Goal: Task Accomplishment & Management: Complete application form

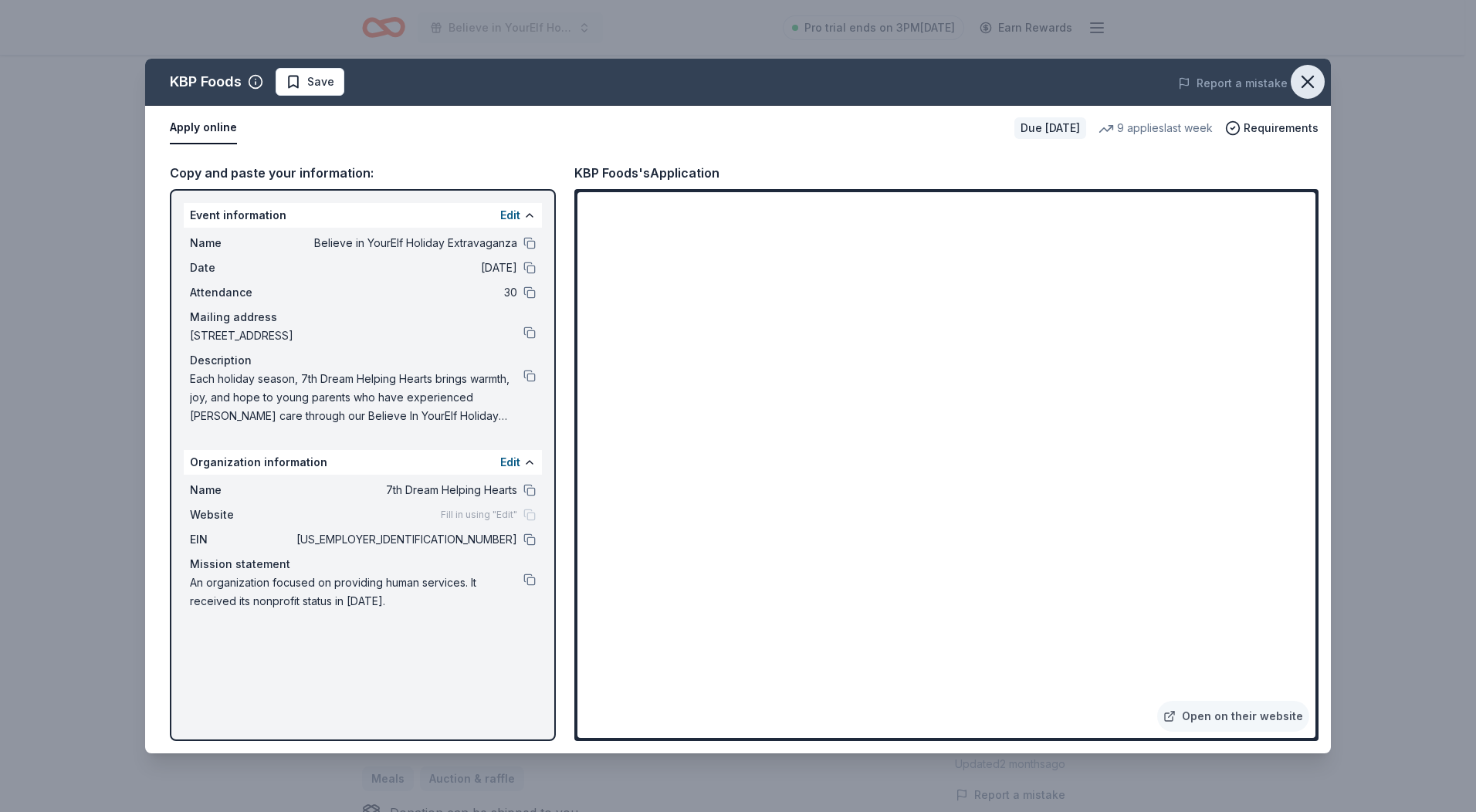
click at [1301, 86] on icon "button" at bounding box center [1308, 82] width 22 height 22
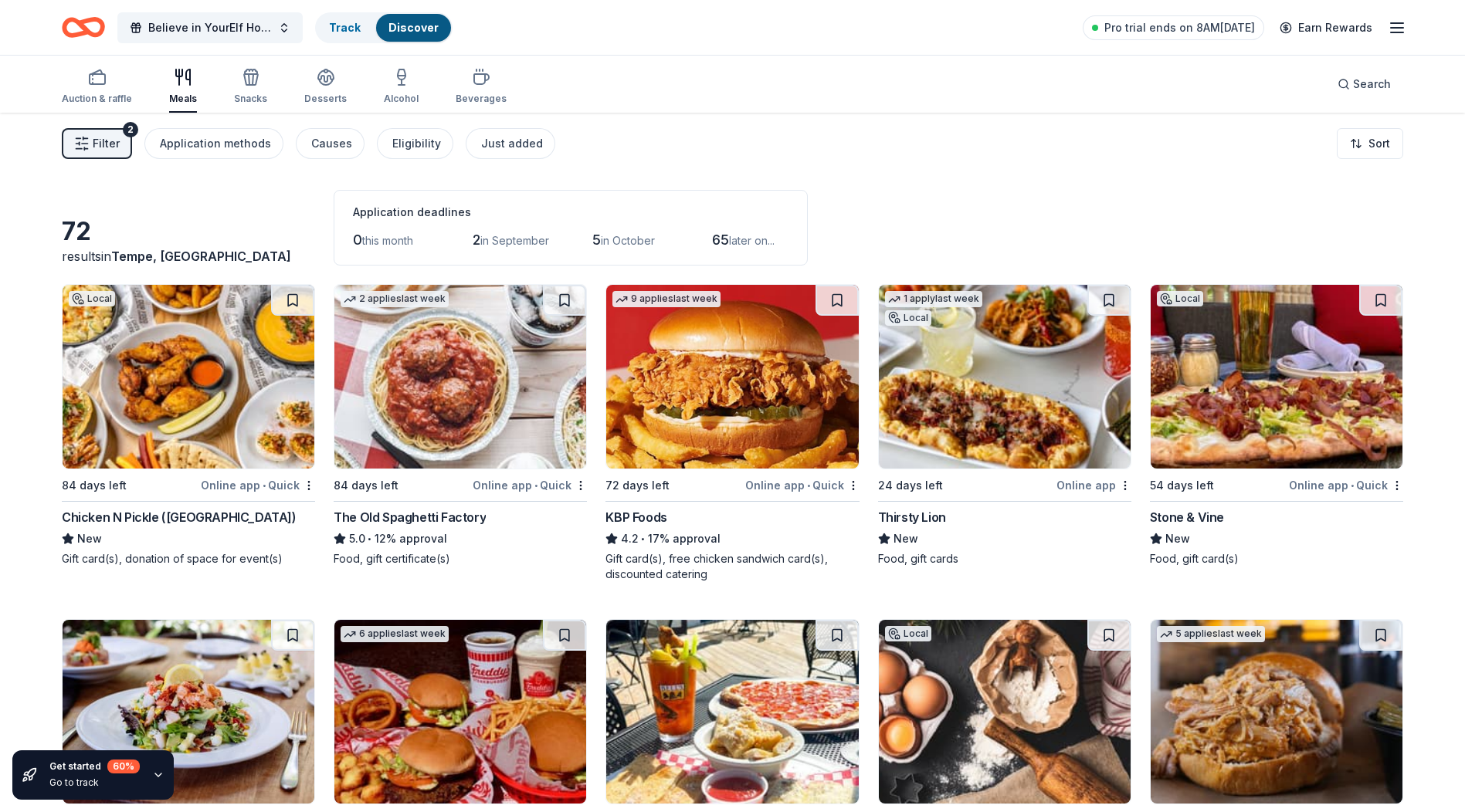
click at [139, 372] on img at bounding box center [188, 376] width 252 height 184
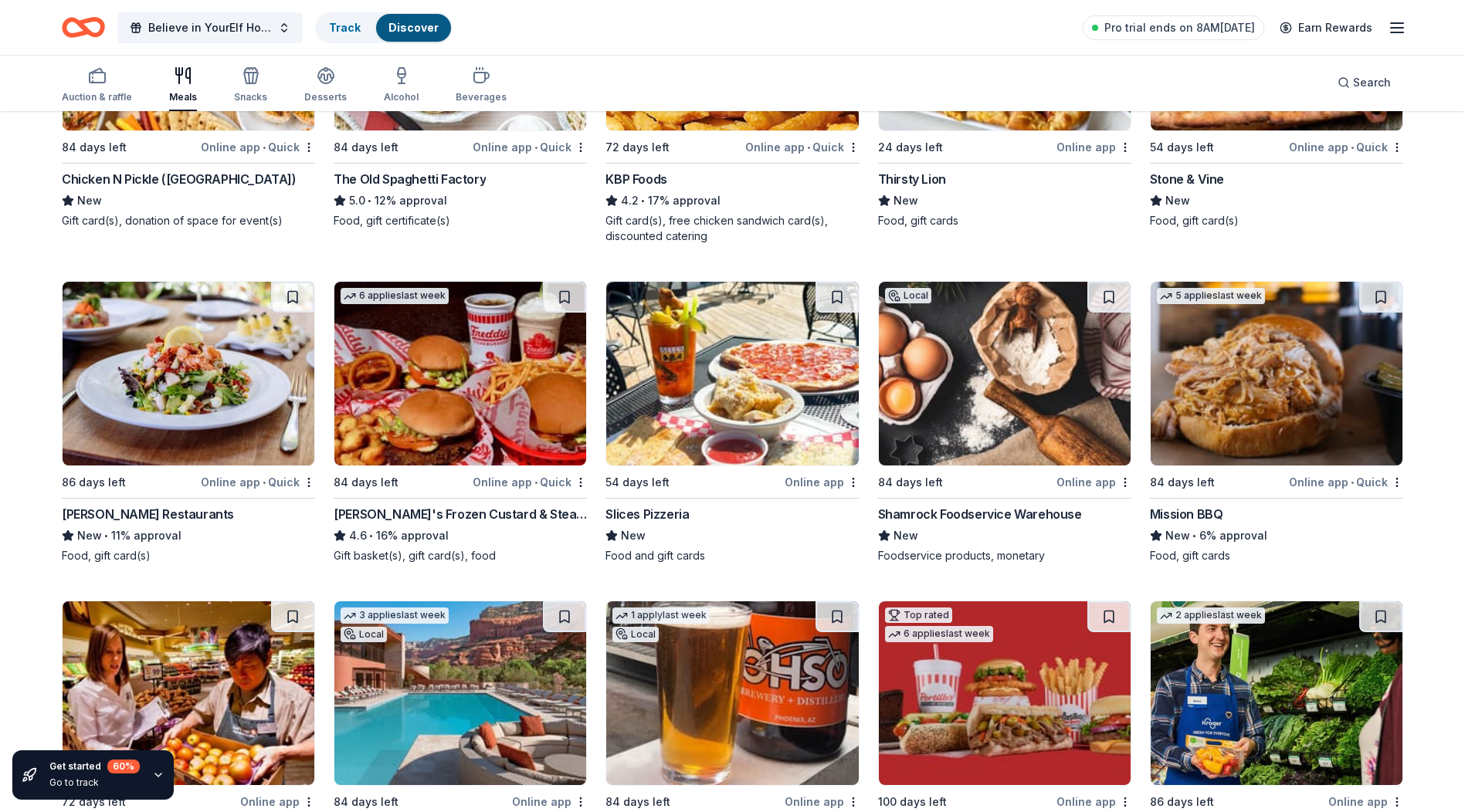
scroll to position [540, 0]
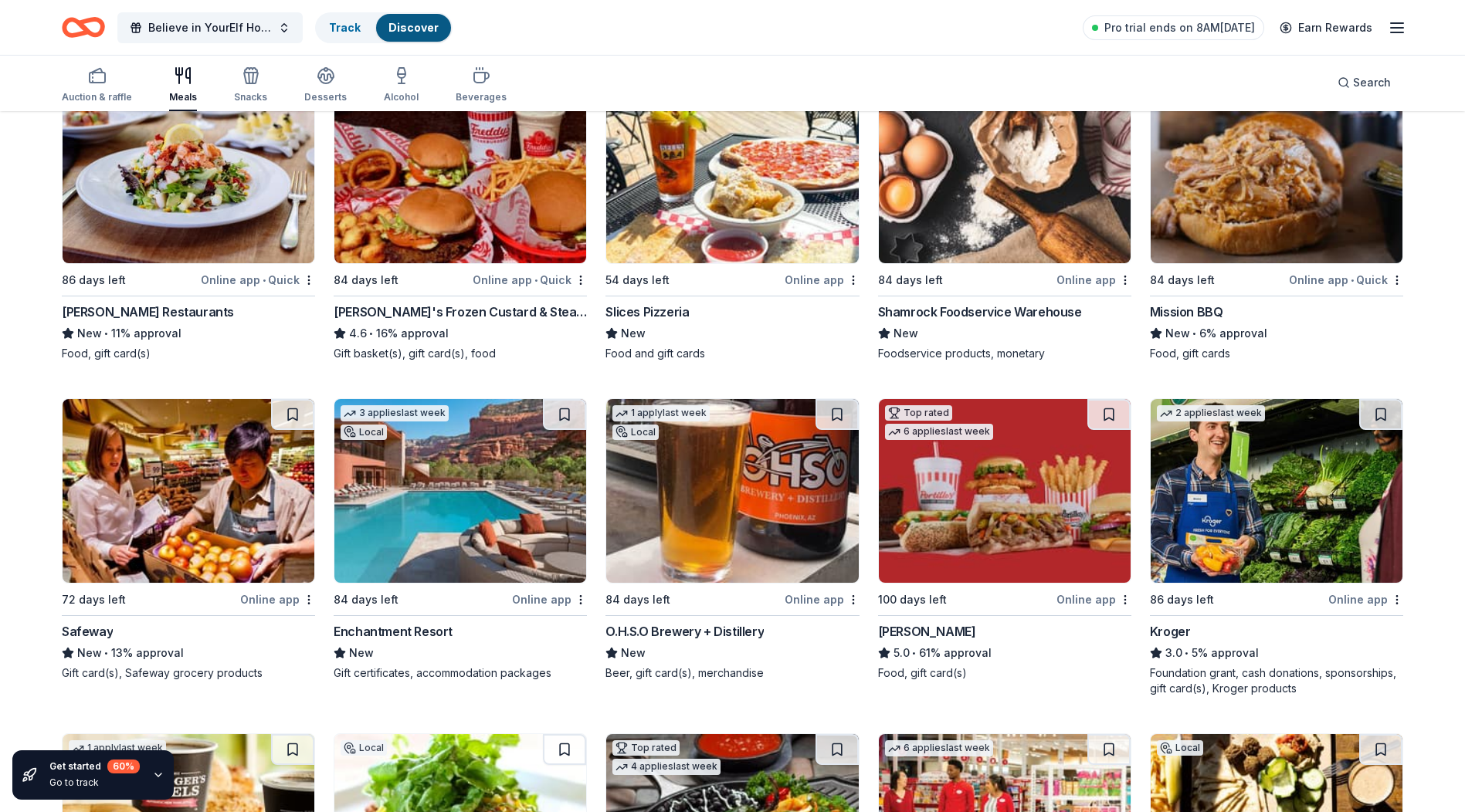
click at [203, 499] on img at bounding box center [188, 491] width 252 height 184
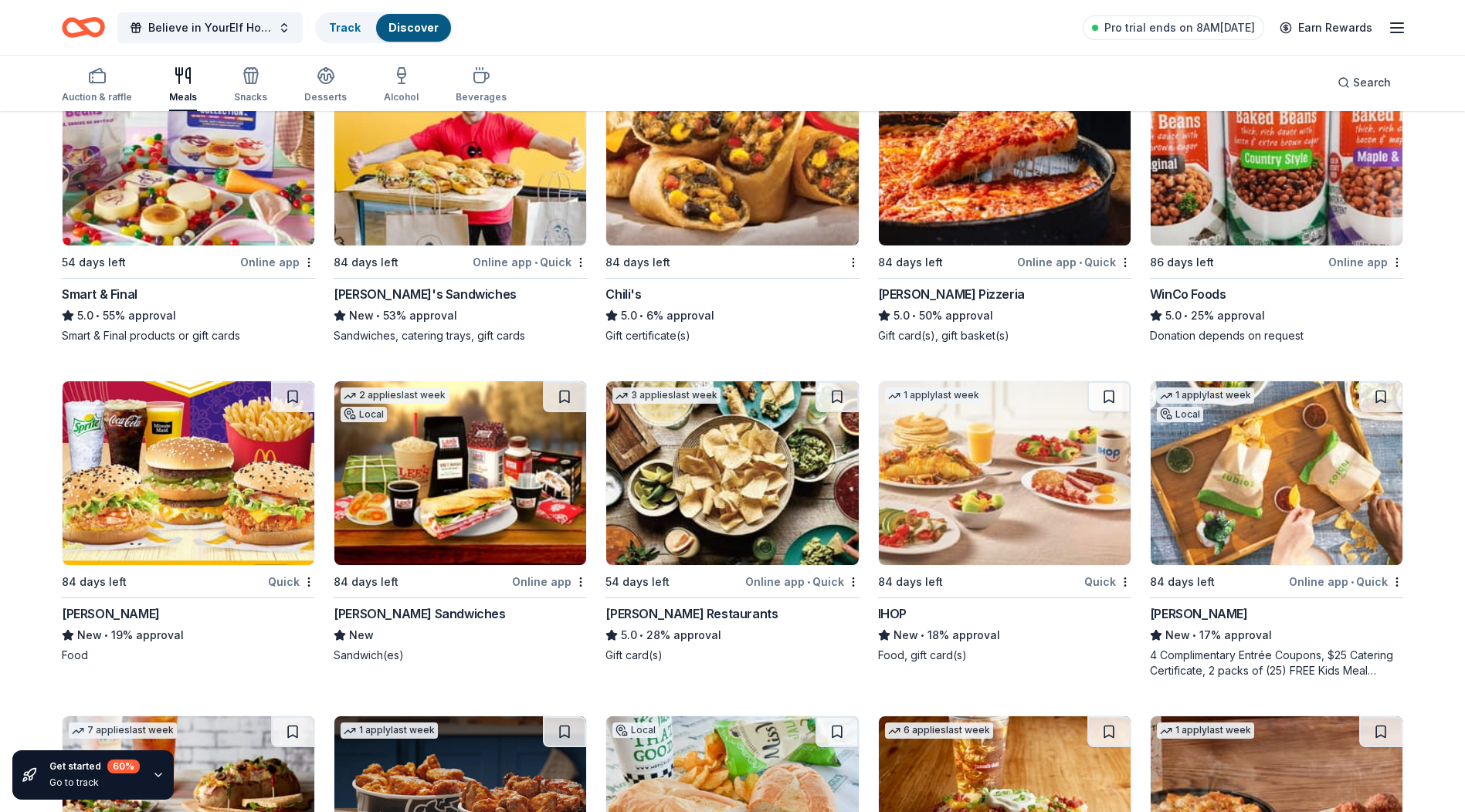
scroll to position [1931, 0]
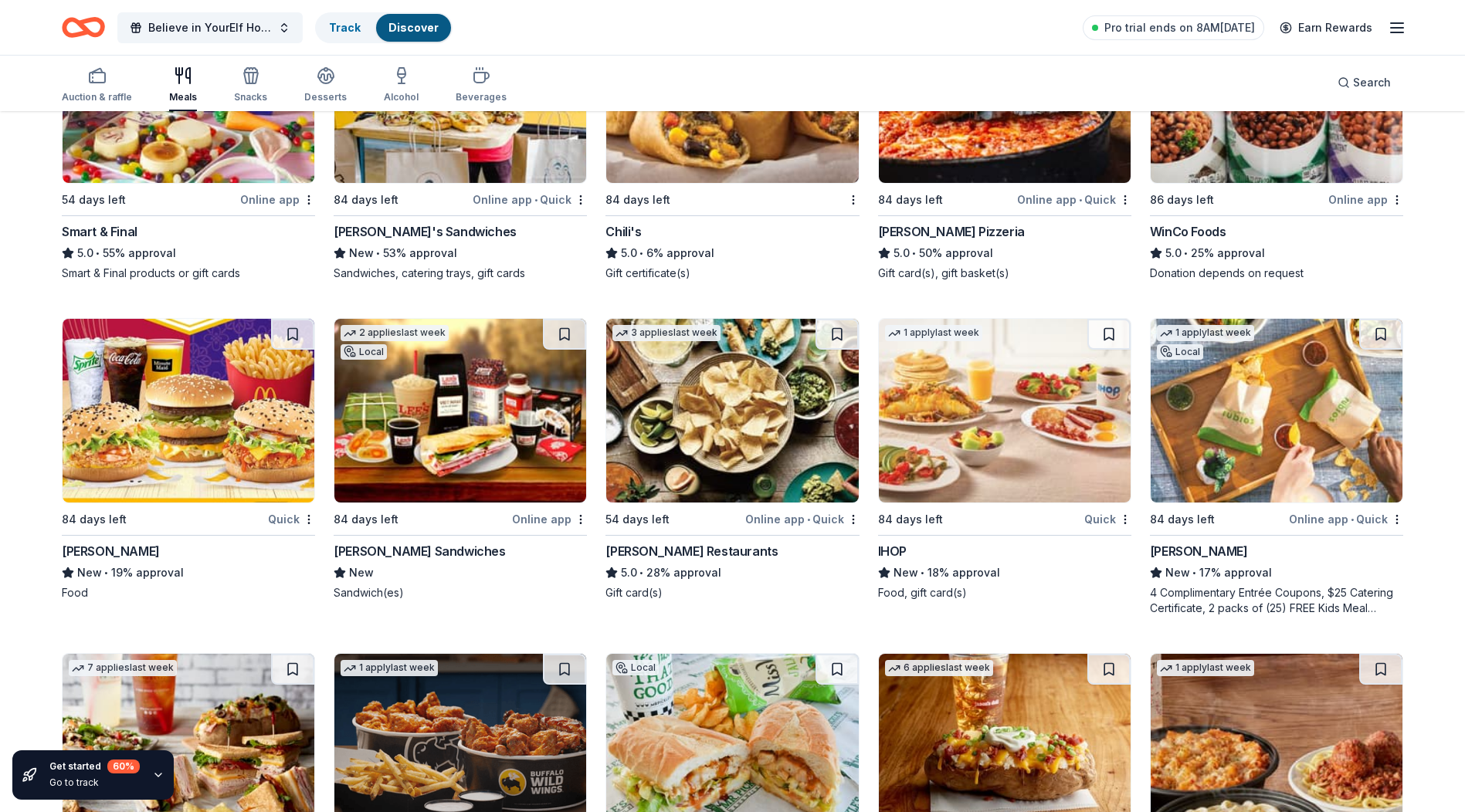
click at [227, 412] on img at bounding box center [188, 410] width 252 height 184
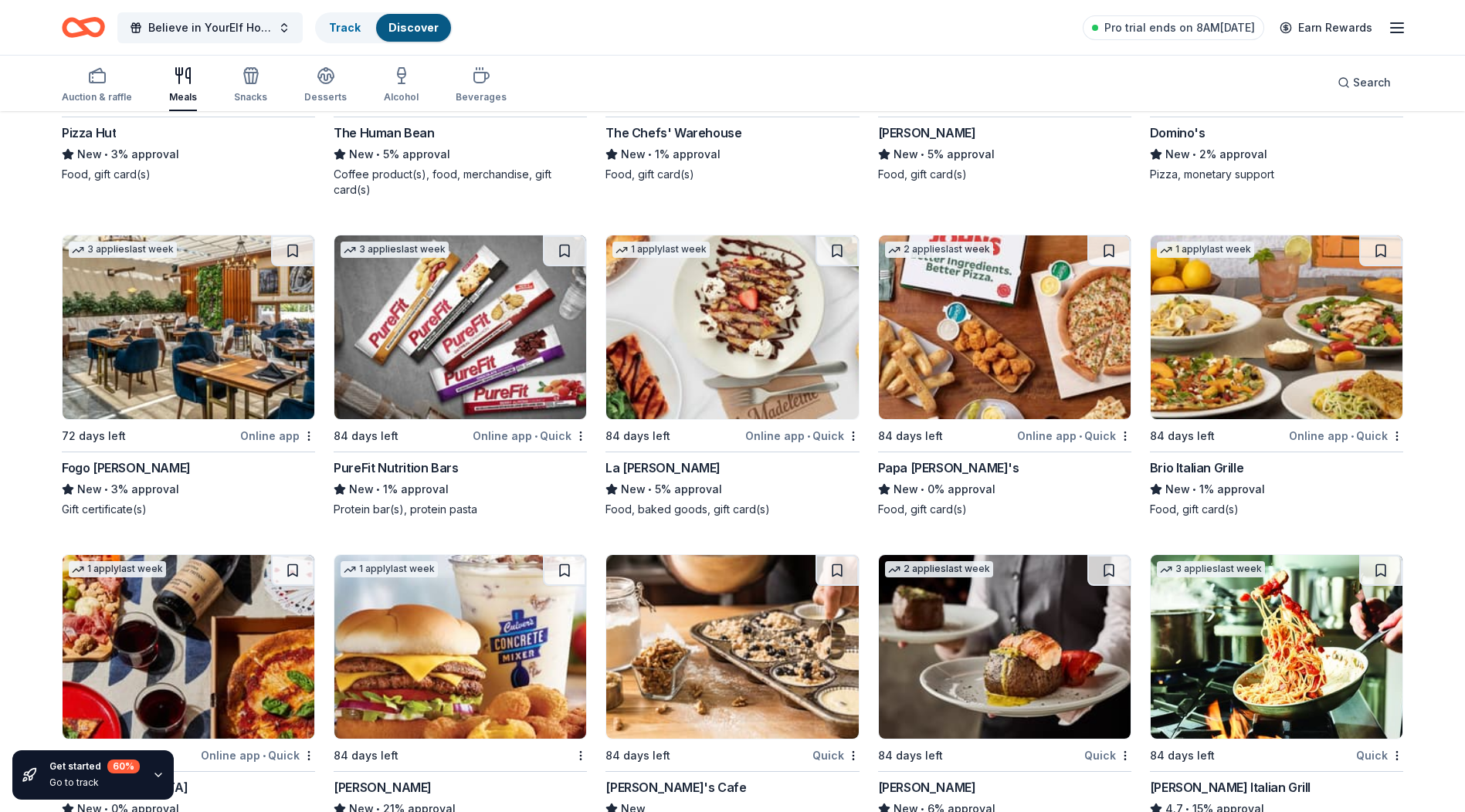
scroll to position [3706, 0]
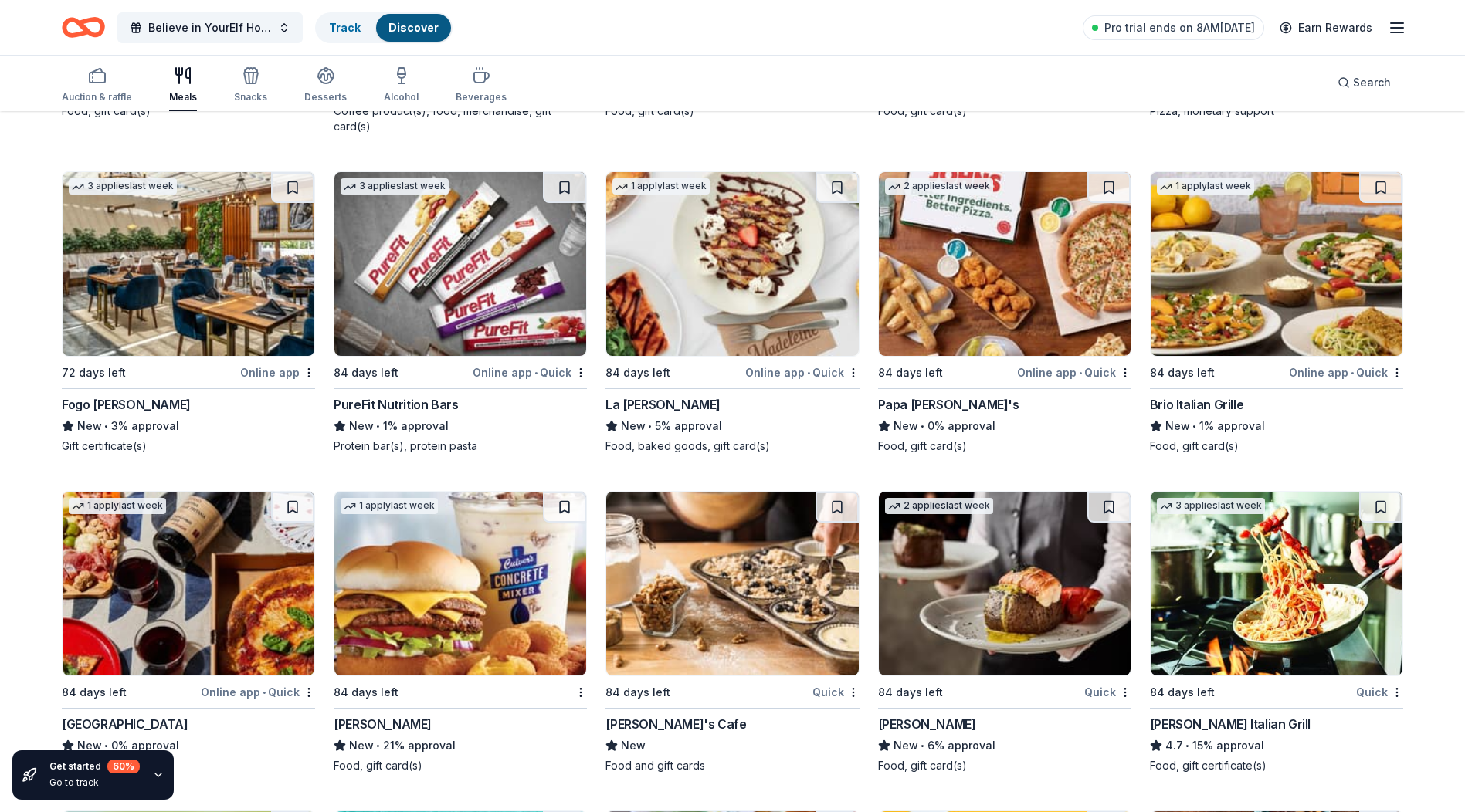
click at [249, 273] on img at bounding box center [188, 264] width 252 height 184
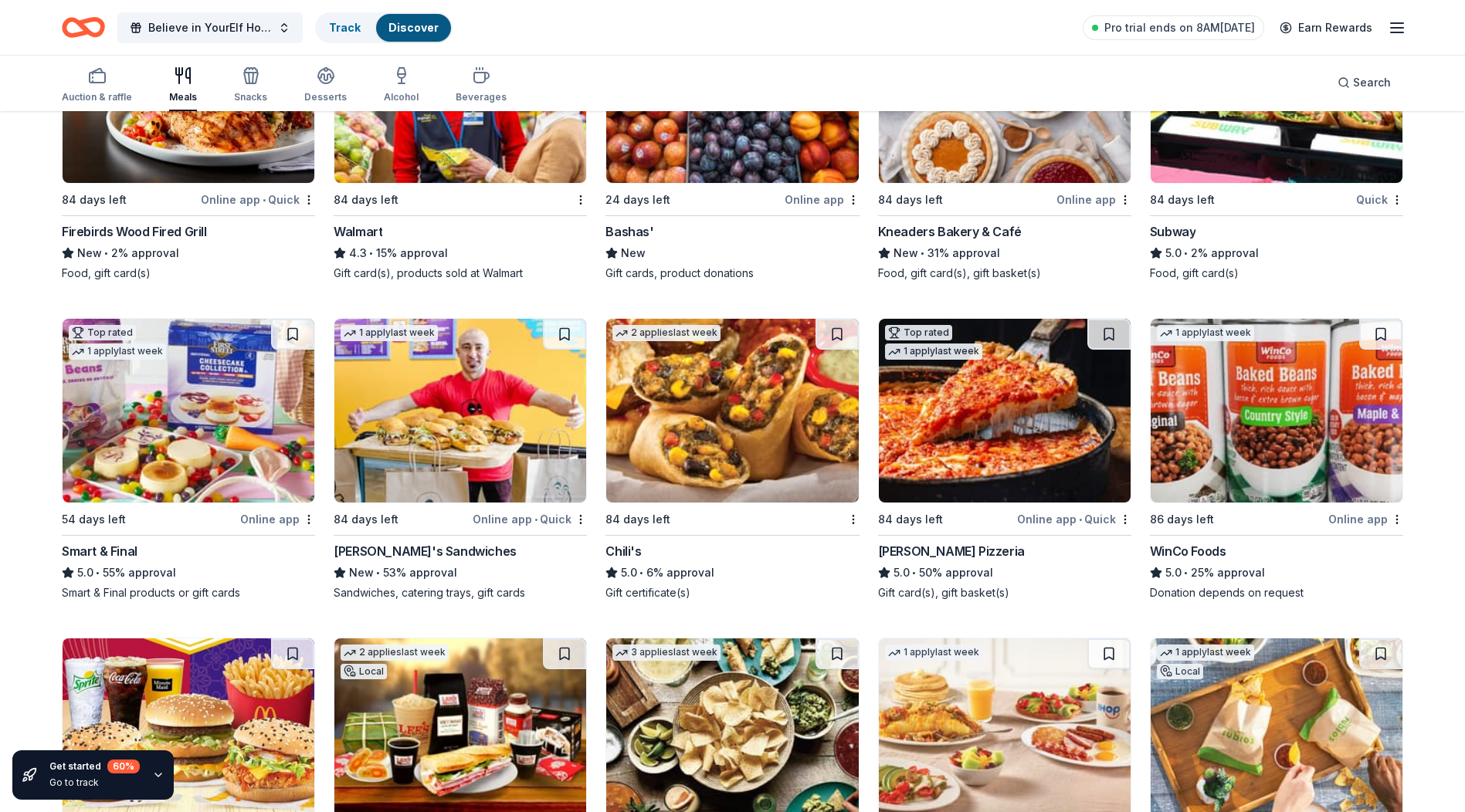
scroll to position [1544, 0]
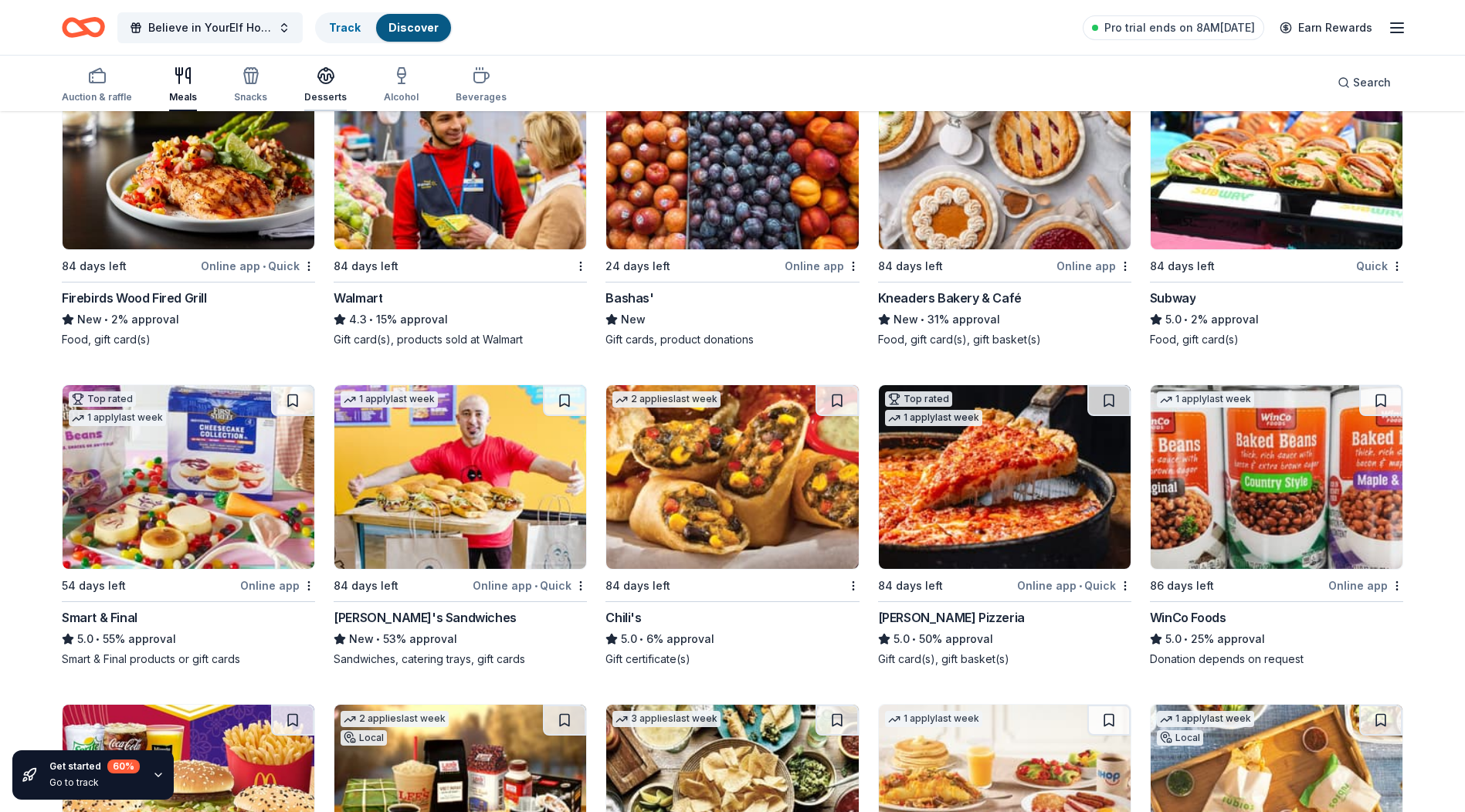
click at [322, 76] on icon "button" at bounding box center [325, 75] width 19 height 19
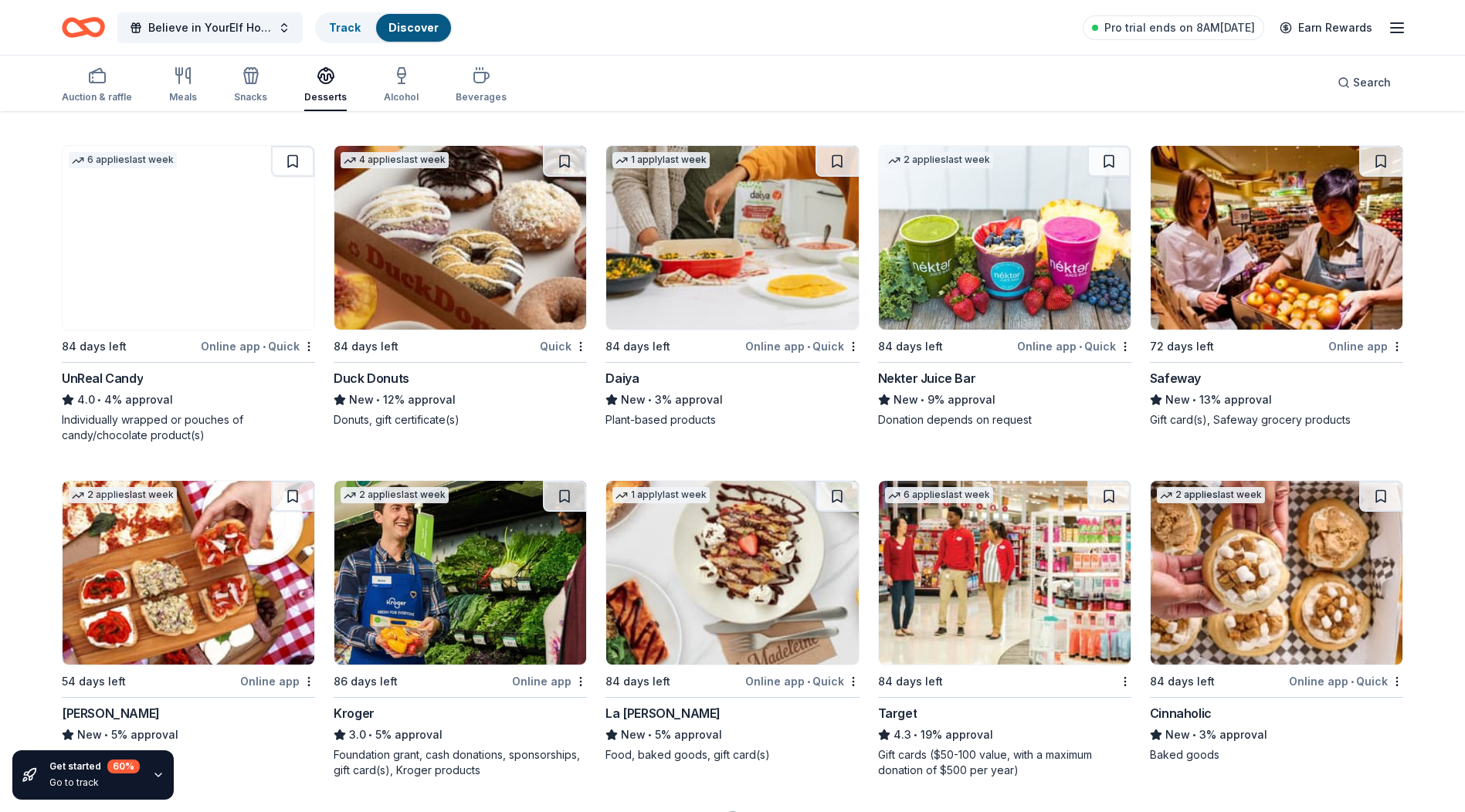
scroll to position [868, 0]
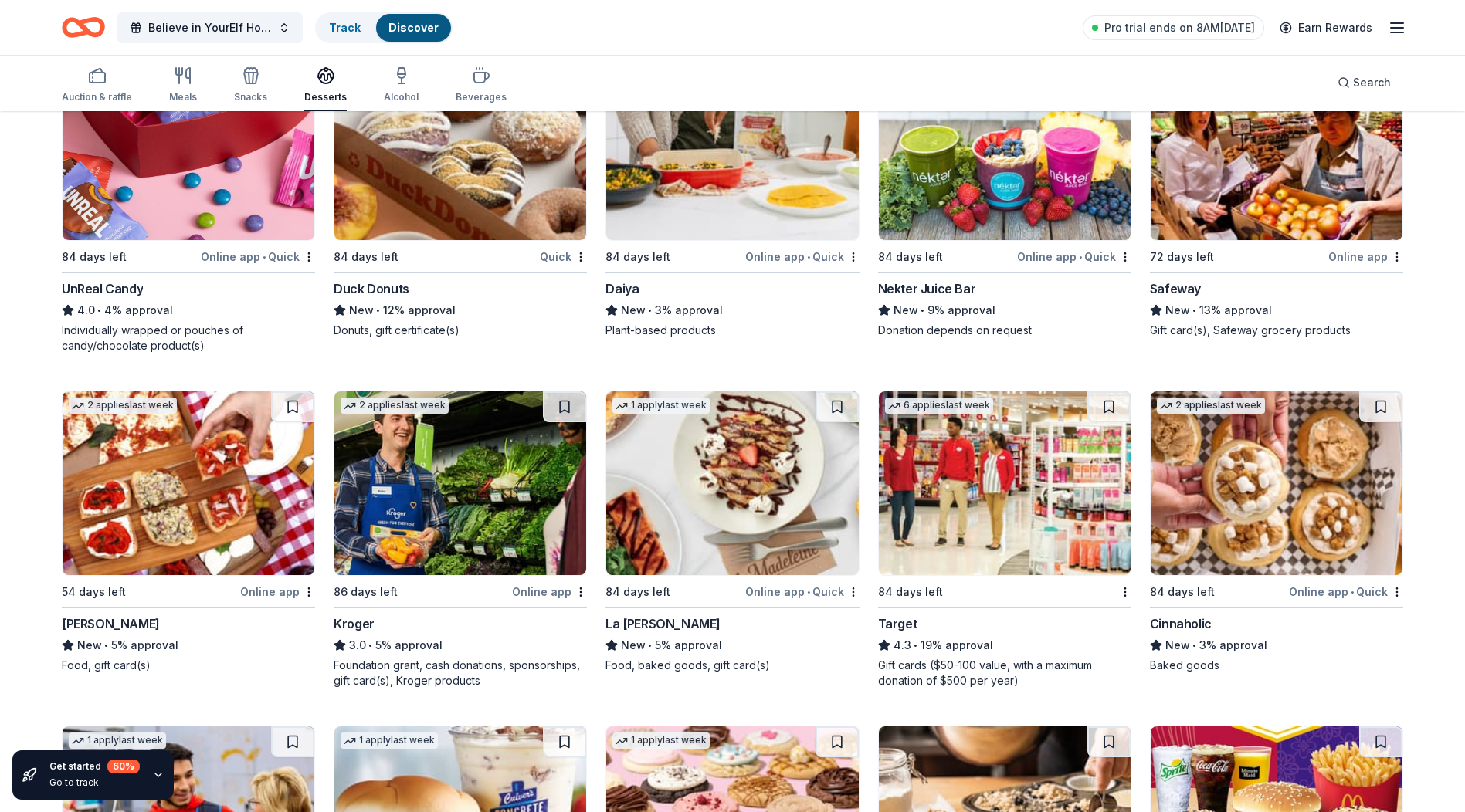
click at [220, 179] on img at bounding box center [188, 148] width 252 height 184
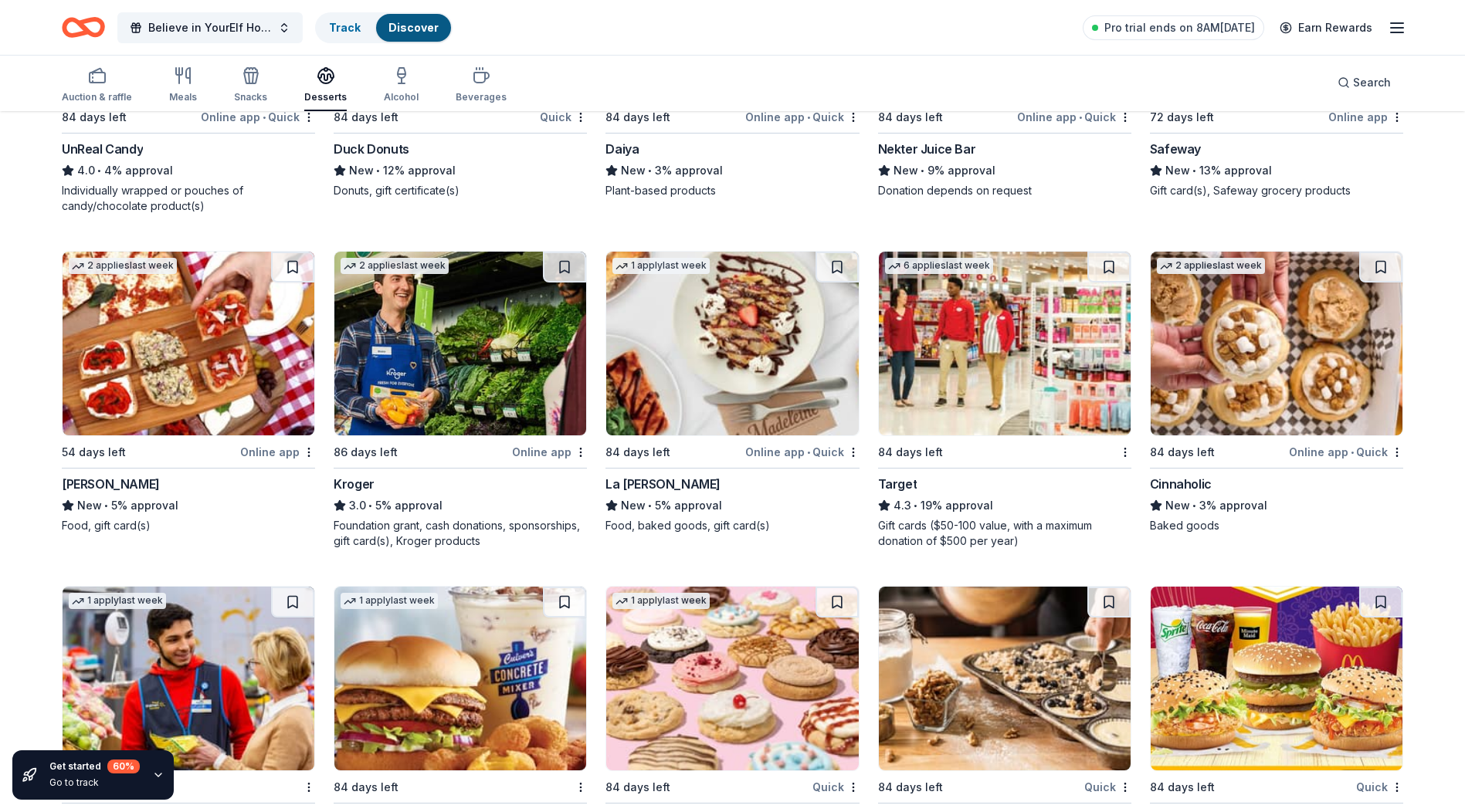
scroll to position [1331, 0]
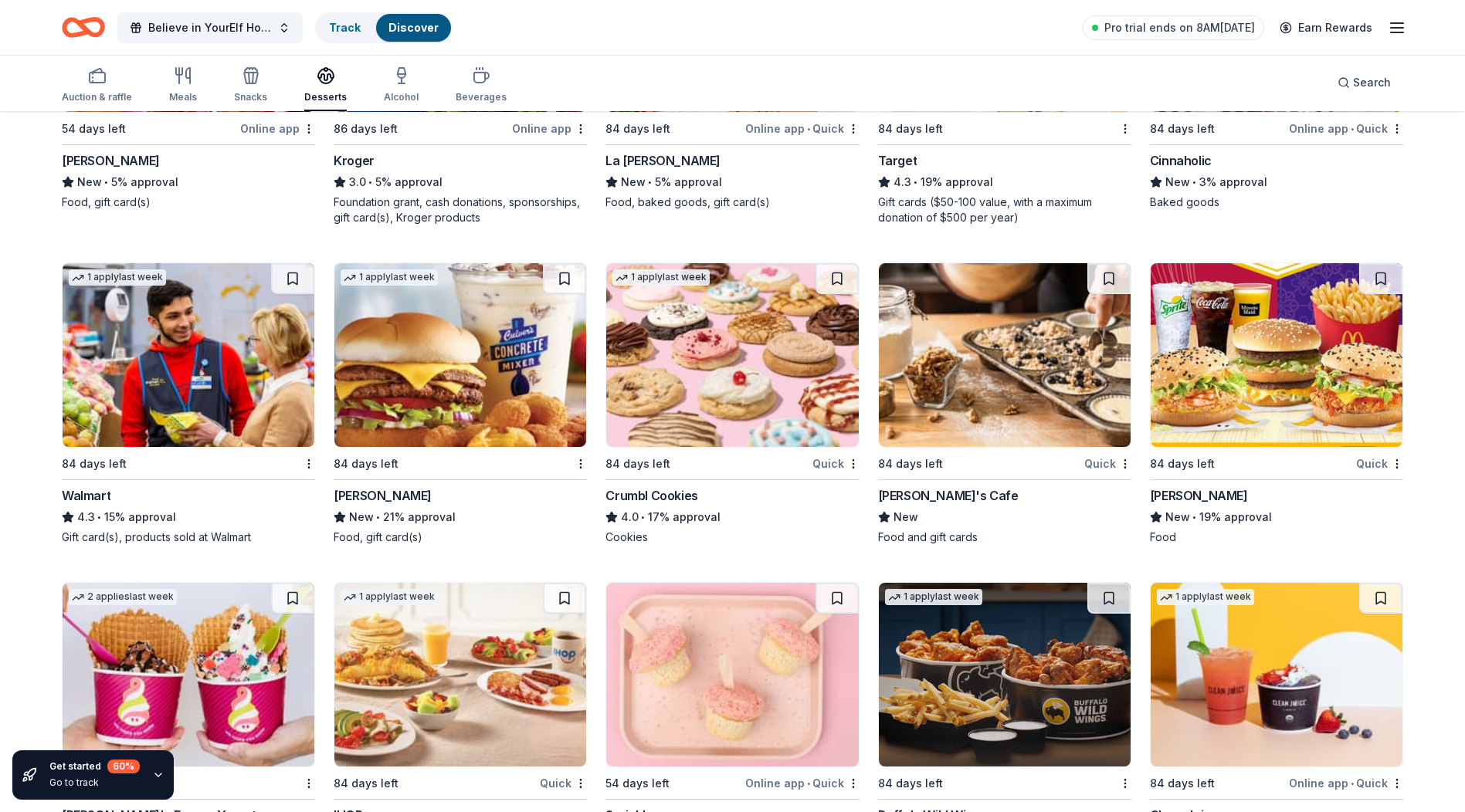
click at [718, 349] on img at bounding box center [731, 355] width 252 height 184
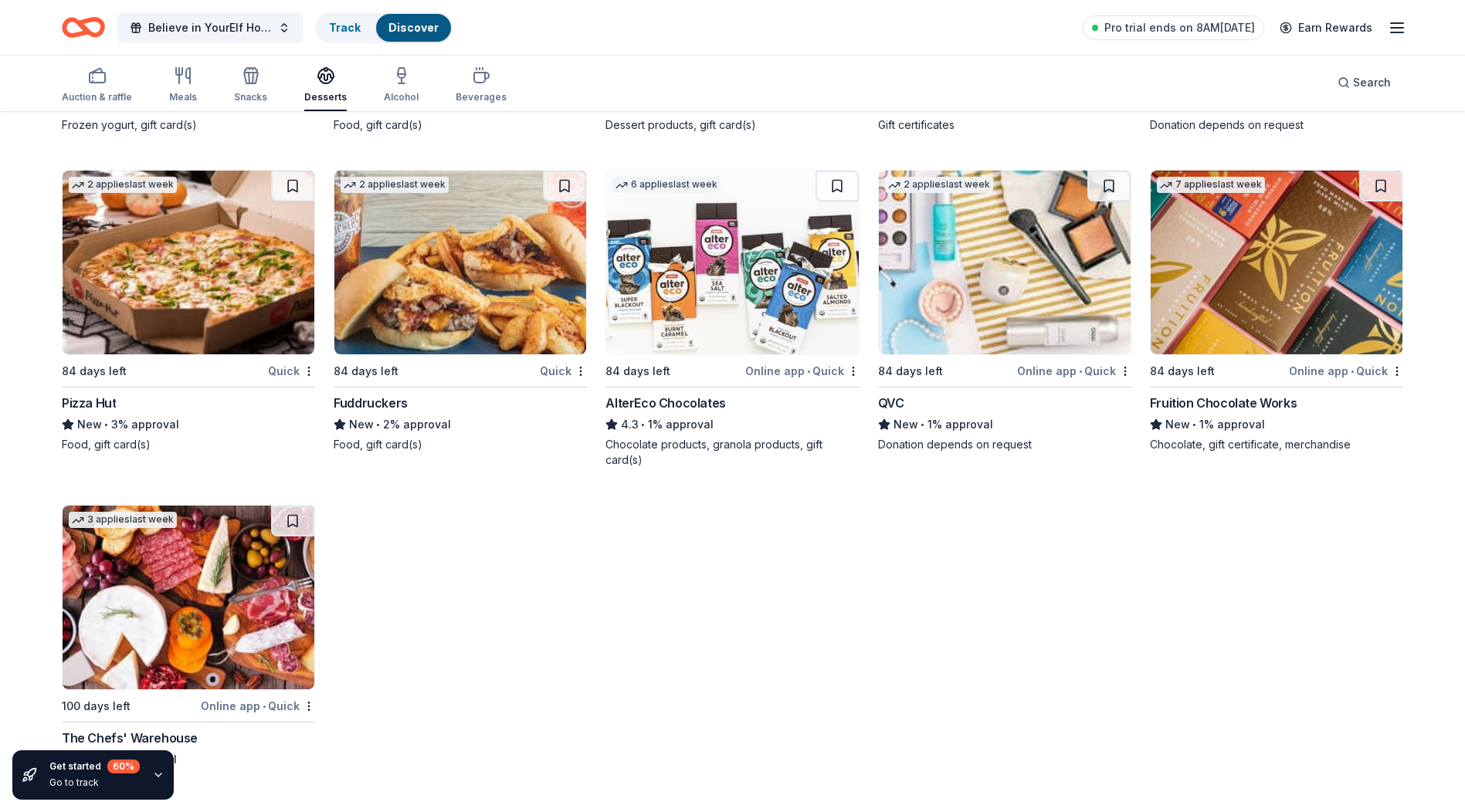
scroll to position [2069, 0]
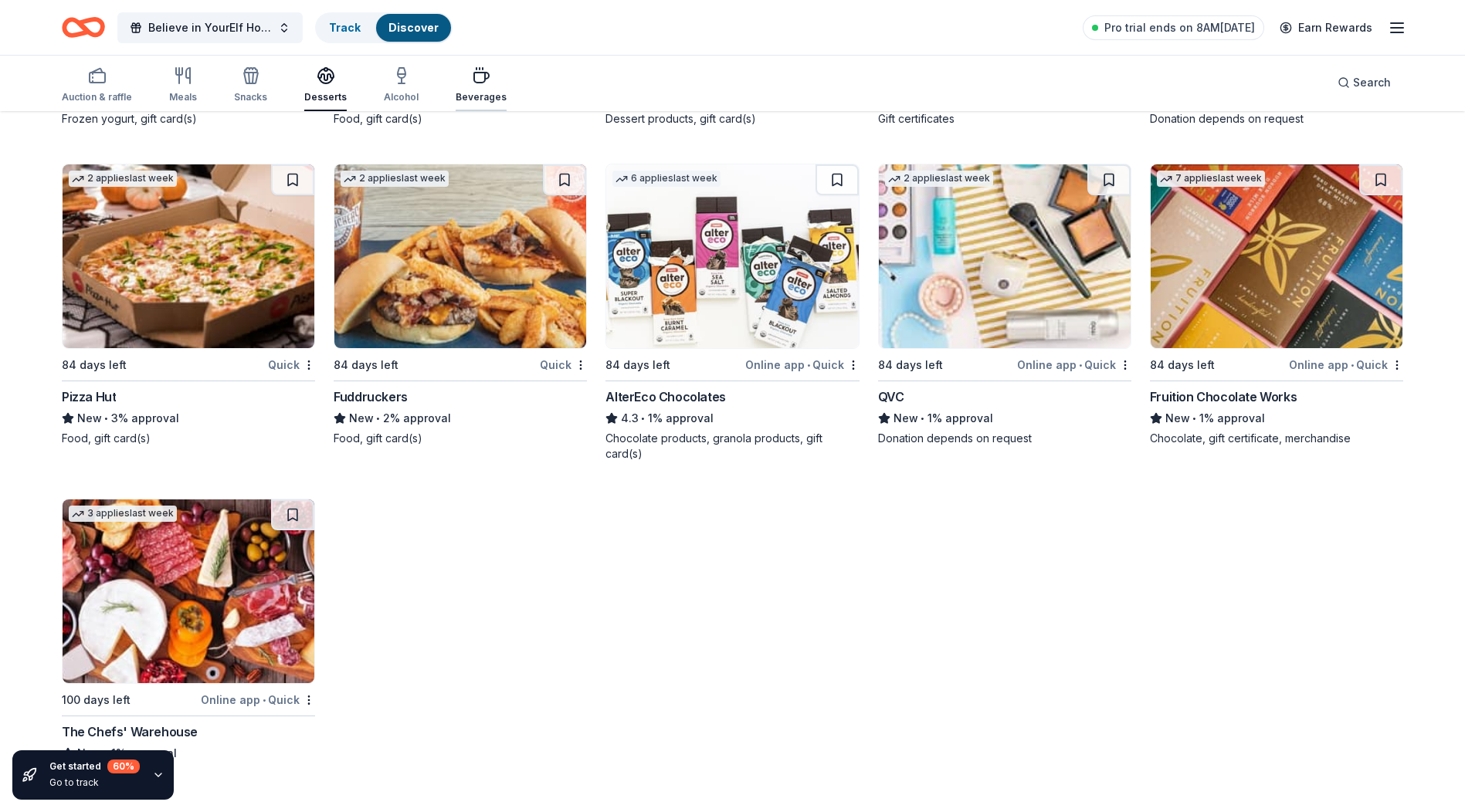
click at [479, 82] on icon "button" at bounding box center [481, 75] width 19 height 19
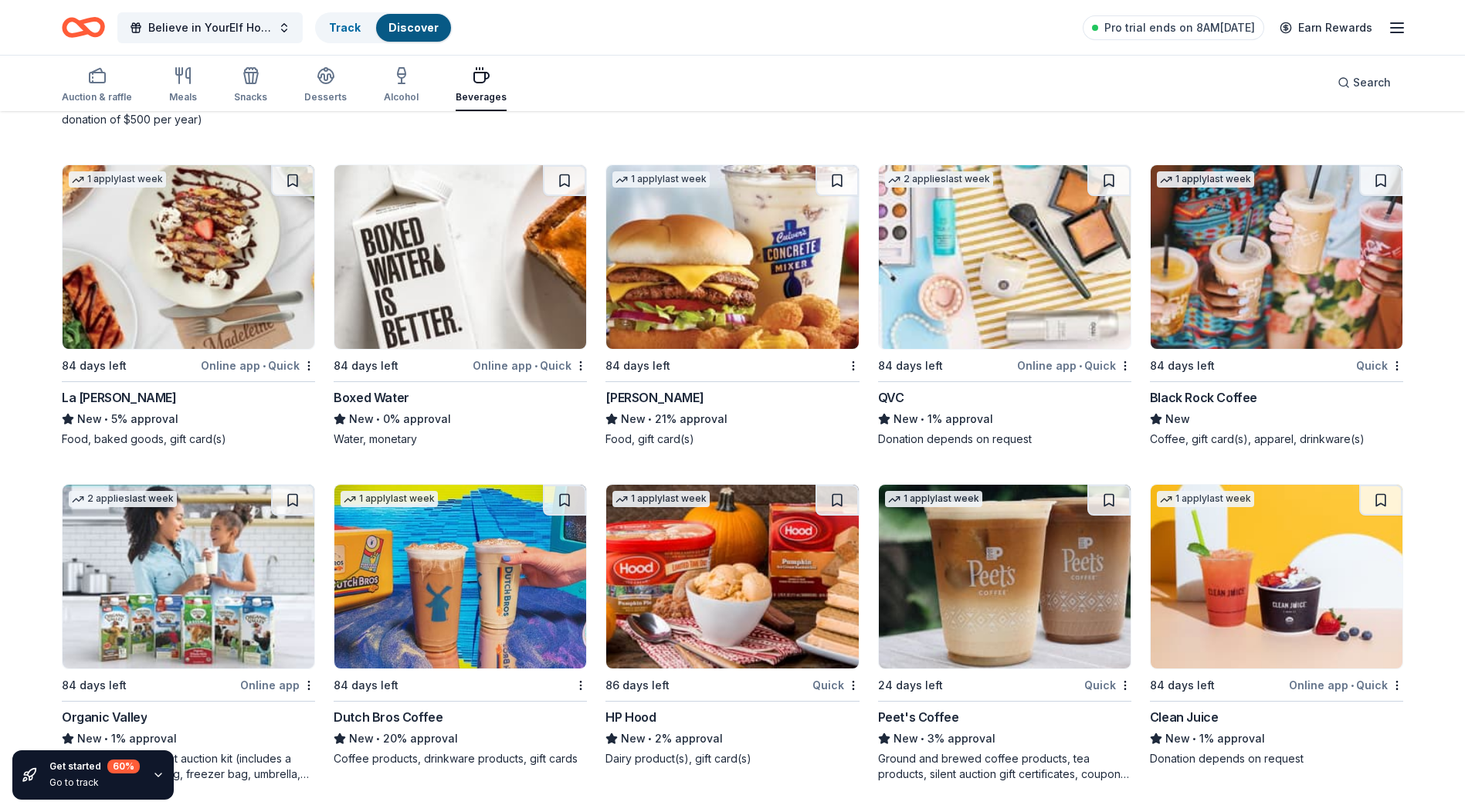
scroll to position [1110, 0]
click at [471, 585] on img at bounding box center [459, 576] width 252 height 184
click at [1064, 563] on img at bounding box center [1004, 576] width 252 height 184
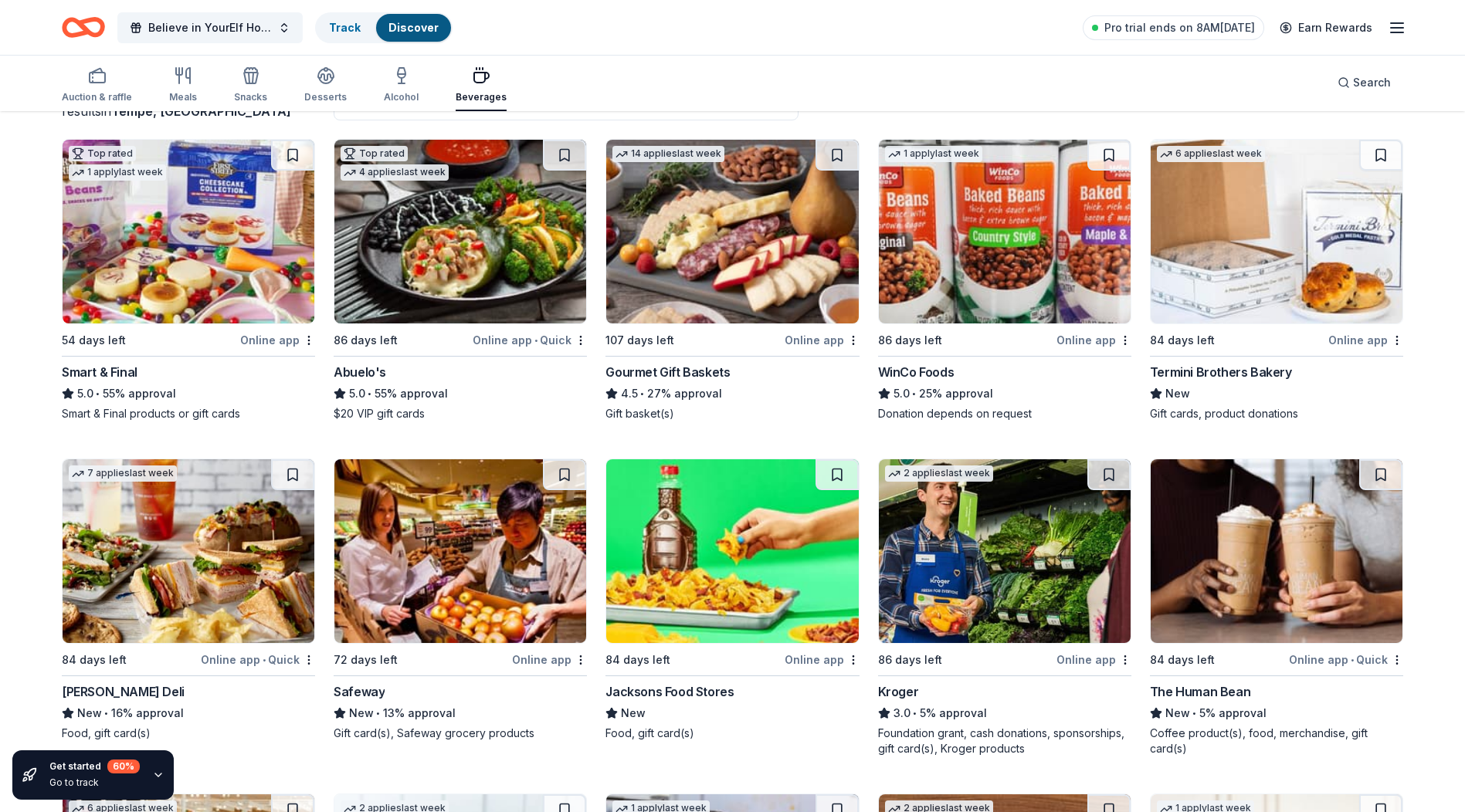
scroll to position [107, 0]
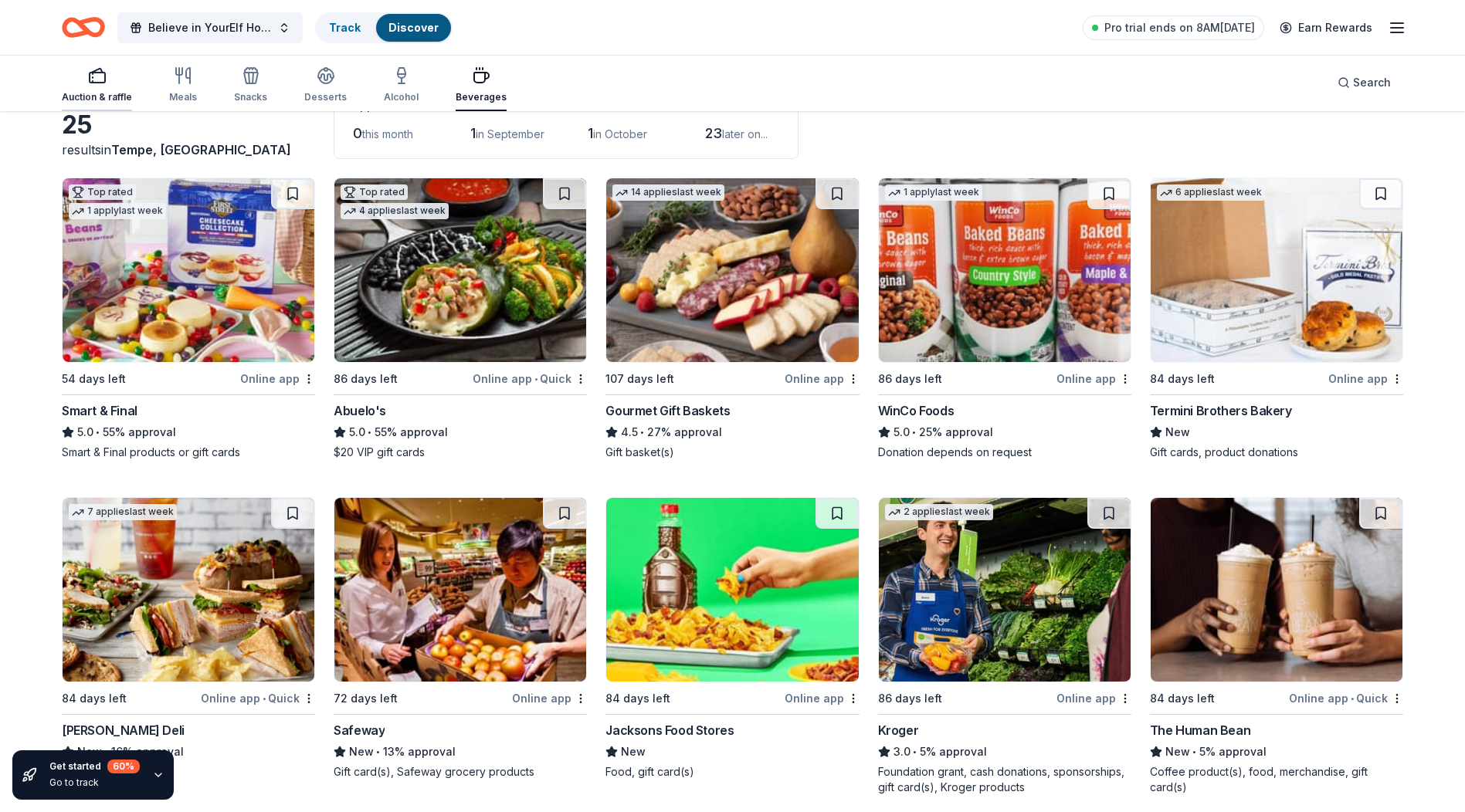
click at [100, 88] on div "Auction & raffle" at bounding box center [96, 85] width 70 height 37
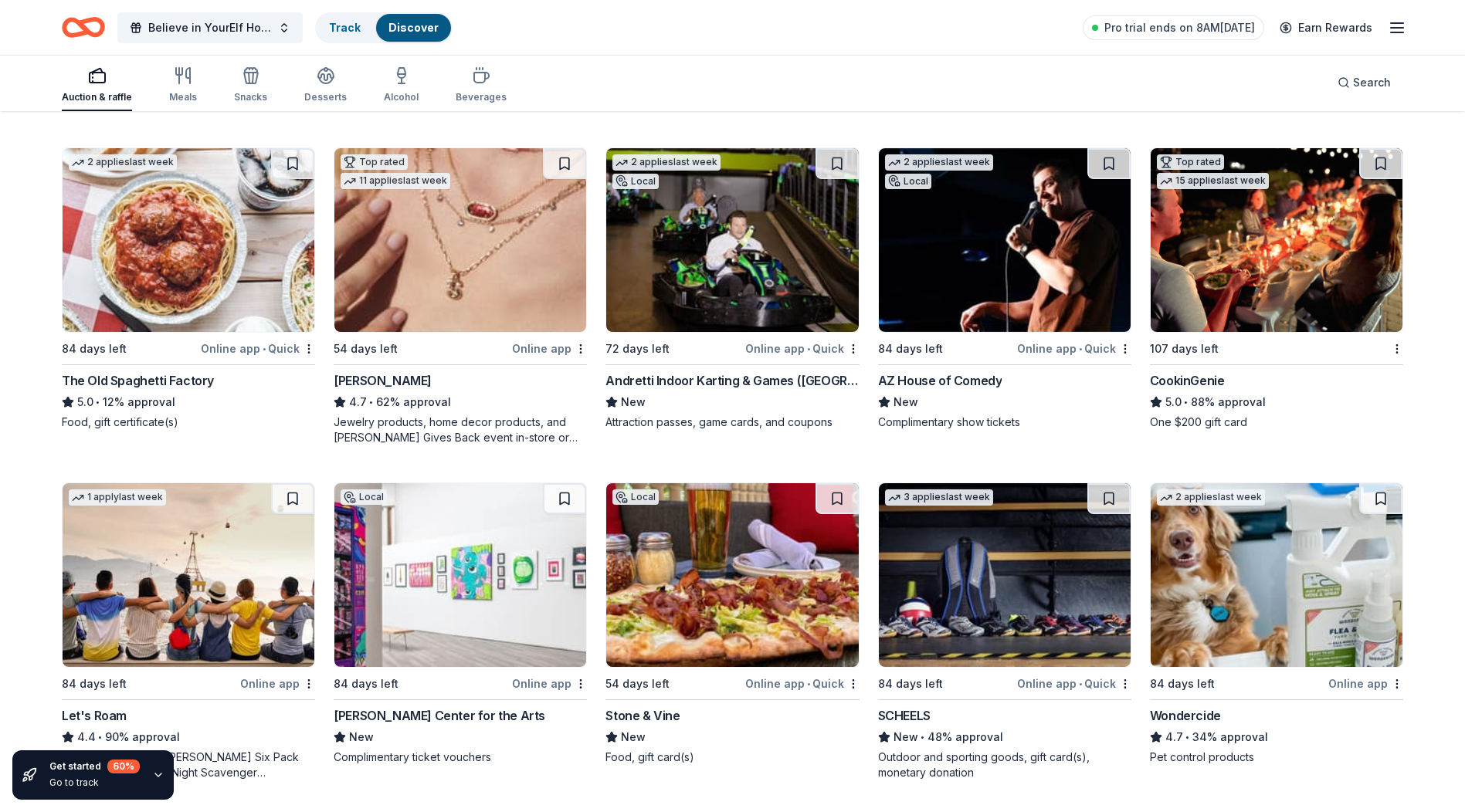
scroll to position [540, 0]
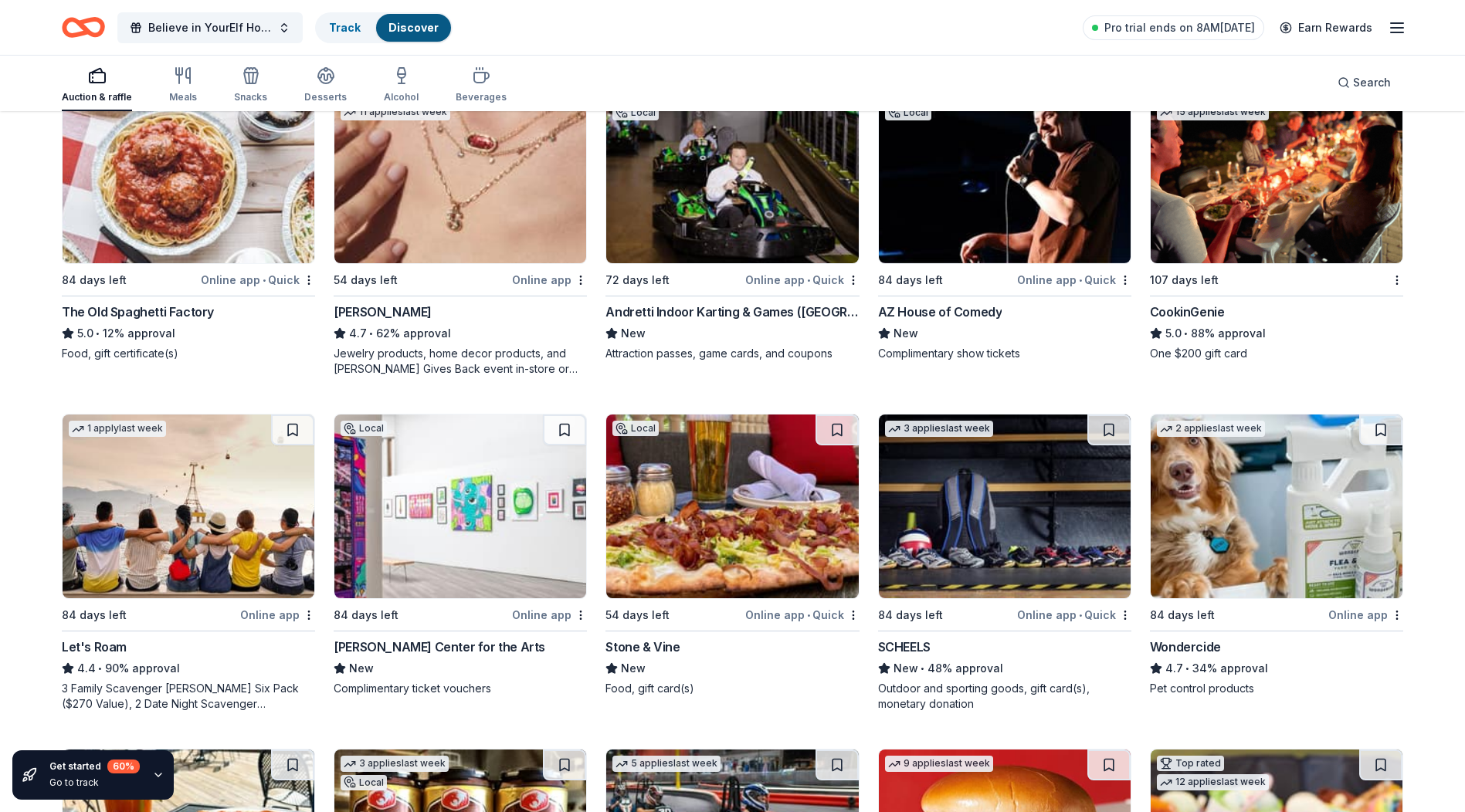
click at [402, 192] on img at bounding box center [459, 171] width 252 height 184
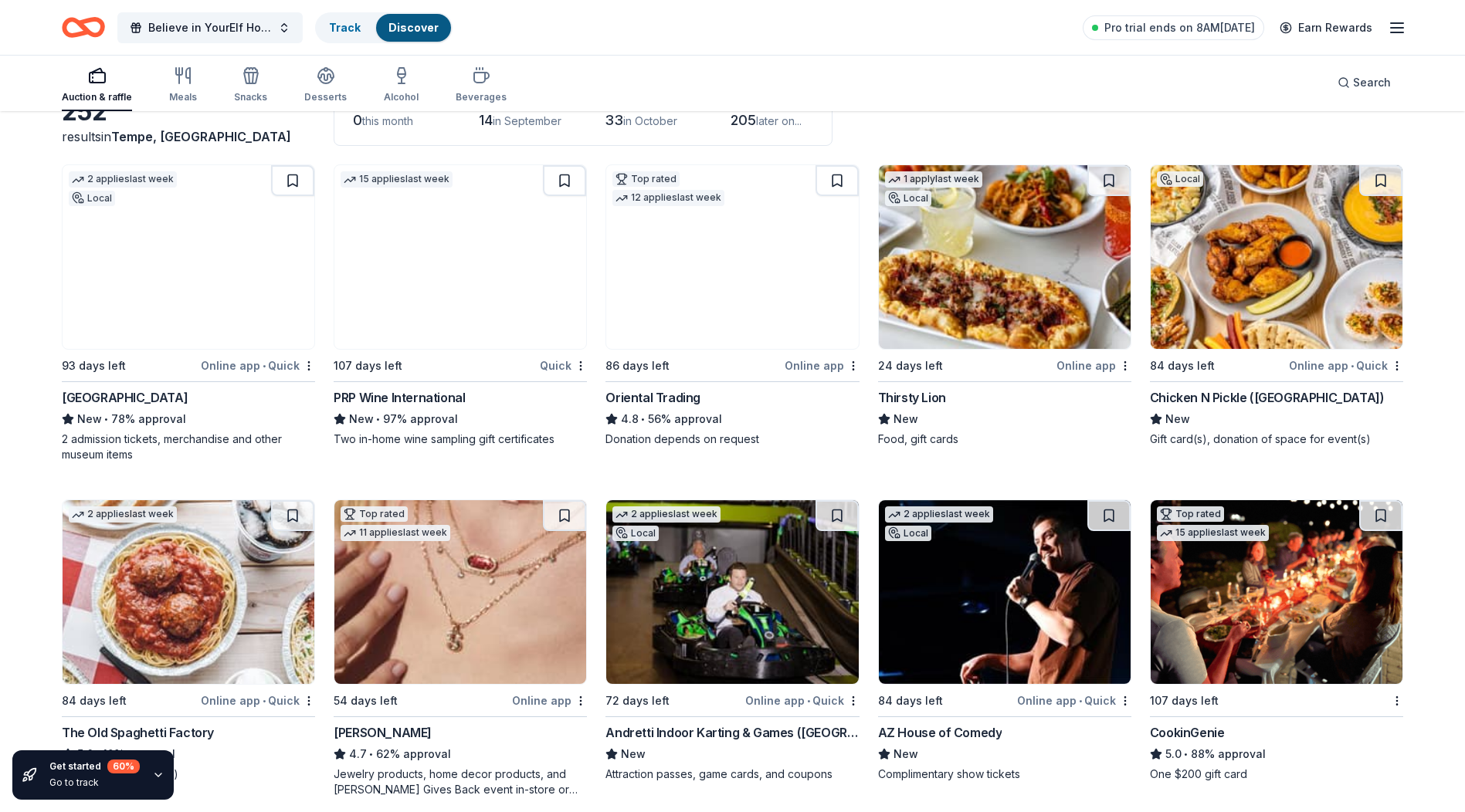
scroll to position [0, 0]
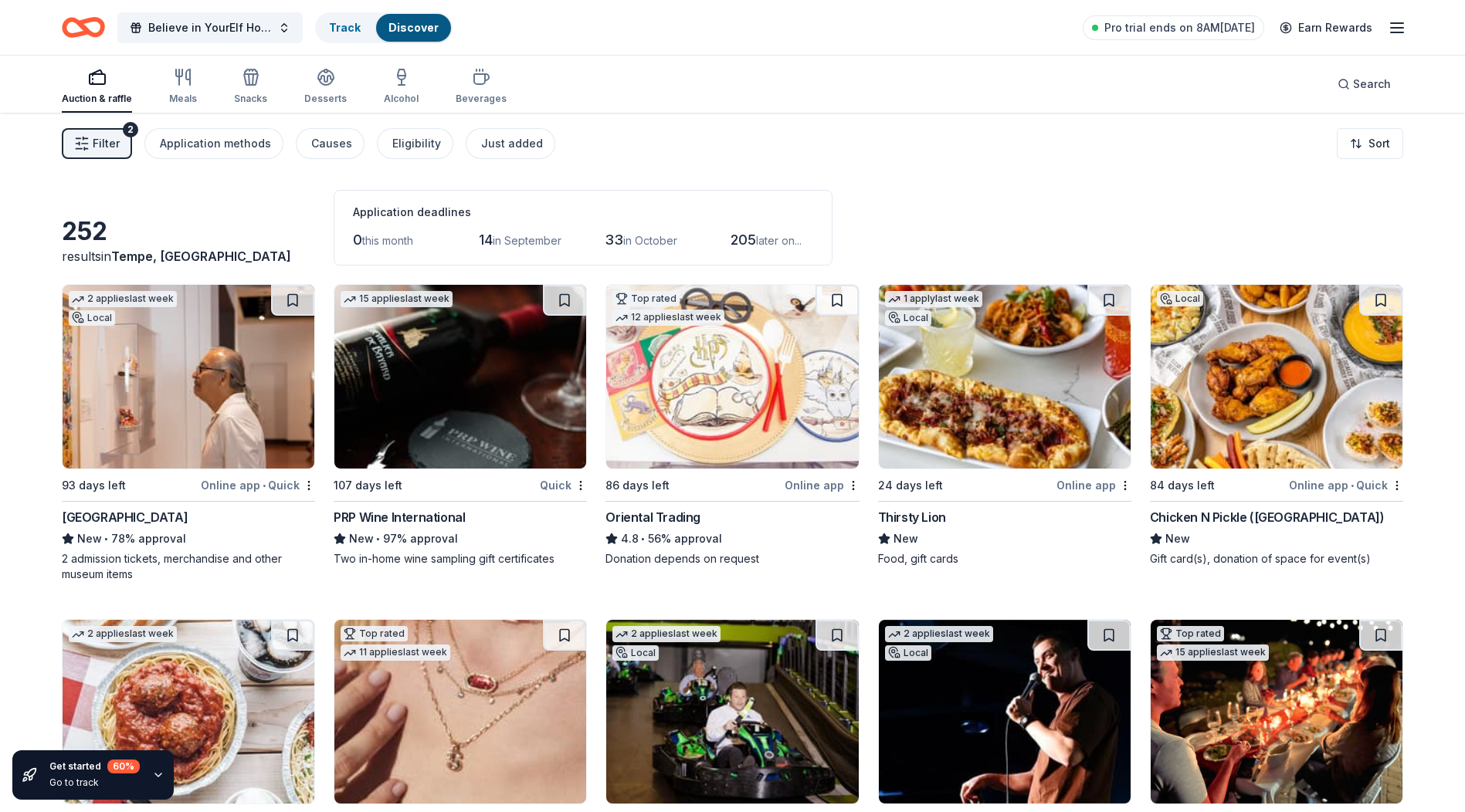
click at [705, 395] on img at bounding box center [731, 376] width 252 height 184
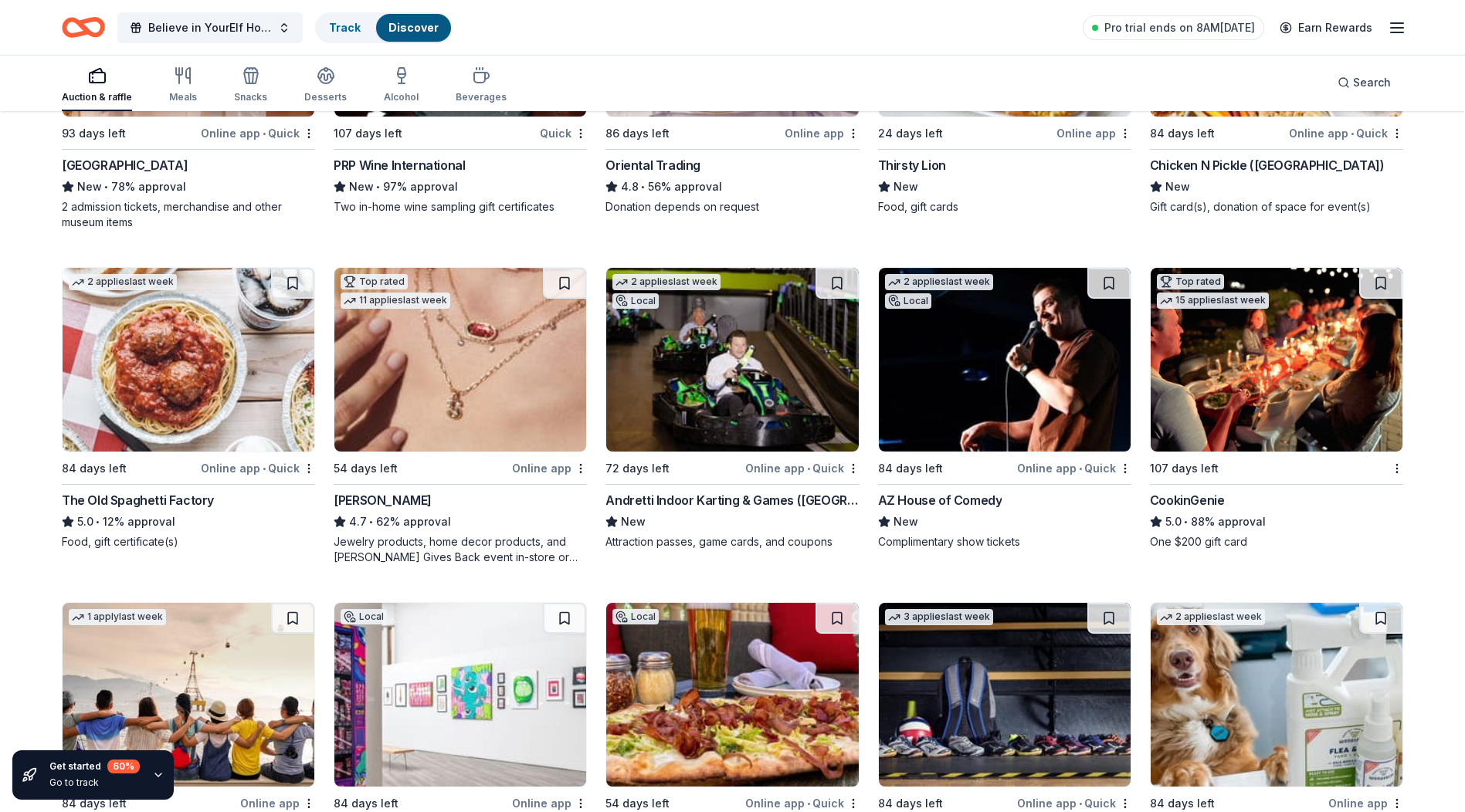
scroll to position [386, 0]
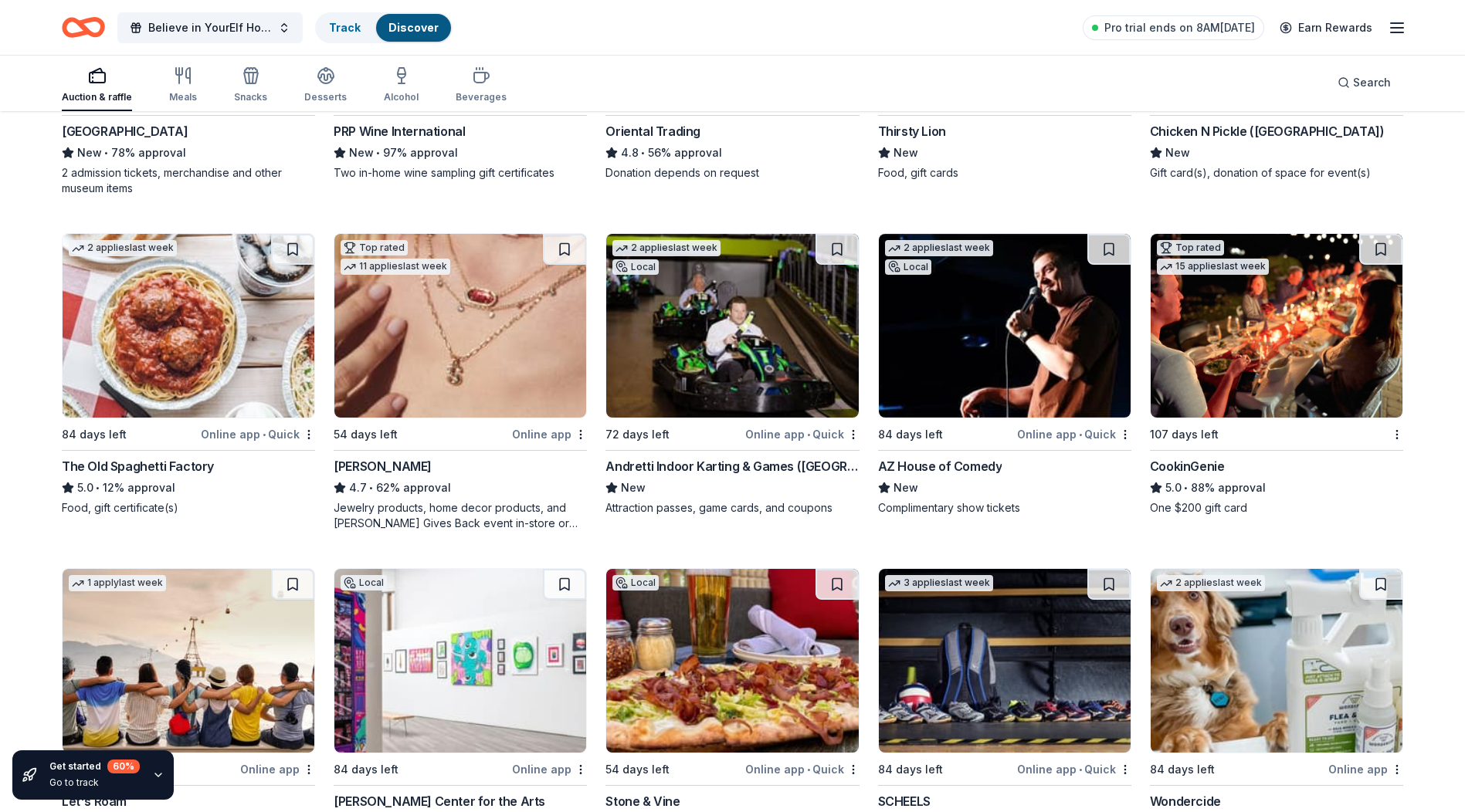
click at [730, 321] on img at bounding box center [731, 325] width 252 height 184
click at [1013, 350] on img at bounding box center [1004, 325] width 252 height 184
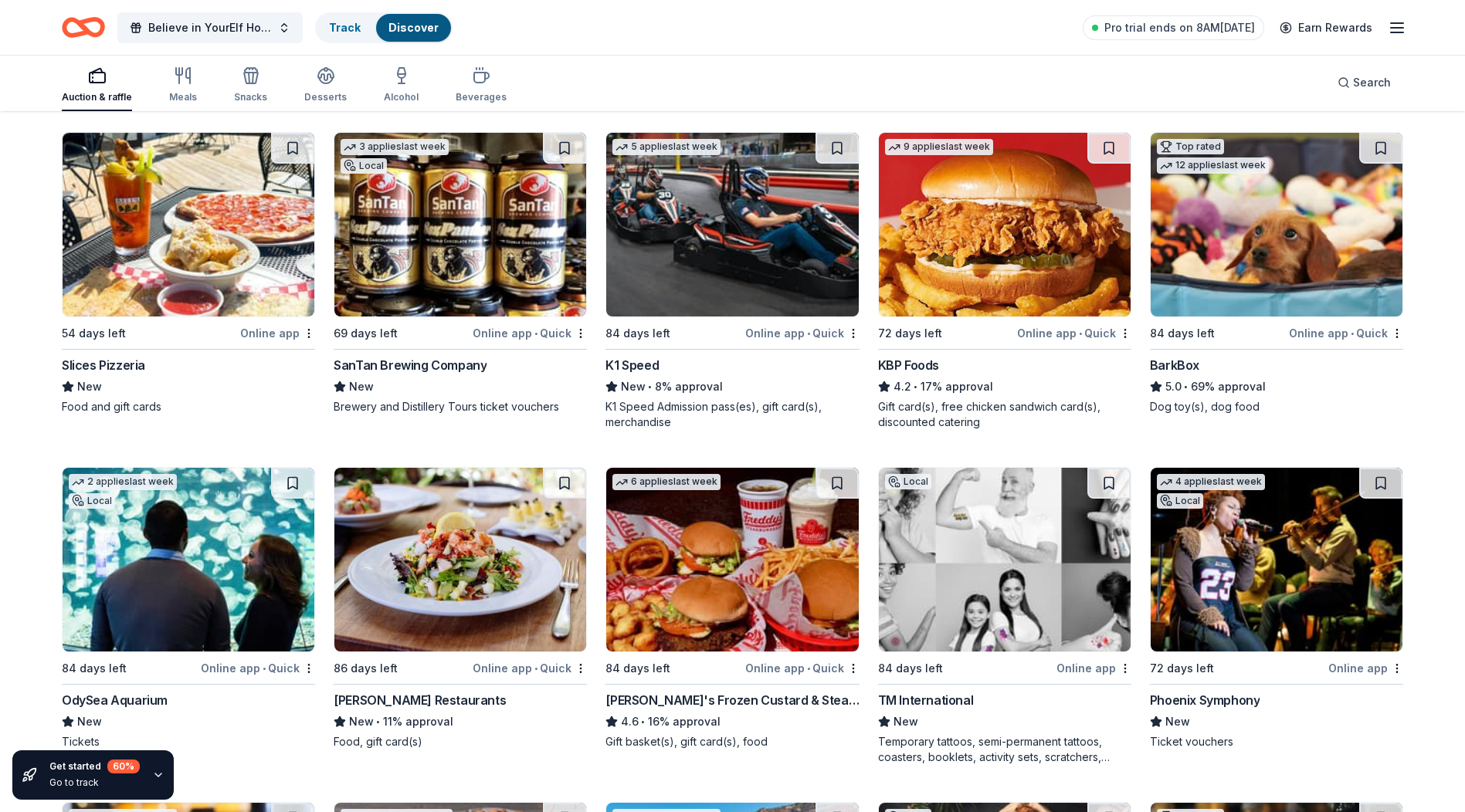
scroll to position [1158, 0]
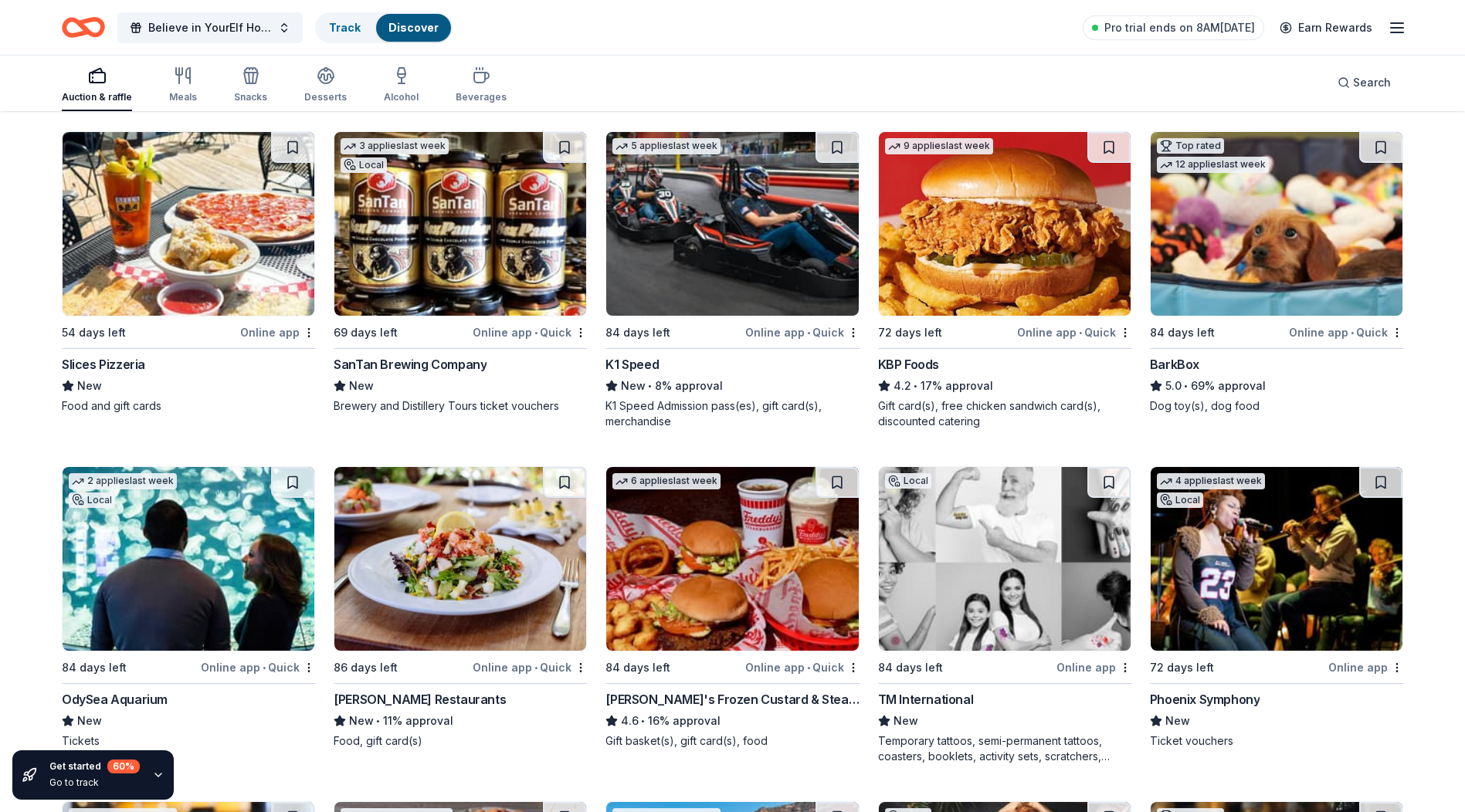
click at [746, 222] on img at bounding box center [731, 223] width 252 height 184
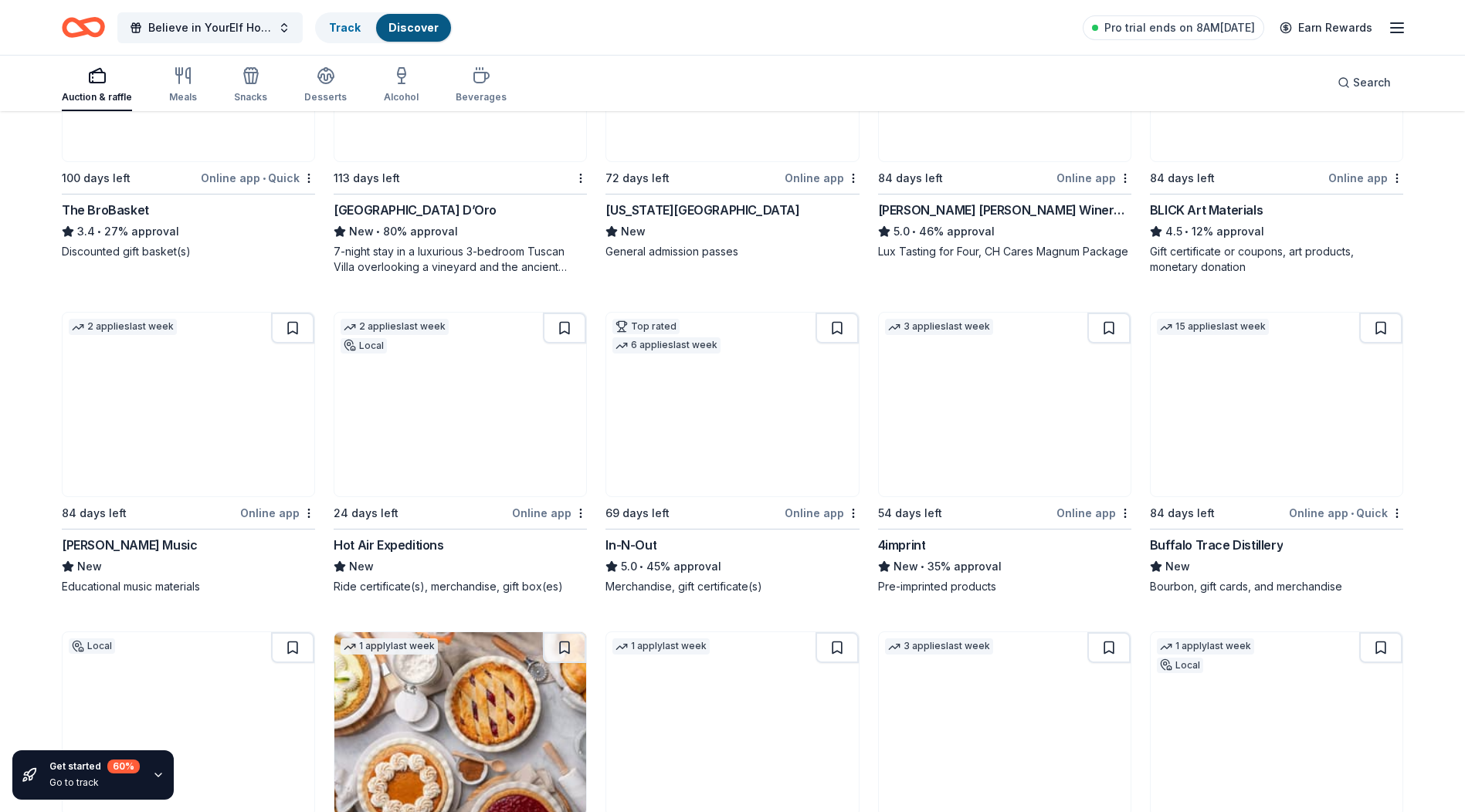
scroll to position [3629, 0]
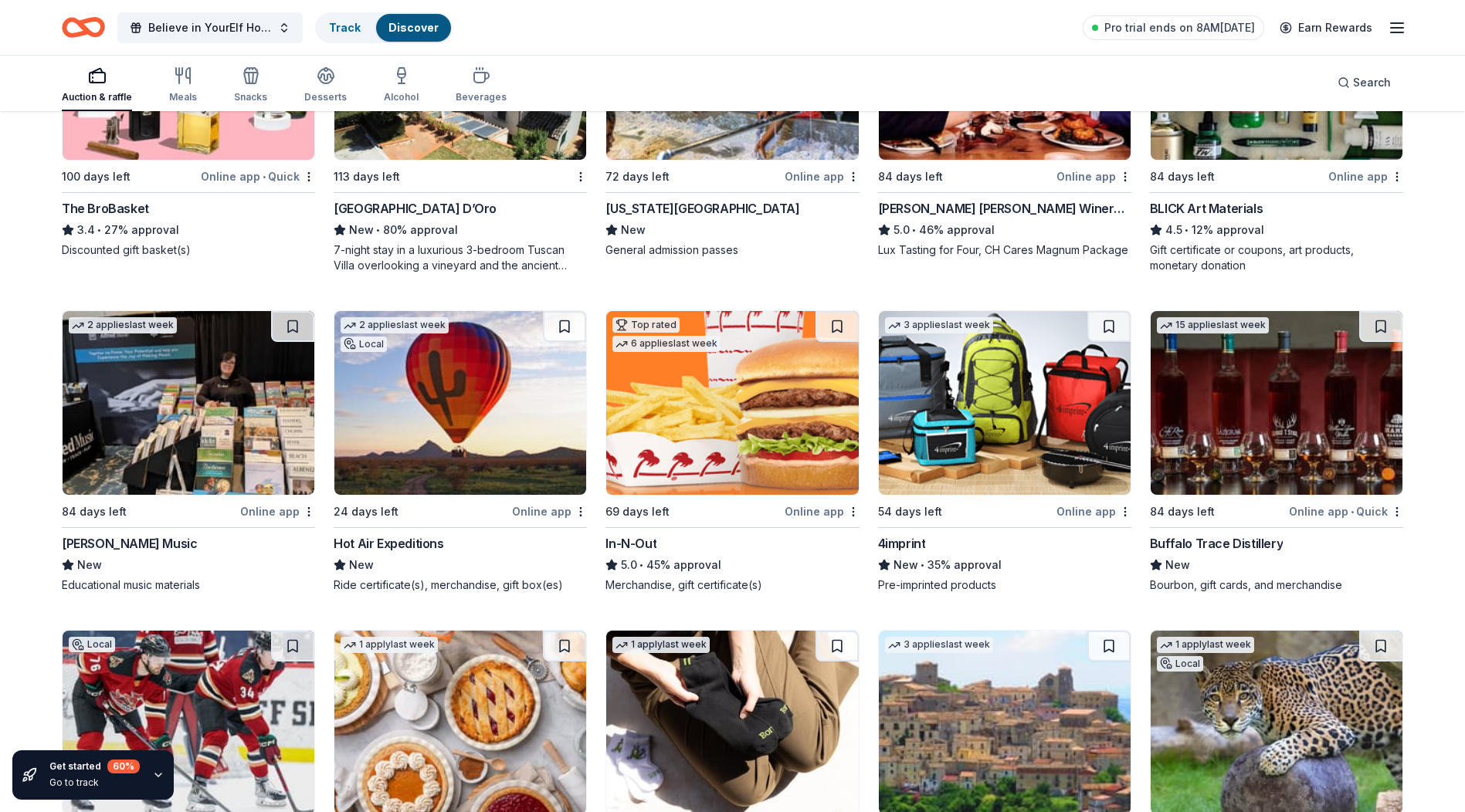
click at [457, 416] on img at bounding box center [459, 403] width 252 height 184
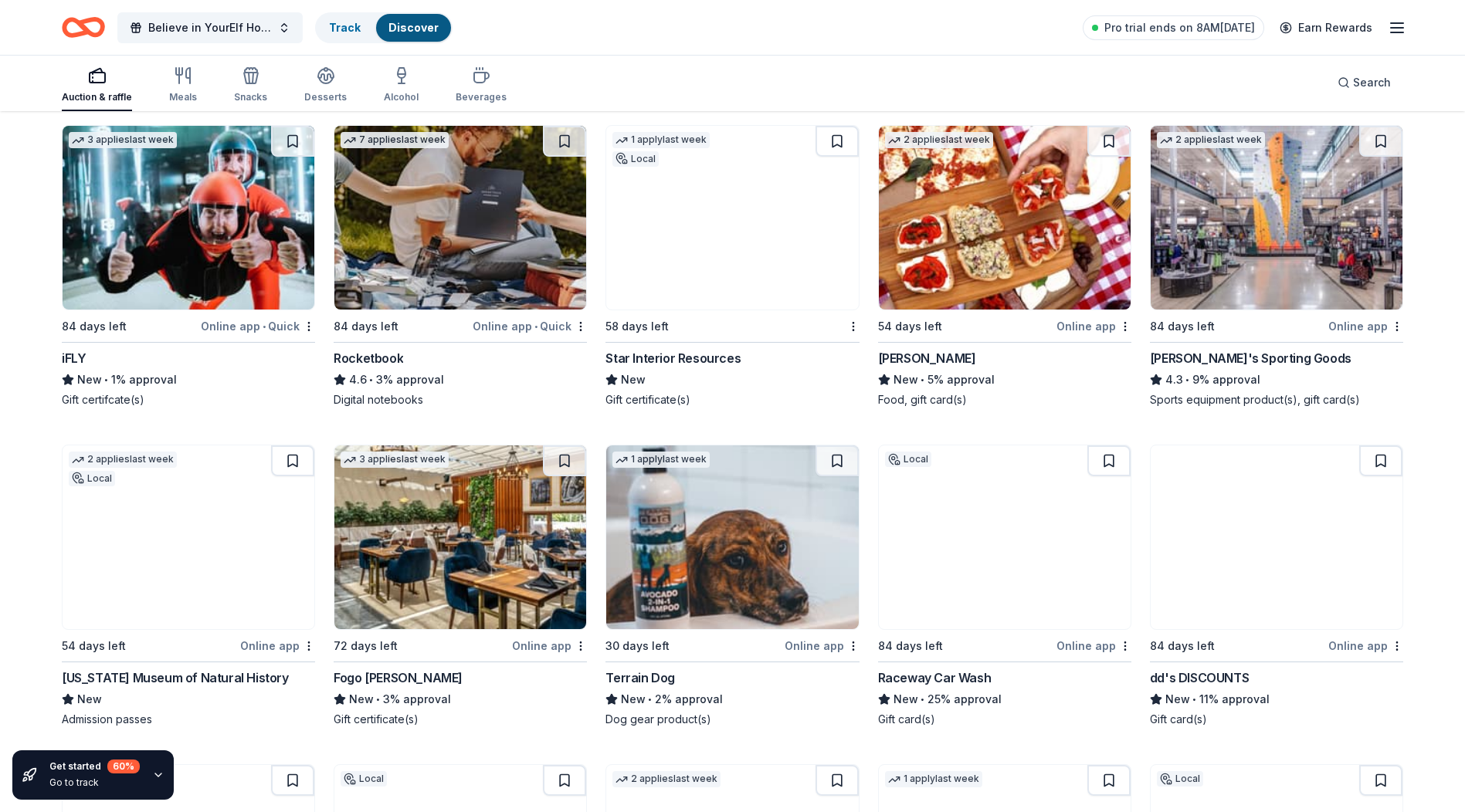
scroll to position [7412, 0]
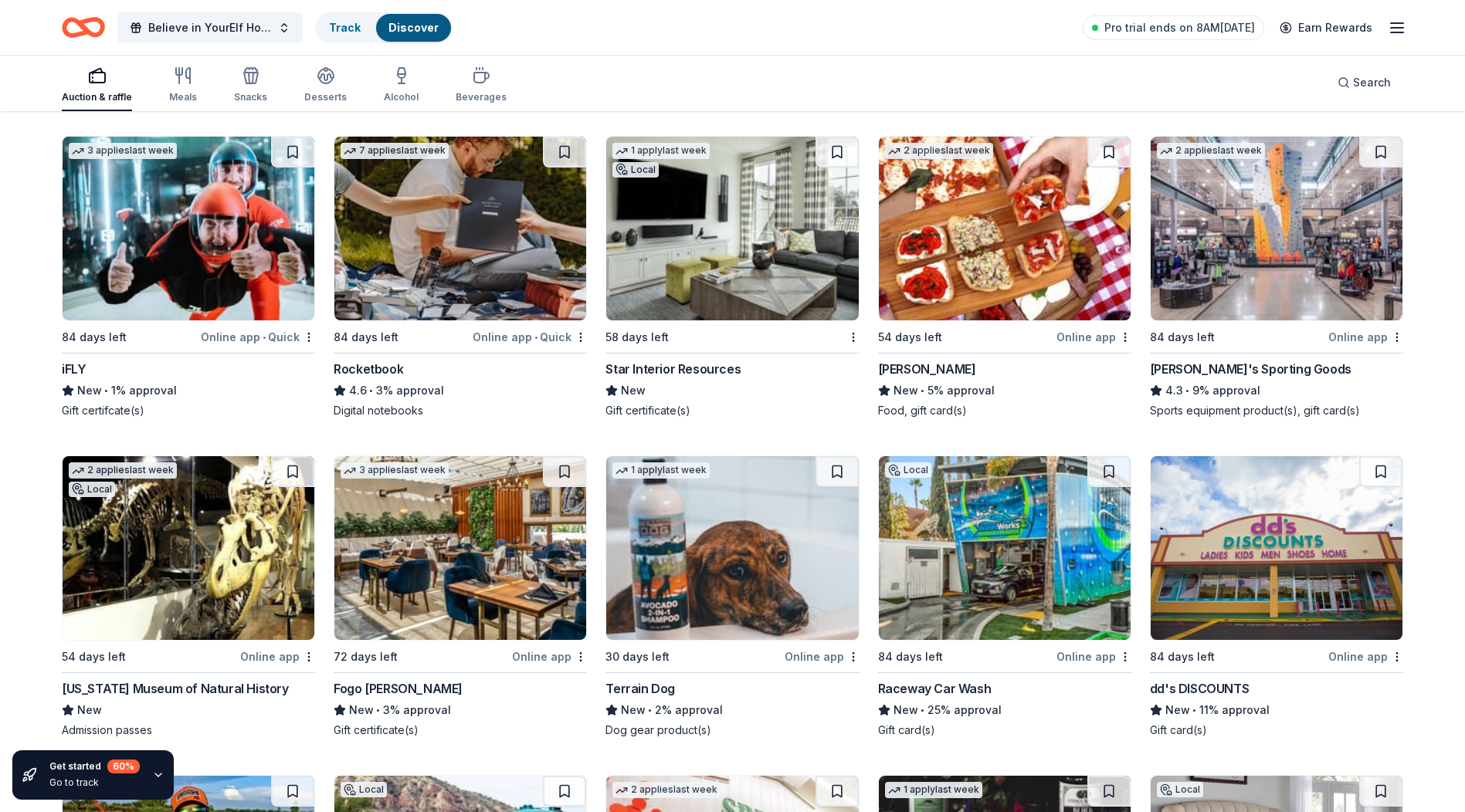
click at [168, 256] on img at bounding box center [188, 228] width 252 height 184
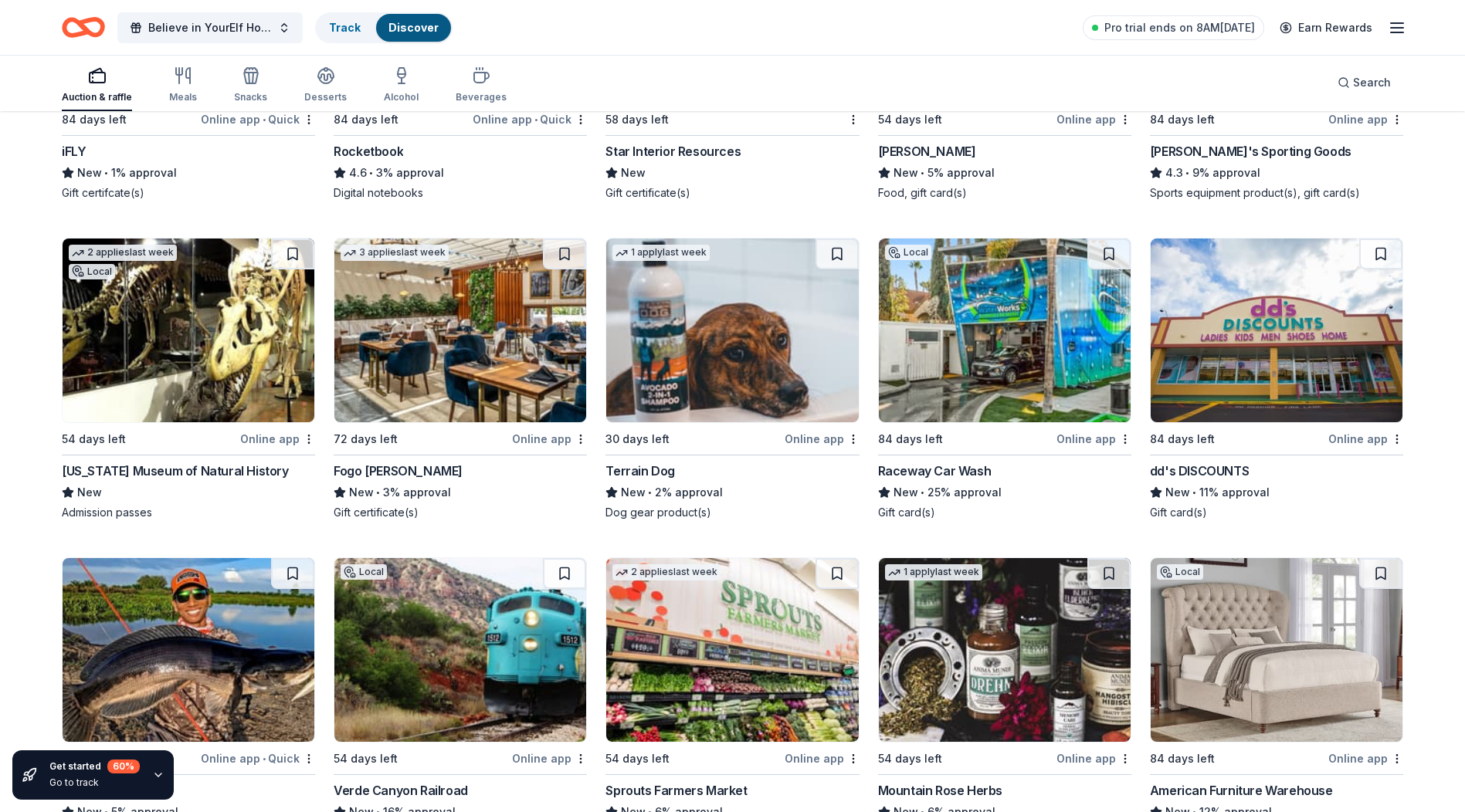
scroll to position [7644, 0]
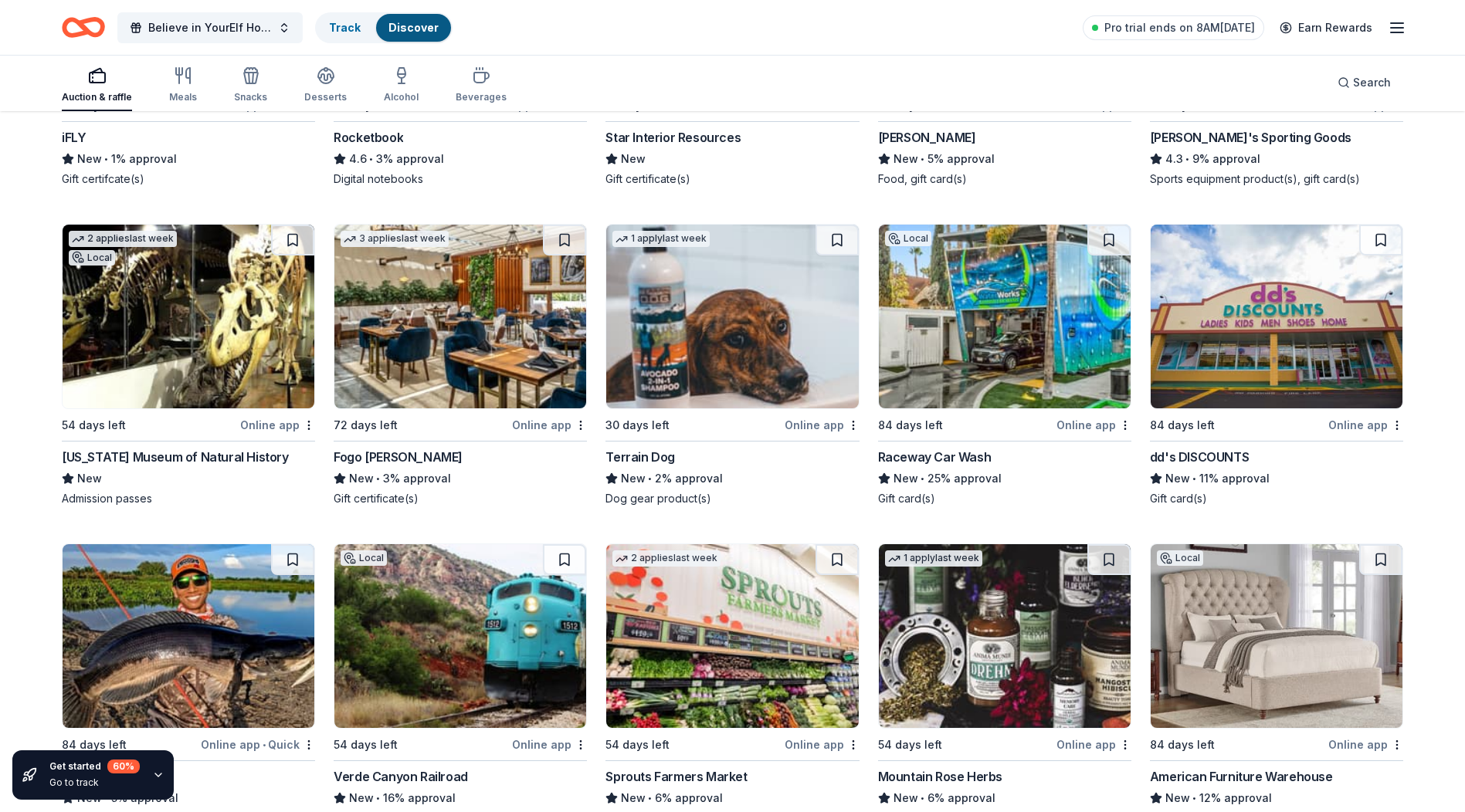
click at [1275, 332] on img at bounding box center [1276, 316] width 252 height 184
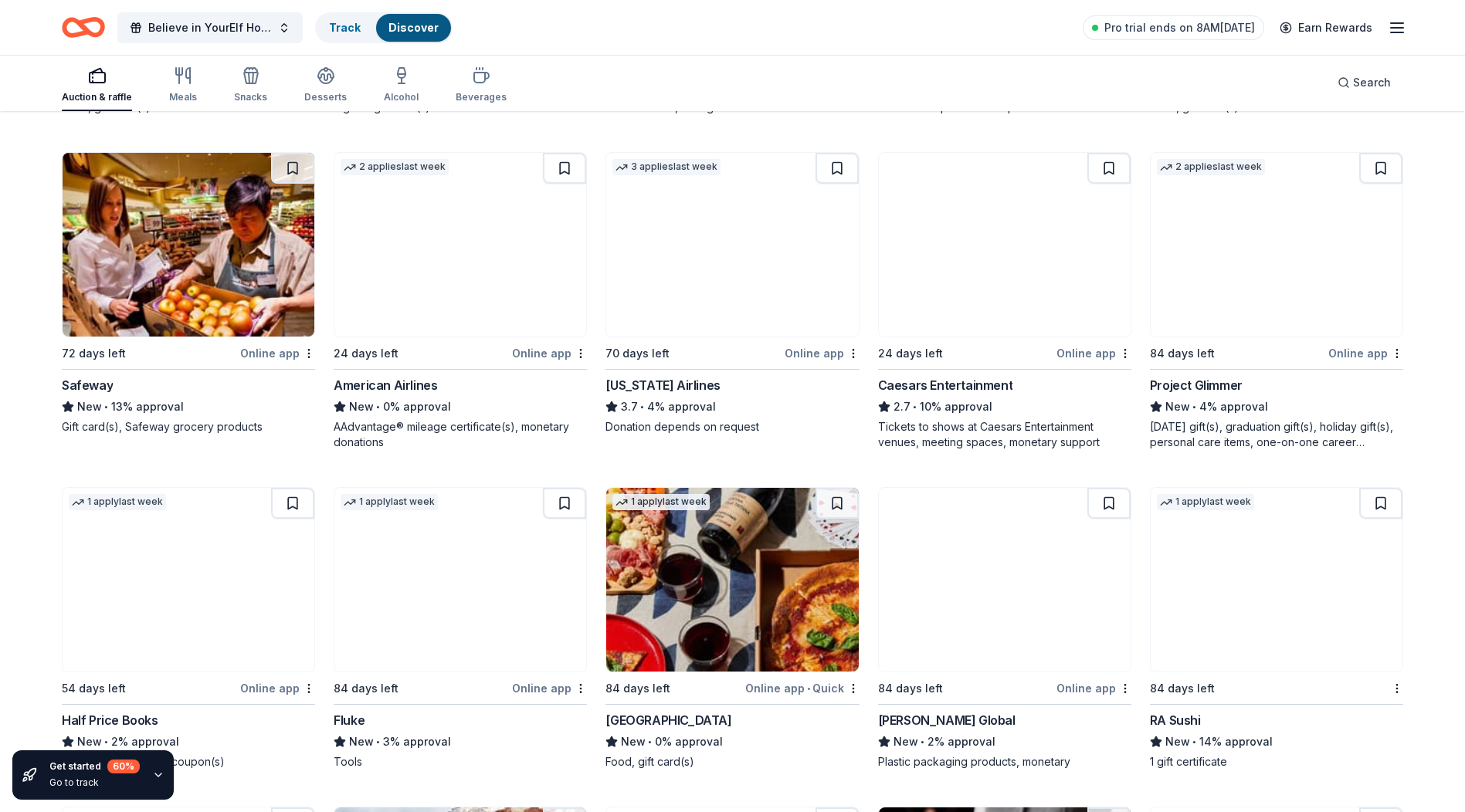
scroll to position [9033, 0]
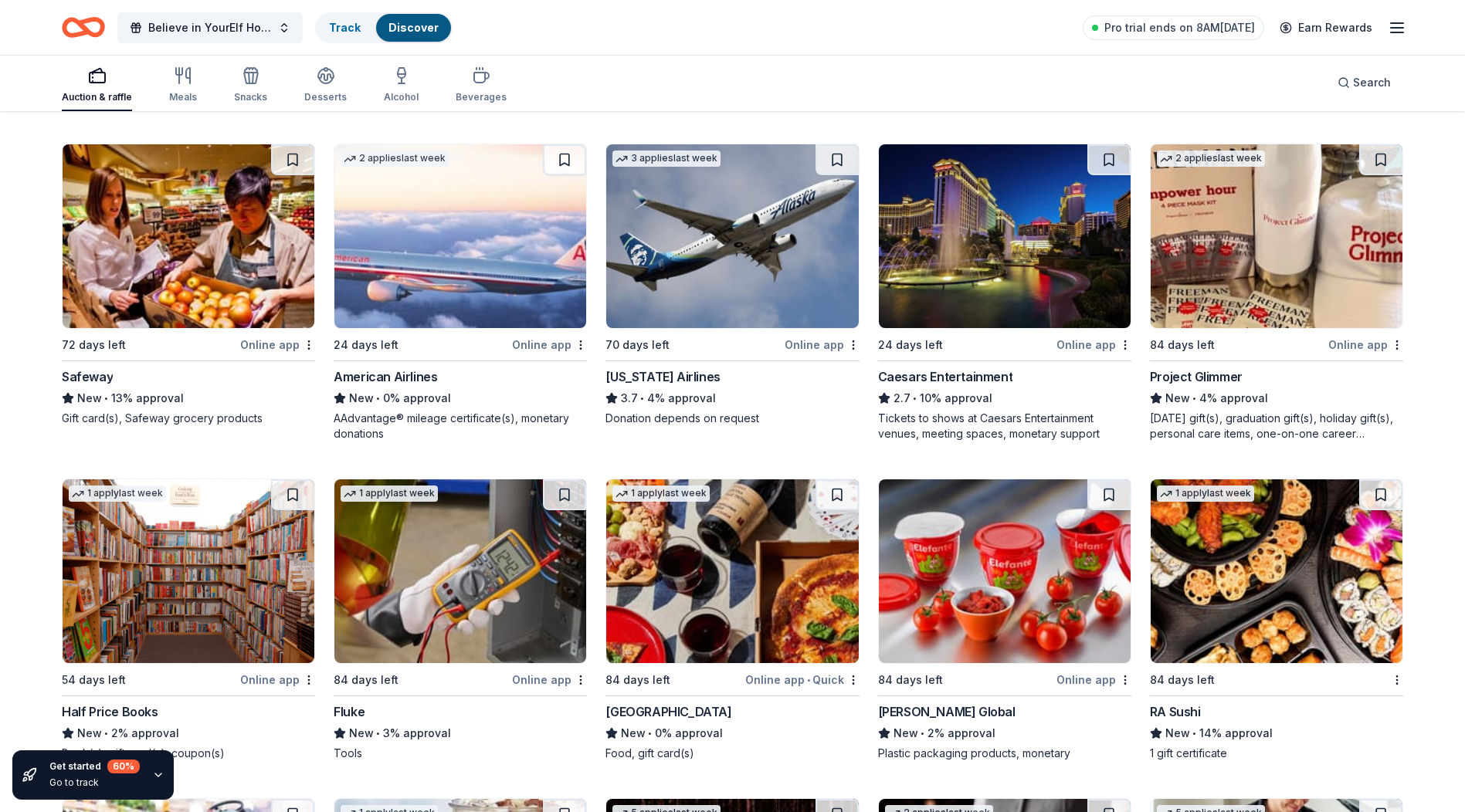
click at [951, 242] on img at bounding box center [1004, 236] width 252 height 184
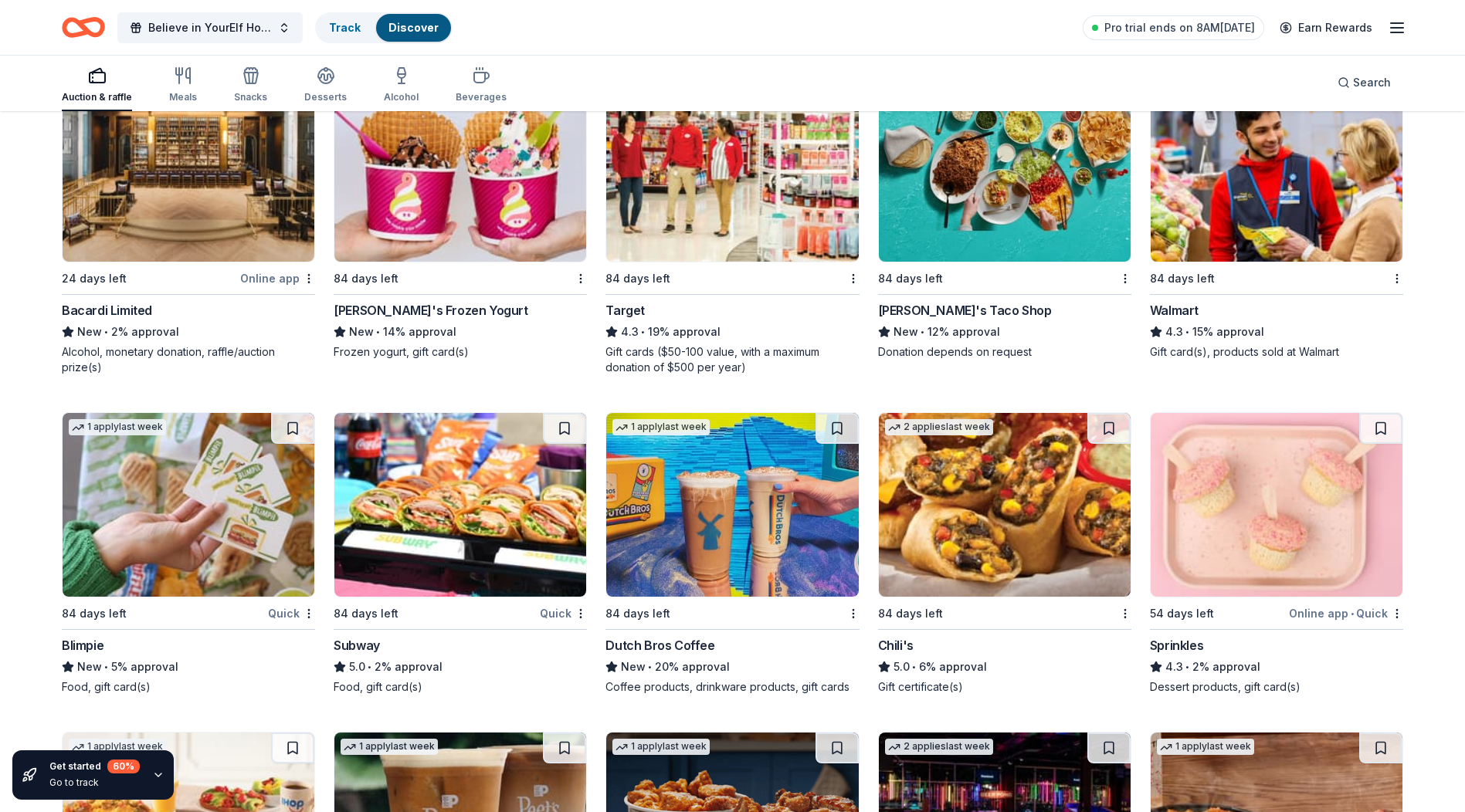
scroll to position [10423, 0]
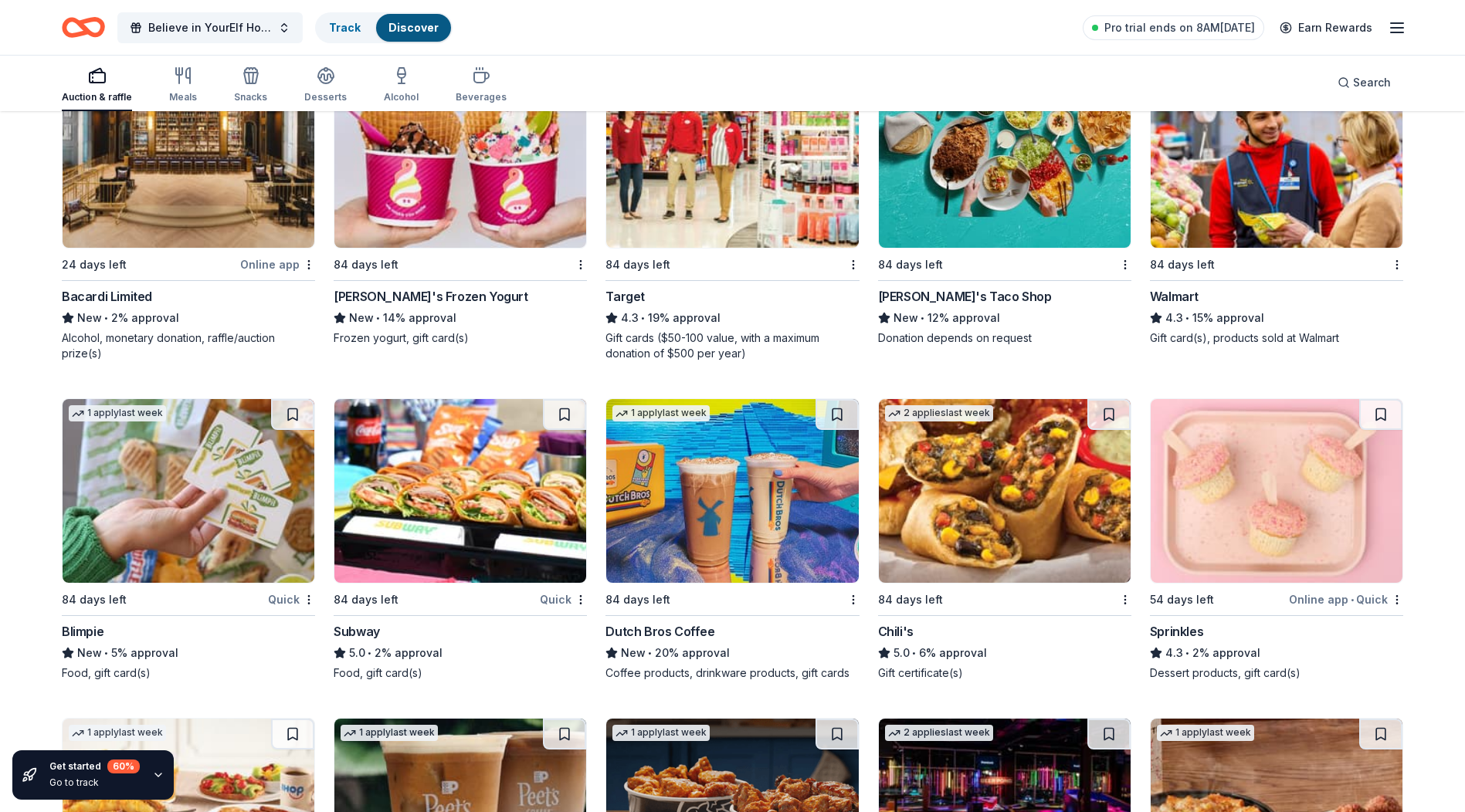
click at [448, 497] on img at bounding box center [459, 491] width 252 height 184
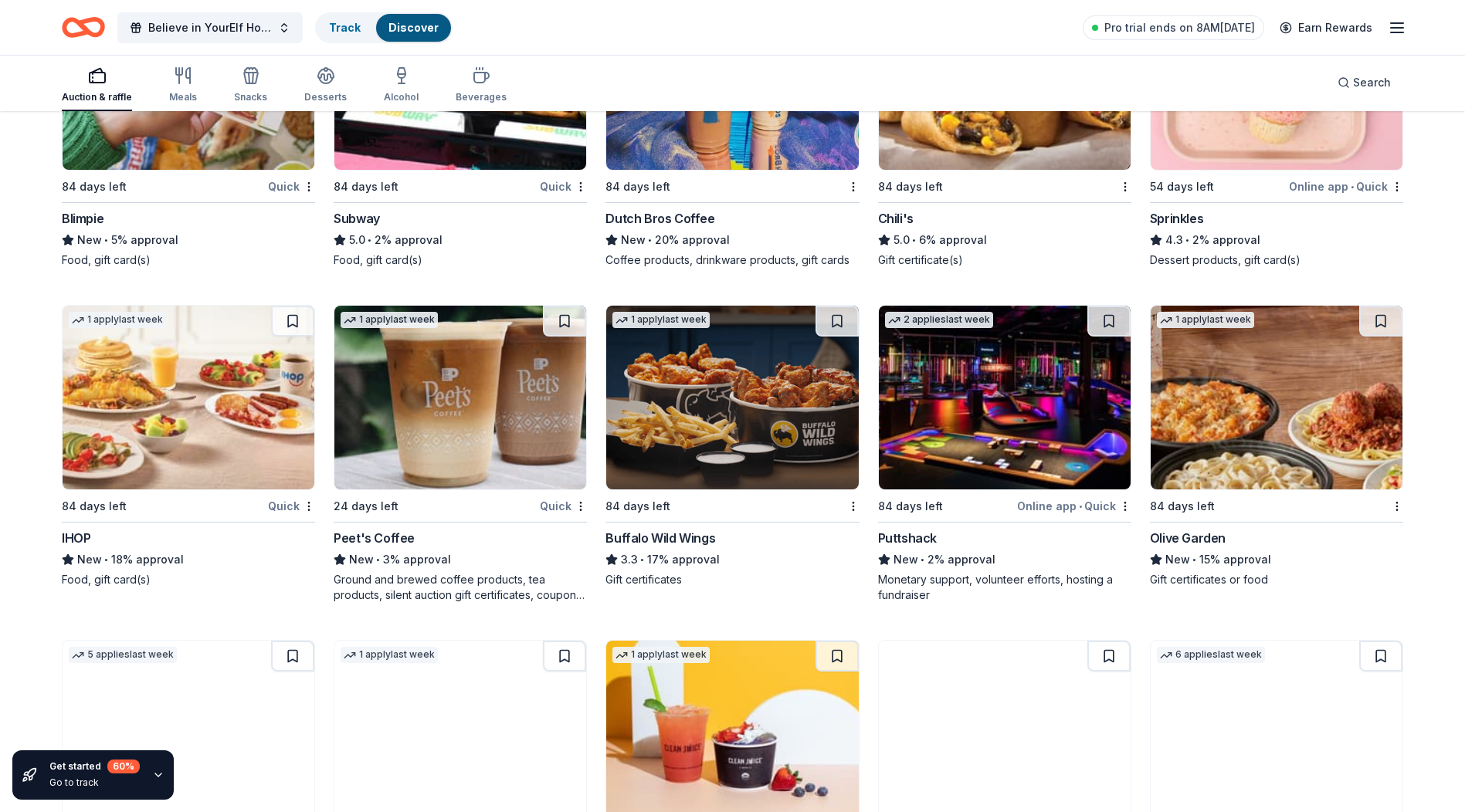
scroll to position [10964, 0]
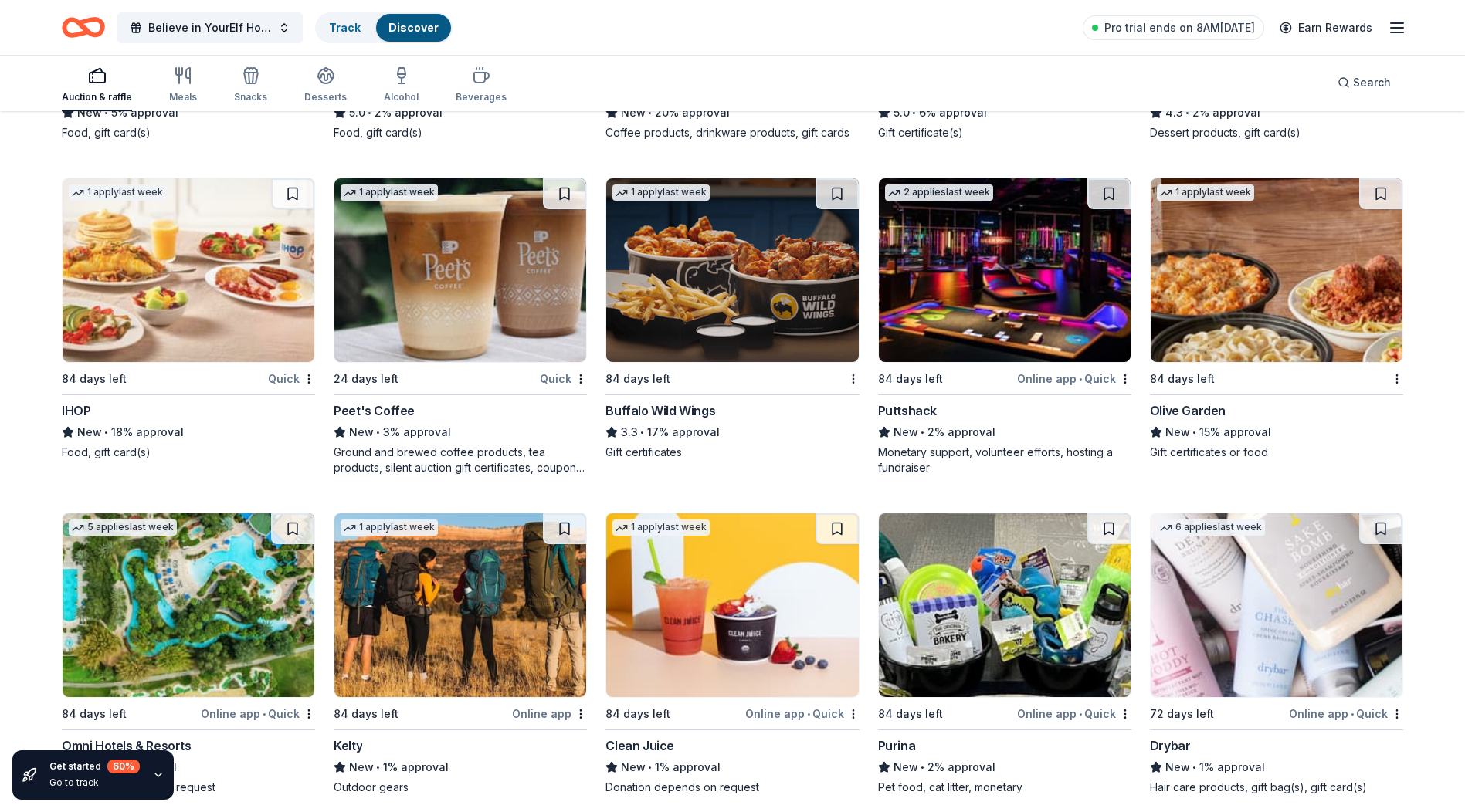
click at [1235, 272] on img at bounding box center [1276, 270] width 252 height 184
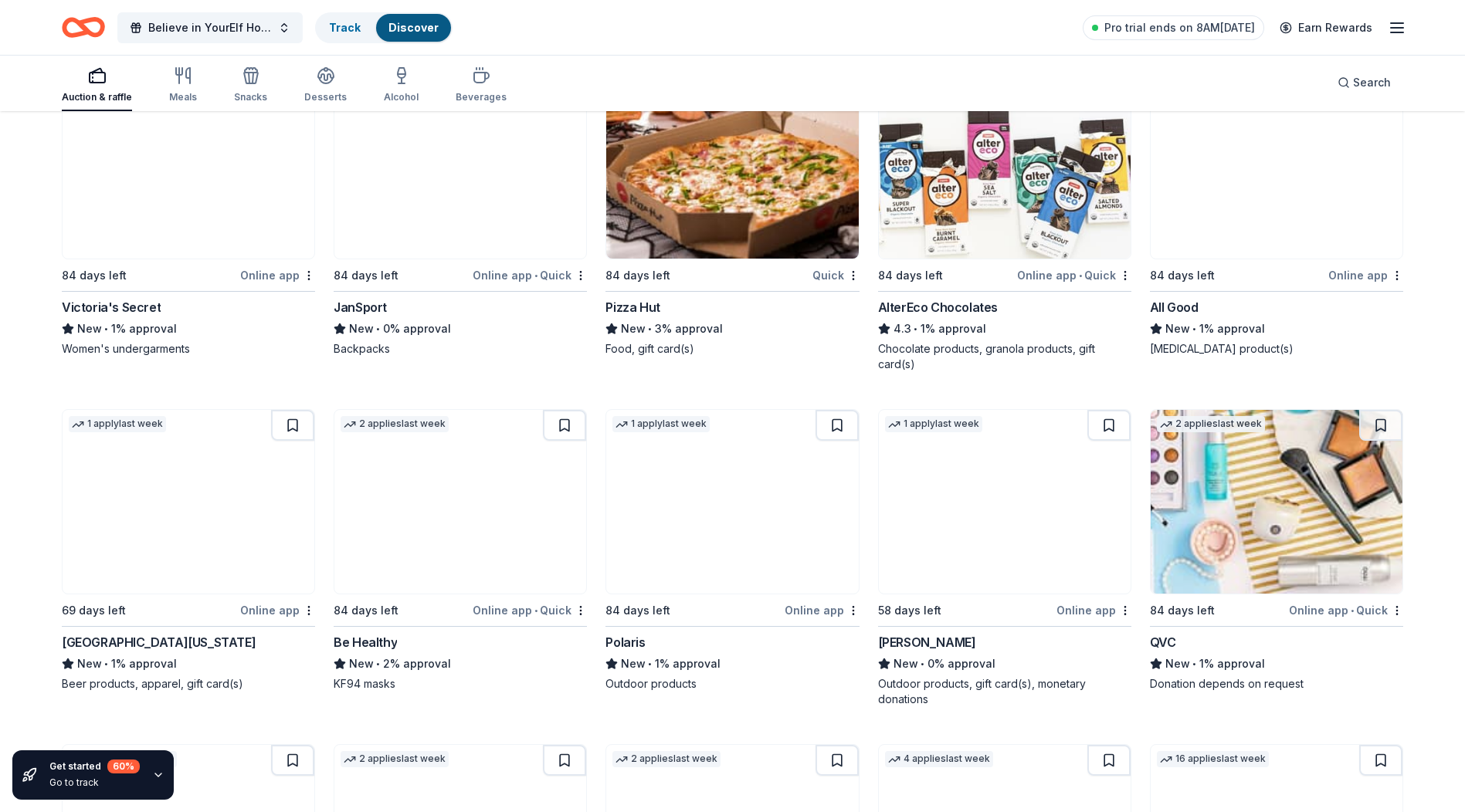
scroll to position [12971, 0]
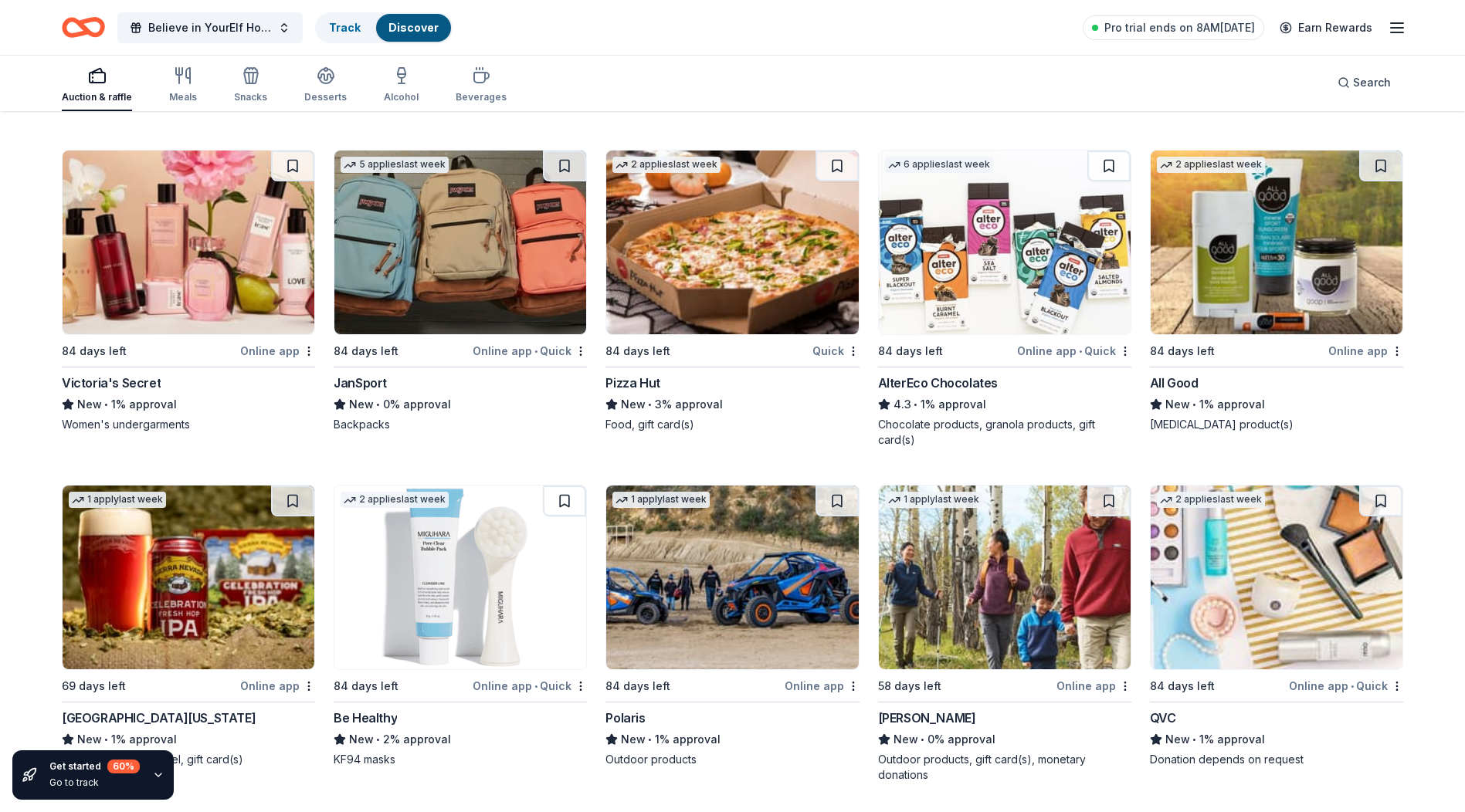
click at [252, 244] on img at bounding box center [188, 242] width 252 height 184
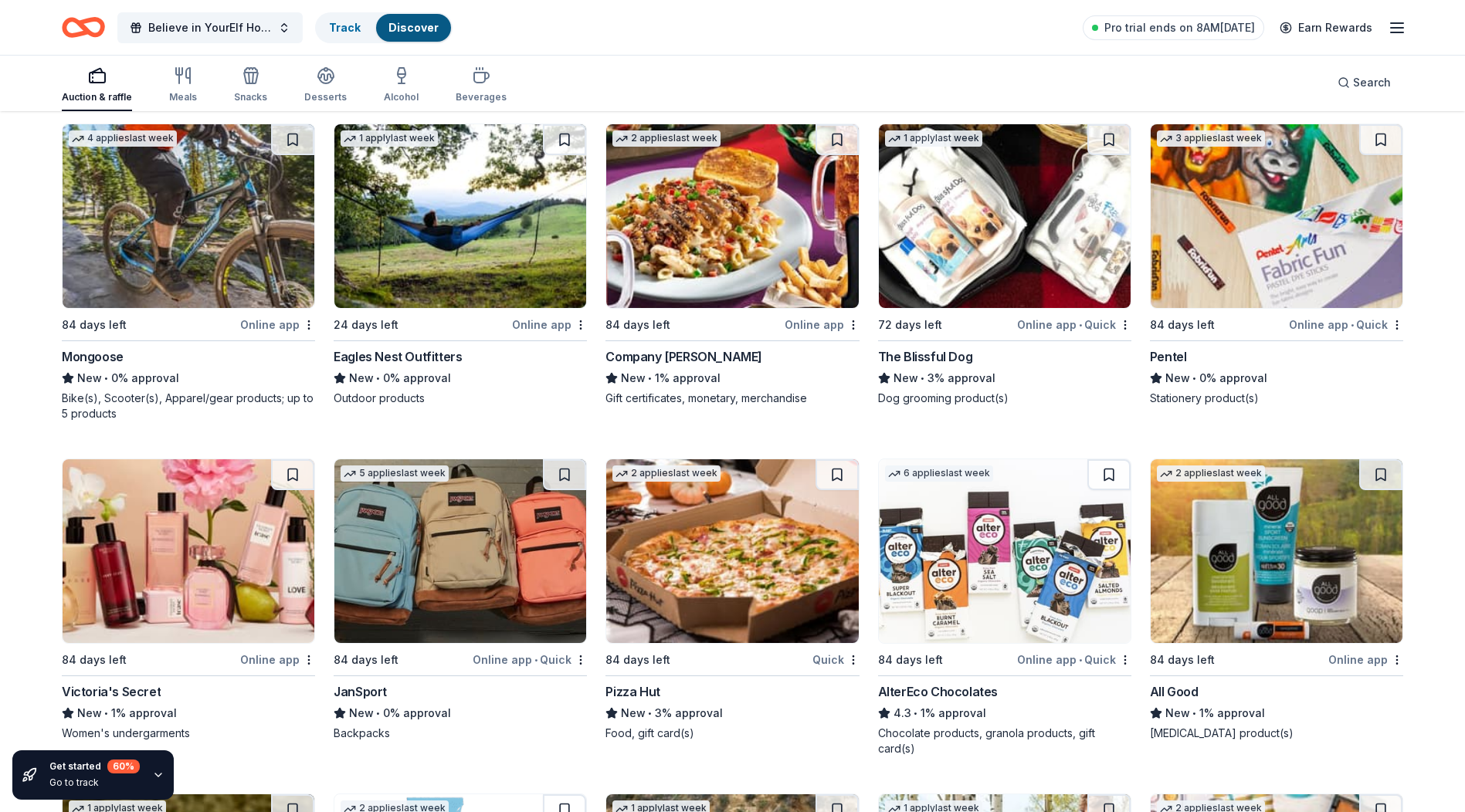
scroll to position [12585, 0]
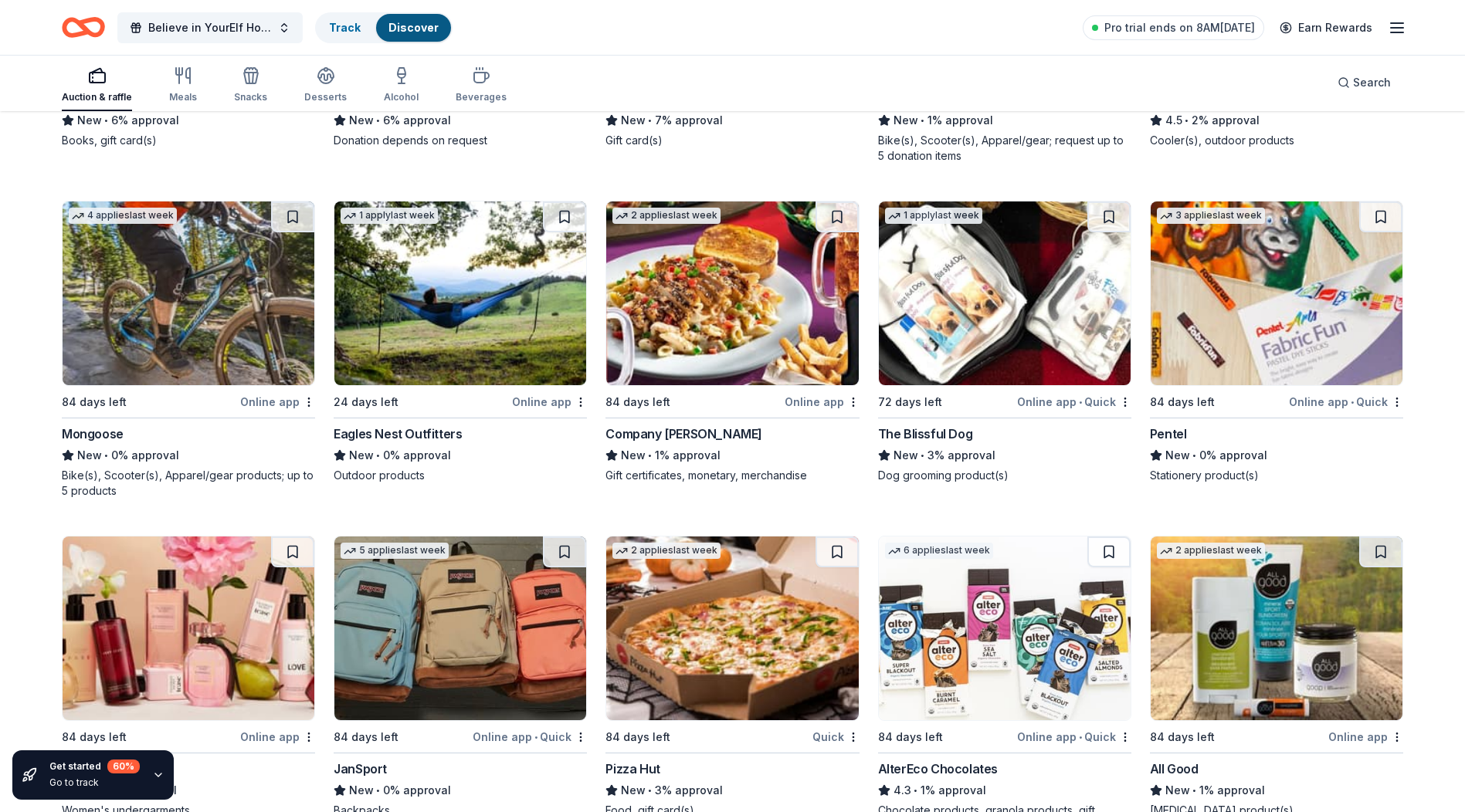
click at [1253, 249] on img at bounding box center [1276, 293] width 252 height 184
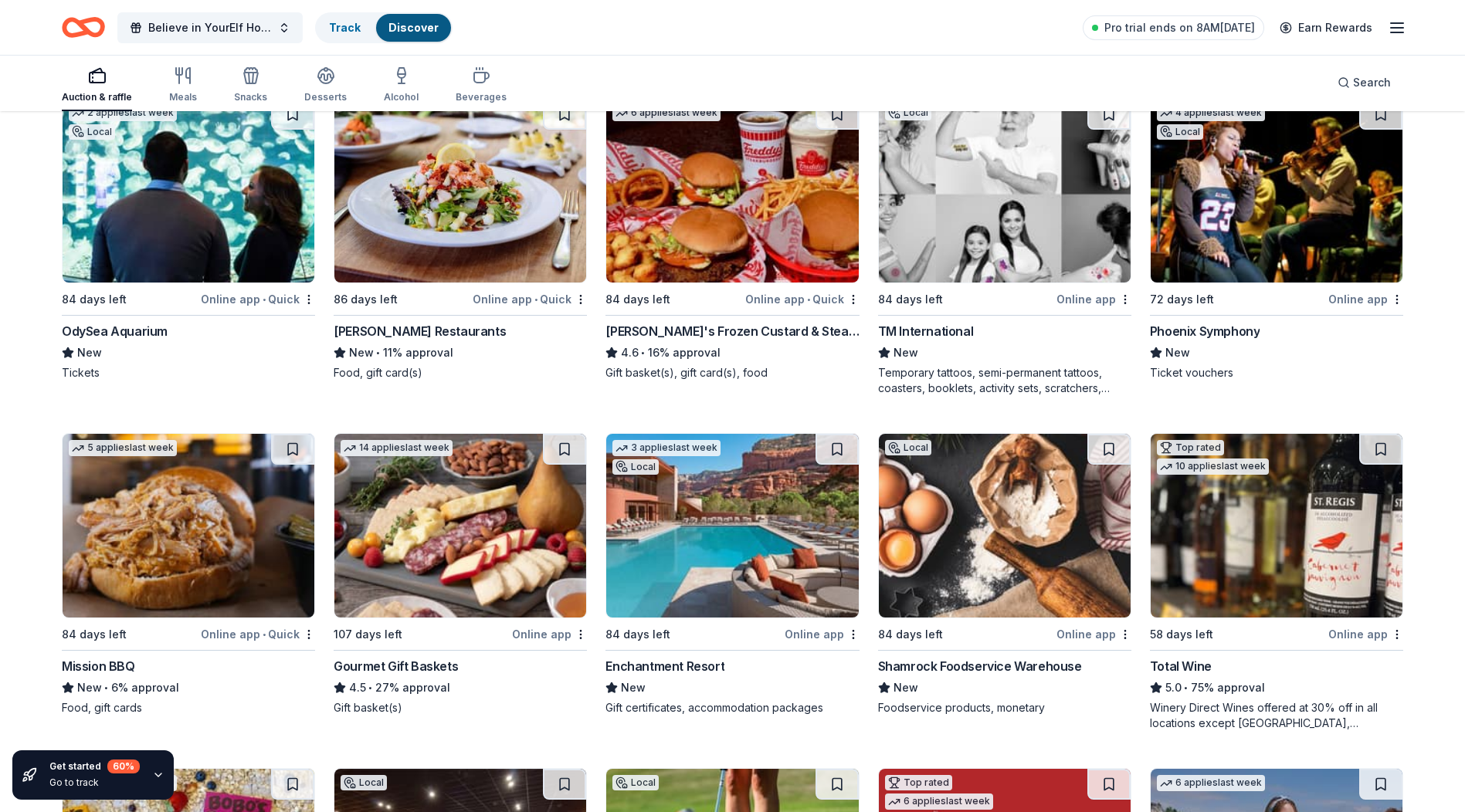
scroll to position [1119, 0]
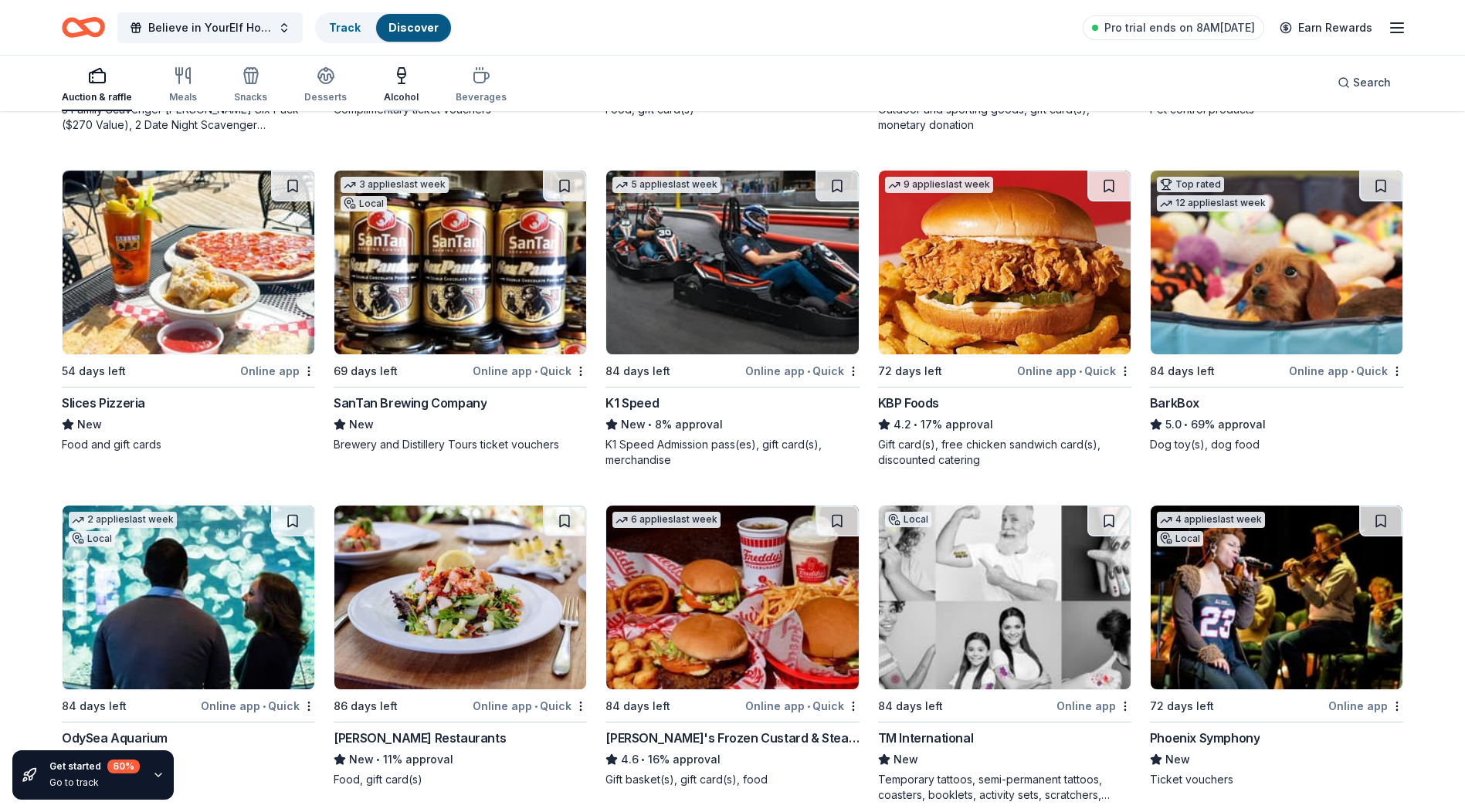
click at [412, 78] on div "button" at bounding box center [400, 75] width 35 height 19
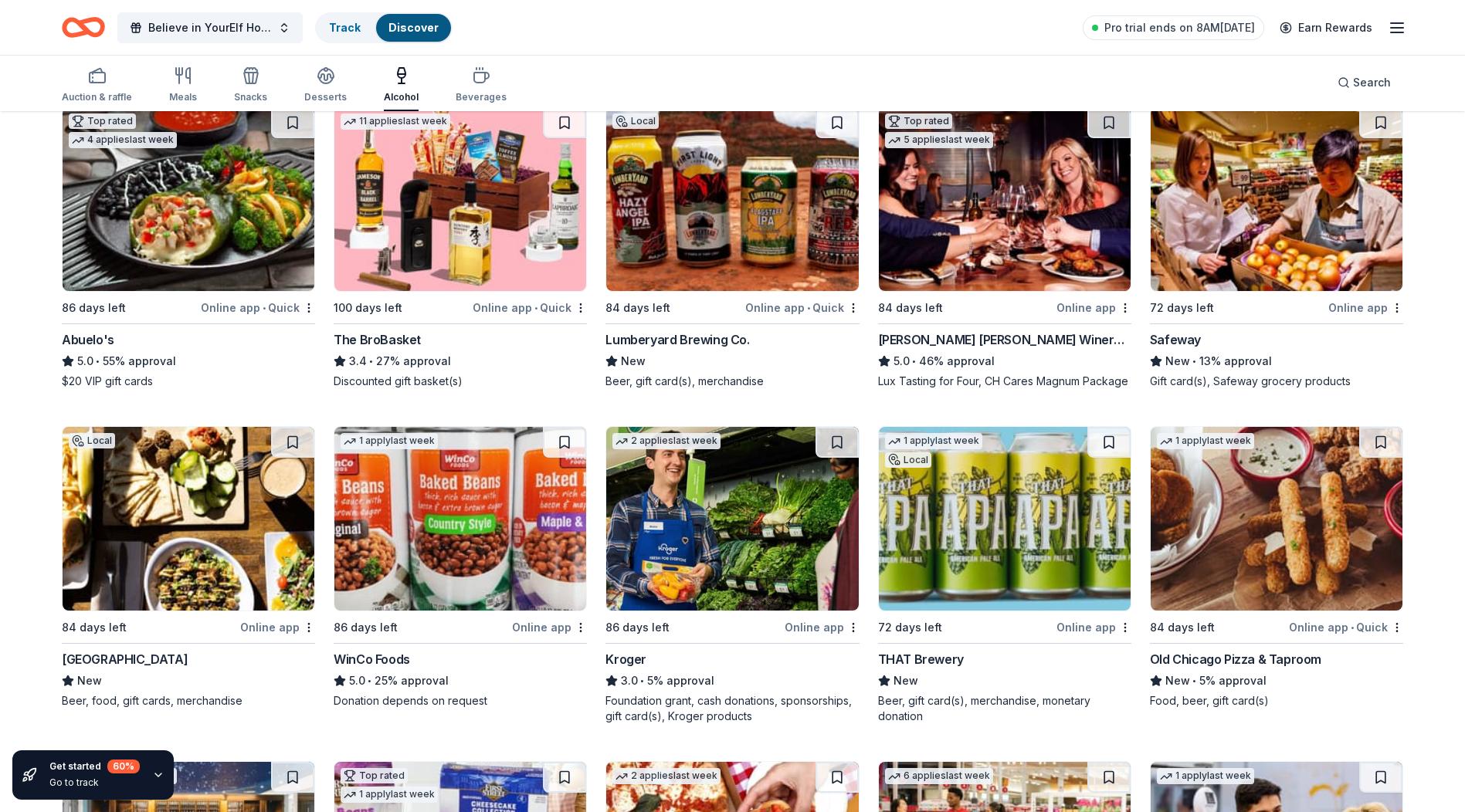
scroll to position [261, 0]
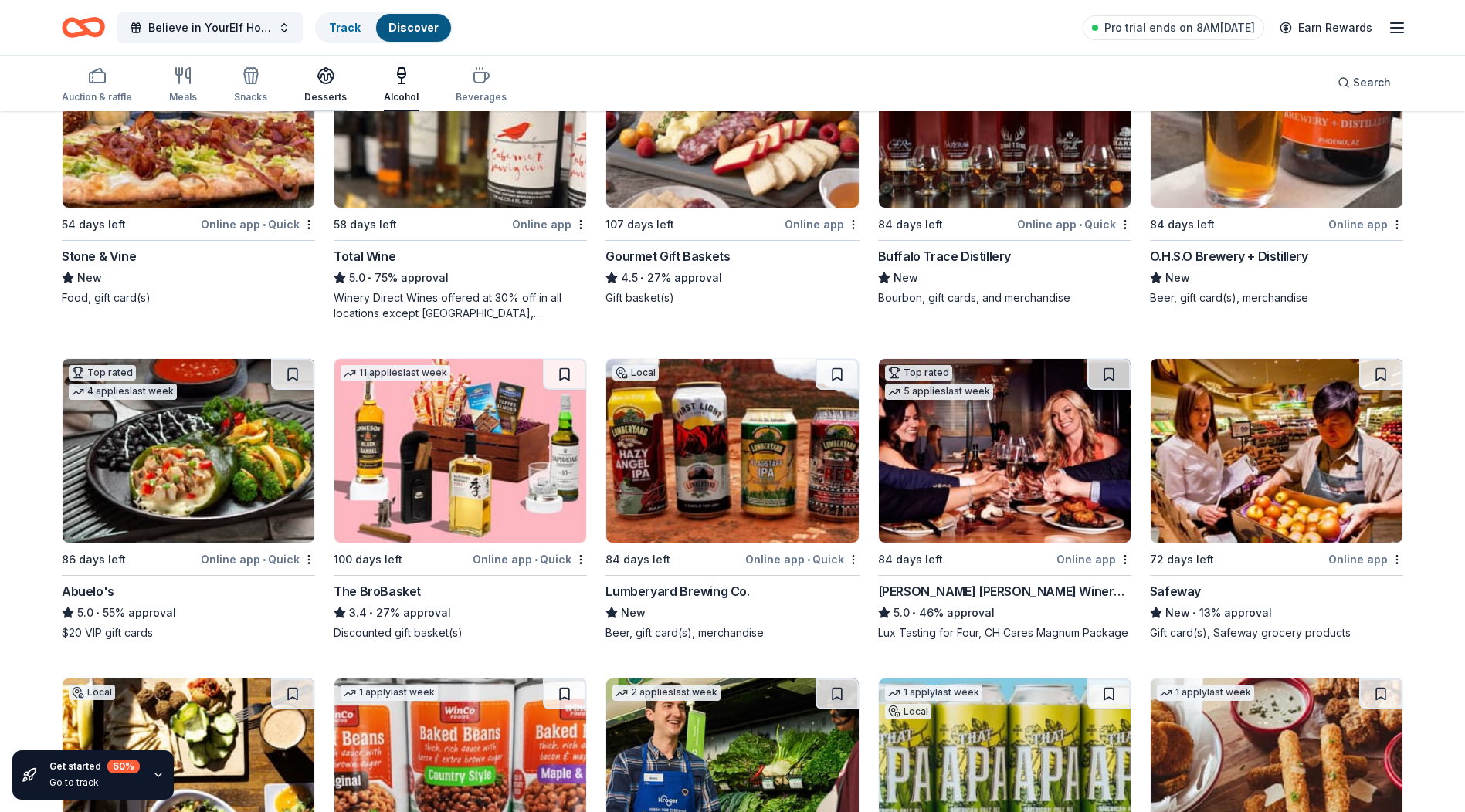
click at [329, 95] on div "Desserts" at bounding box center [325, 97] width 43 height 12
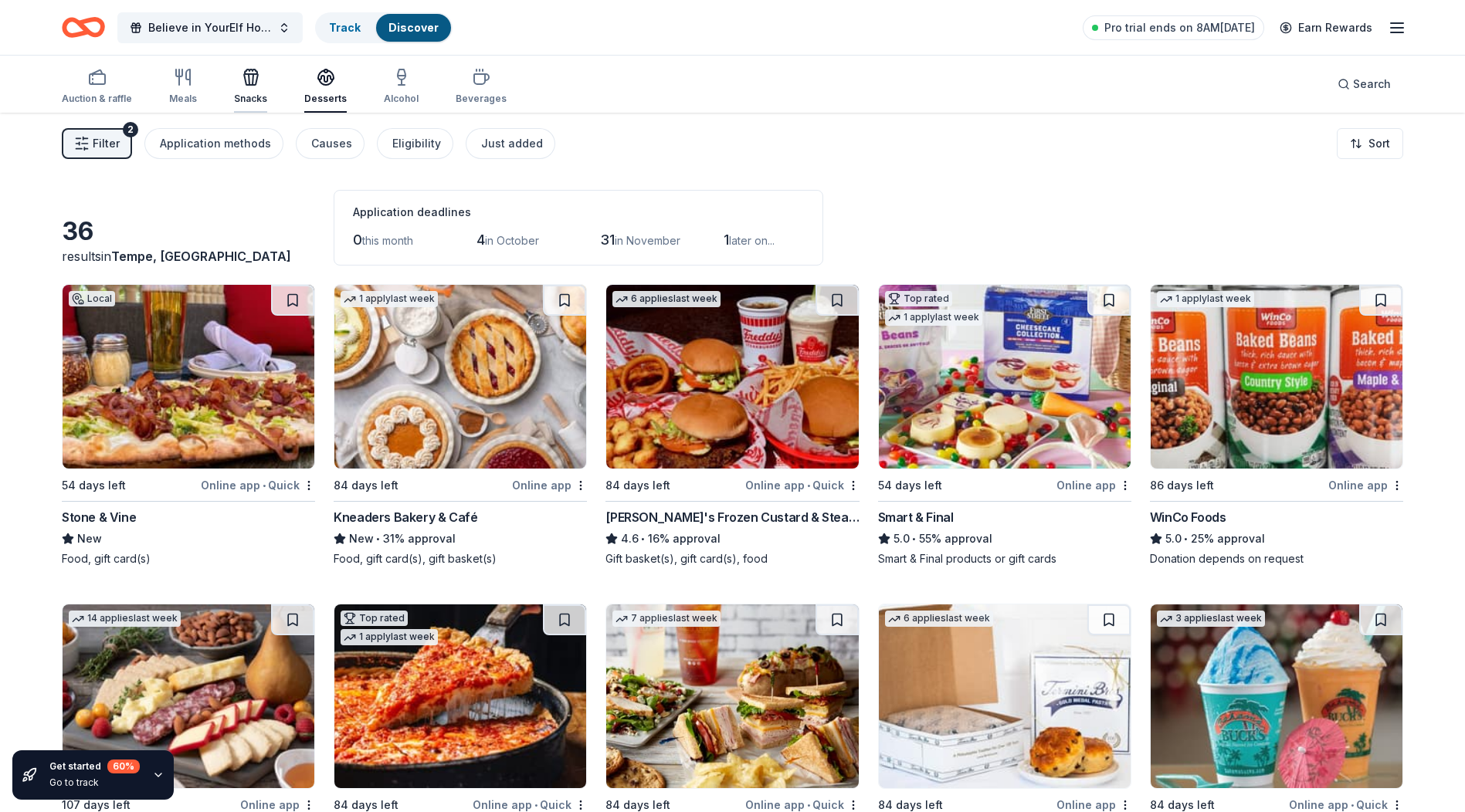
click at [259, 91] on div "Snacks" at bounding box center [250, 87] width 33 height 37
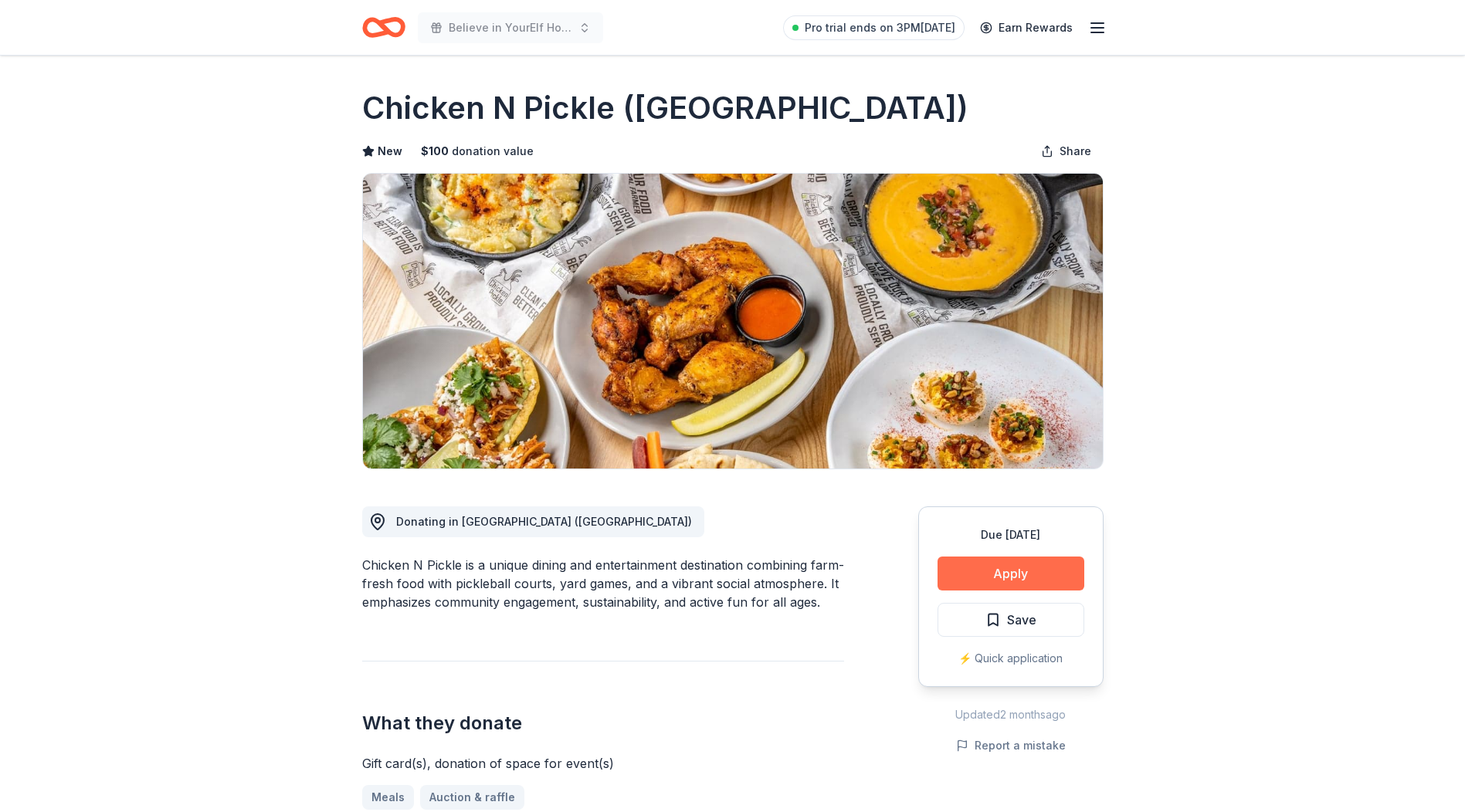
click at [1030, 562] on button "Apply" at bounding box center [1010, 573] width 146 height 34
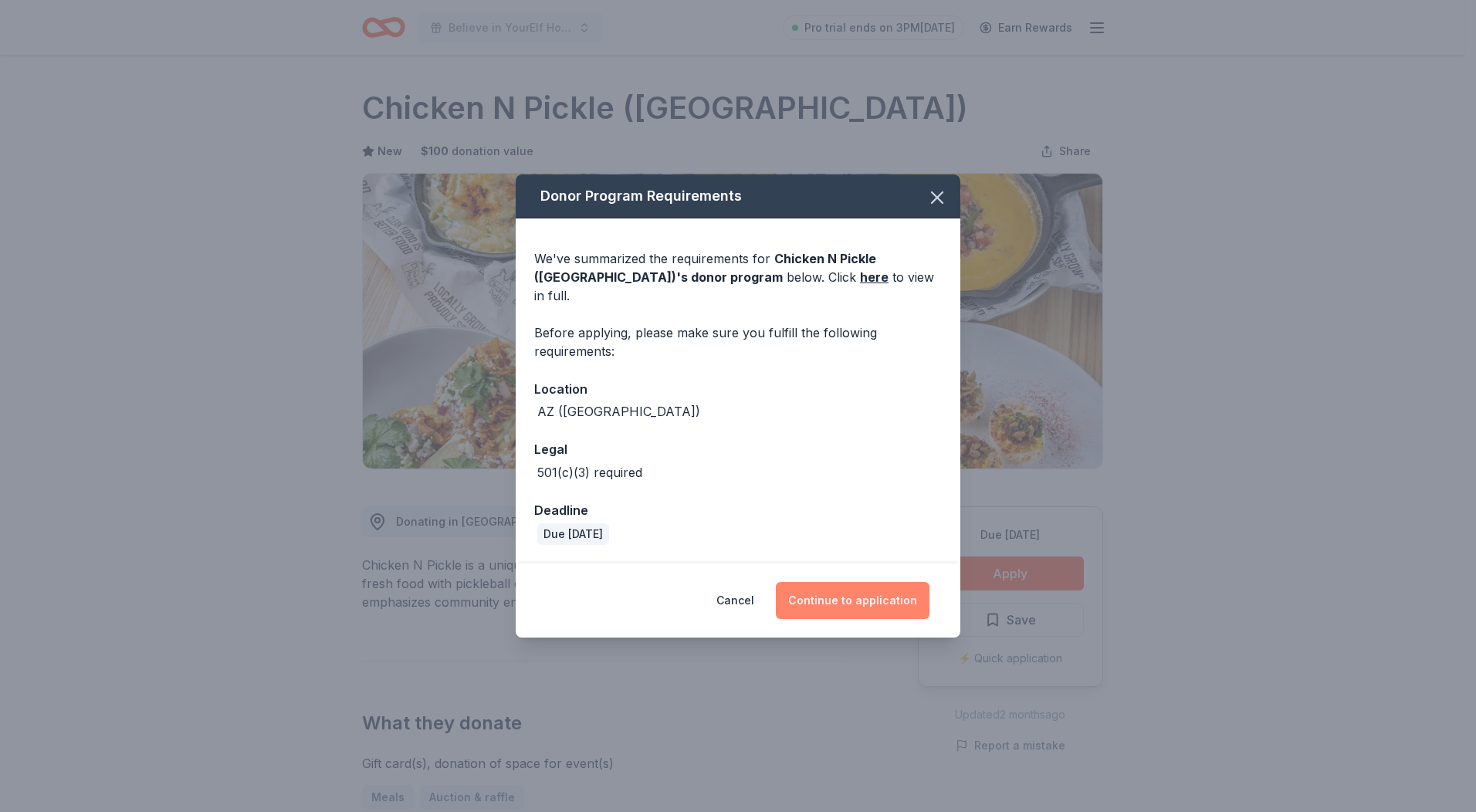
click at [831, 598] on button "Continue to application" at bounding box center [852, 601] width 154 height 37
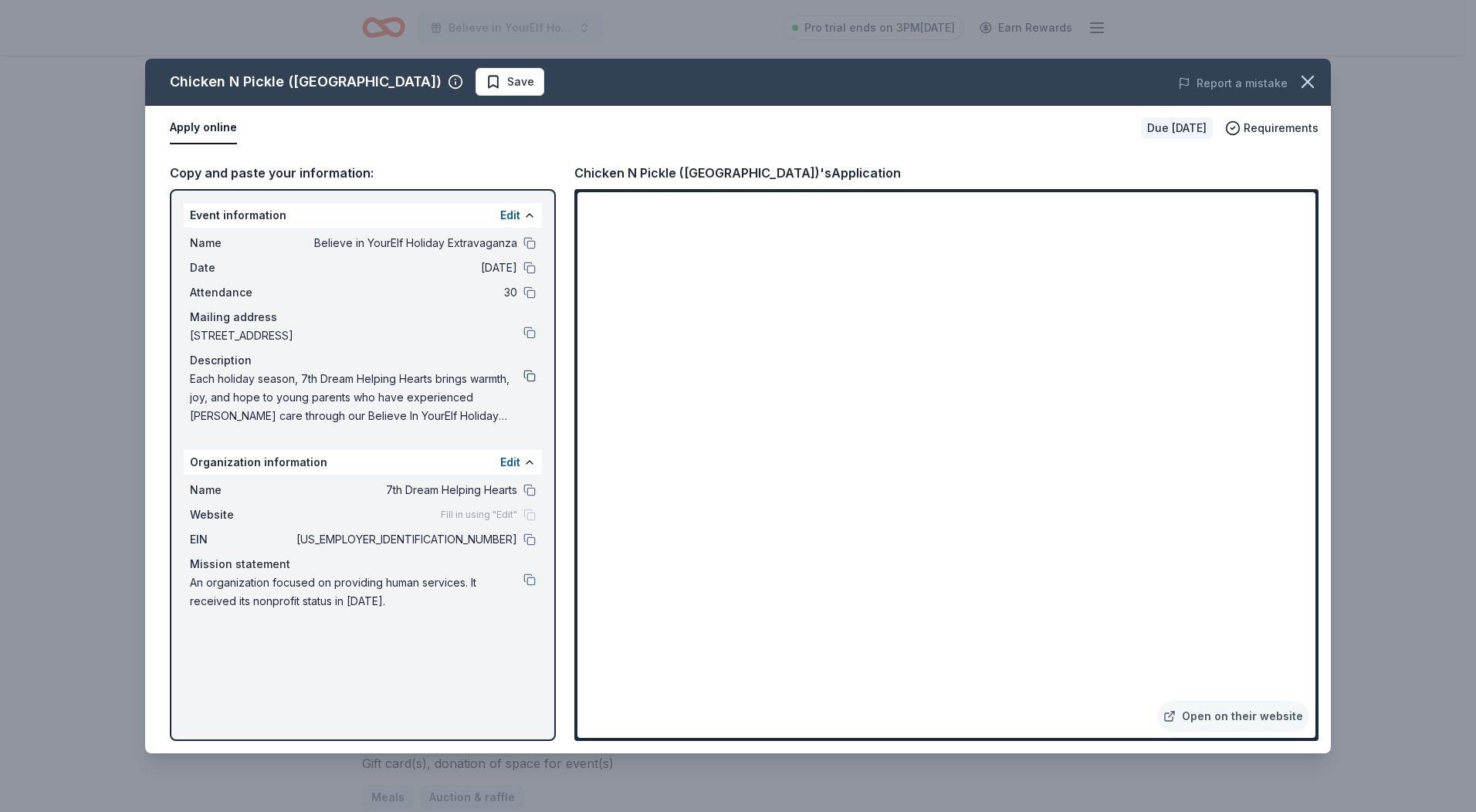
click at [531, 374] on button at bounding box center [529, 375] width 12 height 12
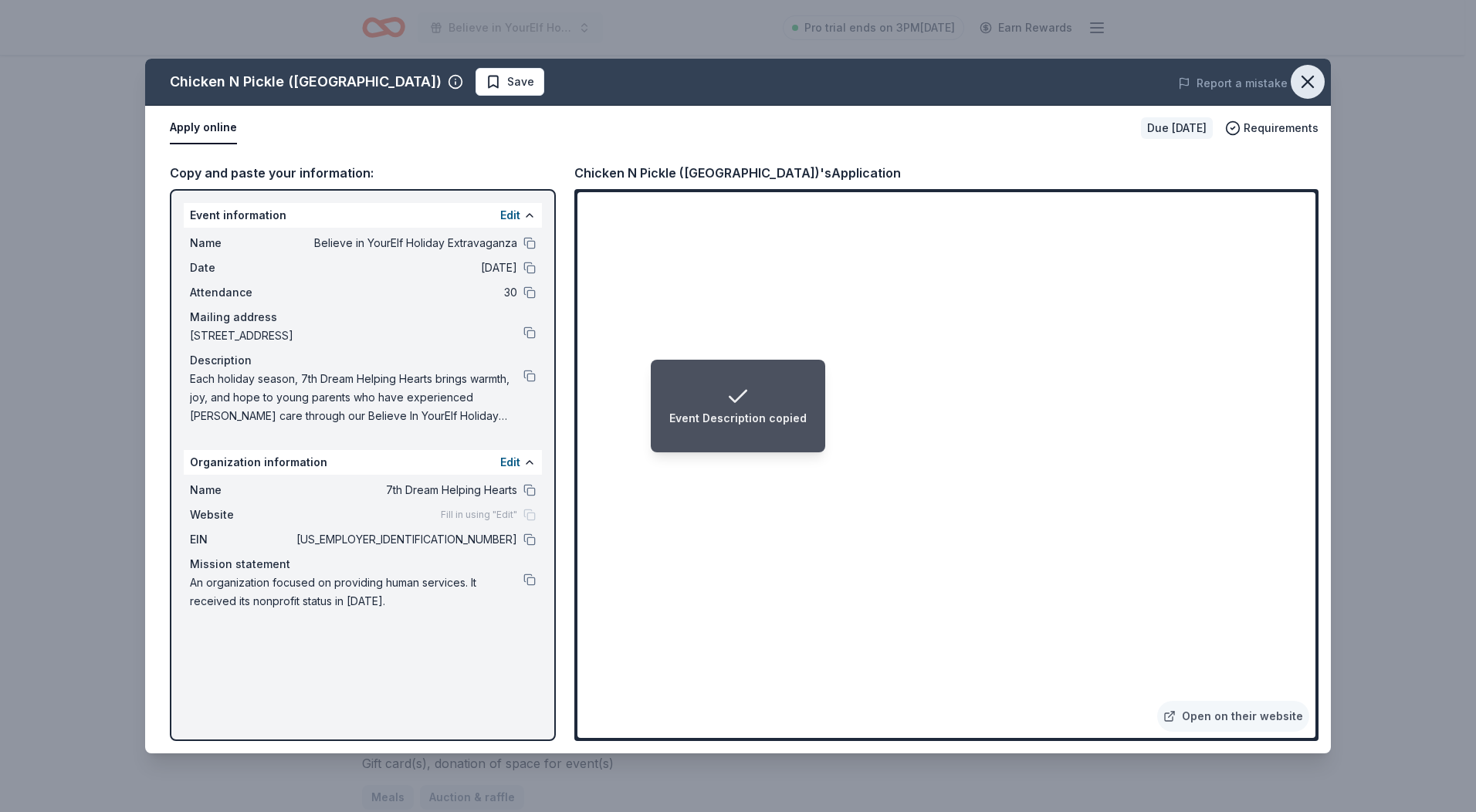
click at [1305, 93] on button "button" at bounding box center [1308, 82] width 34 height 34
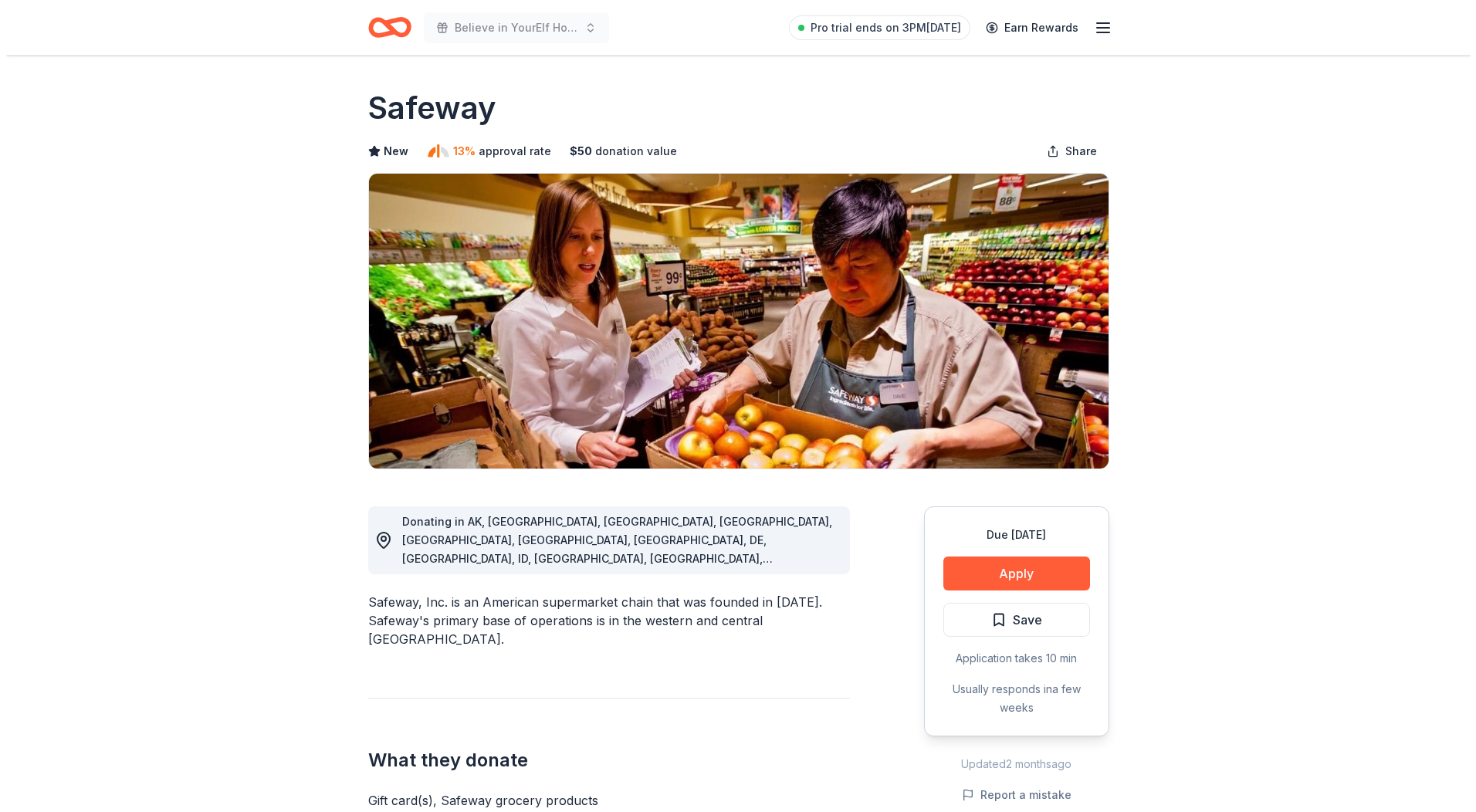
scroll to position [386, 0]
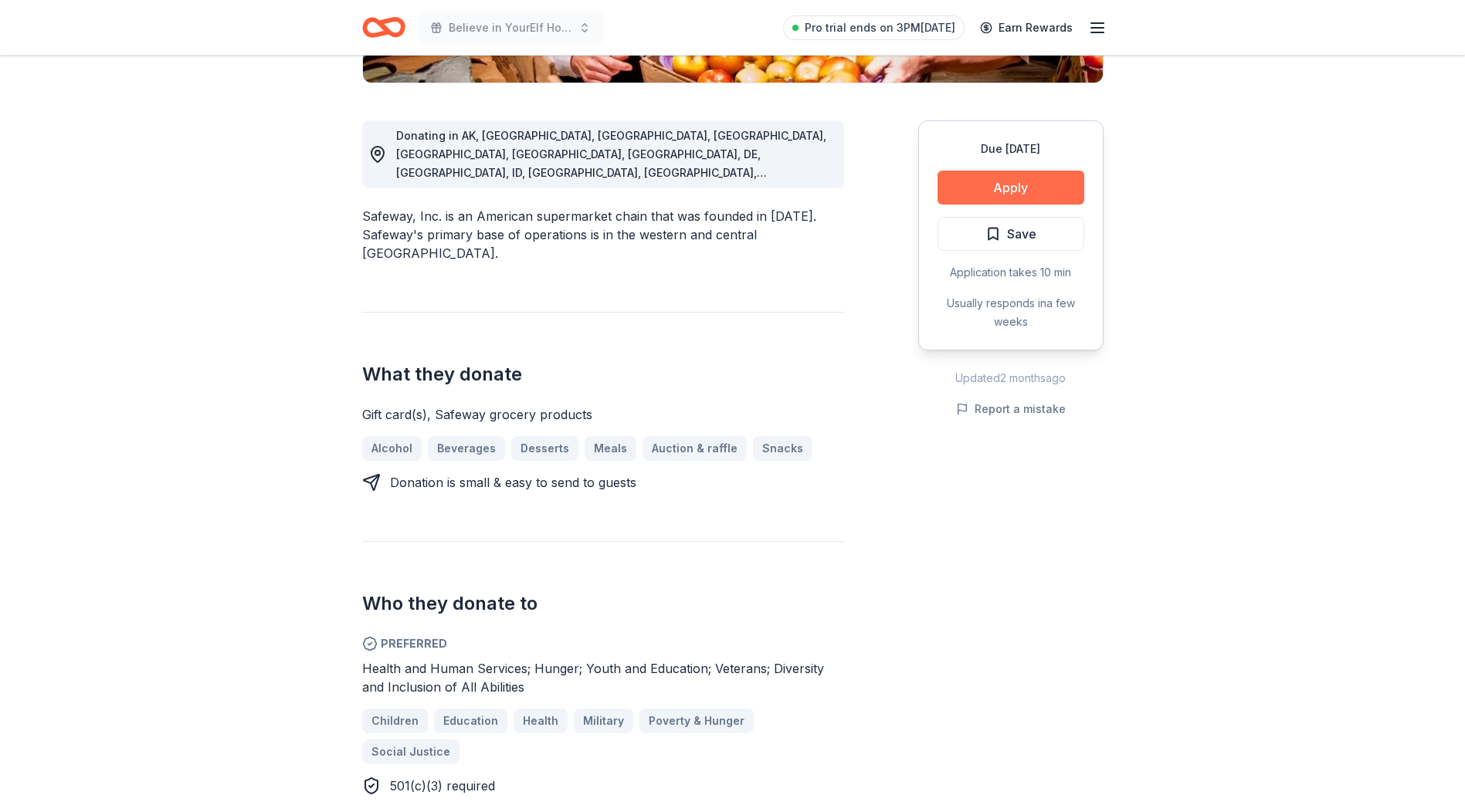
click at [997, 184] on button "Apply" at bounding box center [1010, 188] width 146 height 34
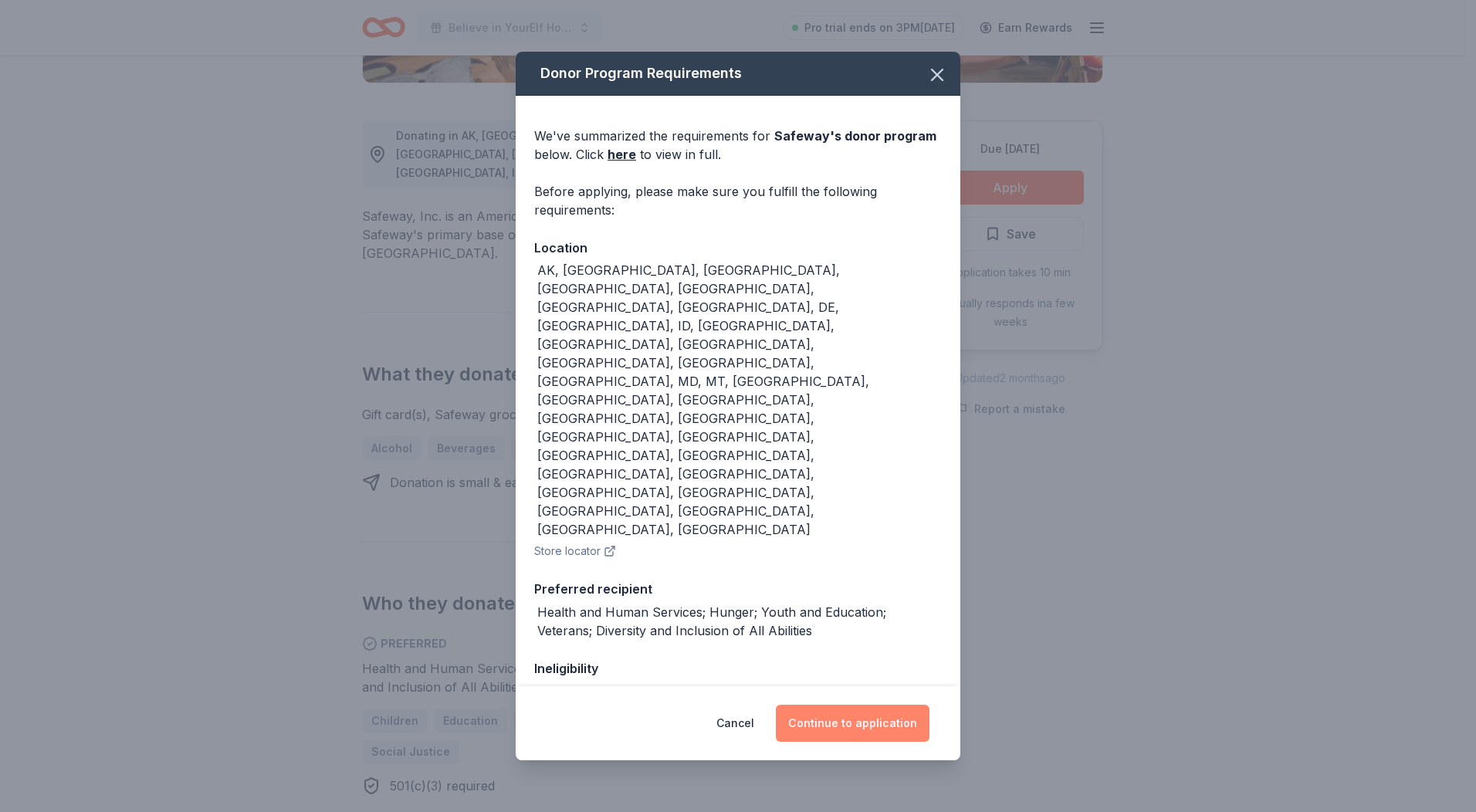
click at [855, 717] on button "Continue to application" at bounding box center [852, 724] width 154 height 37
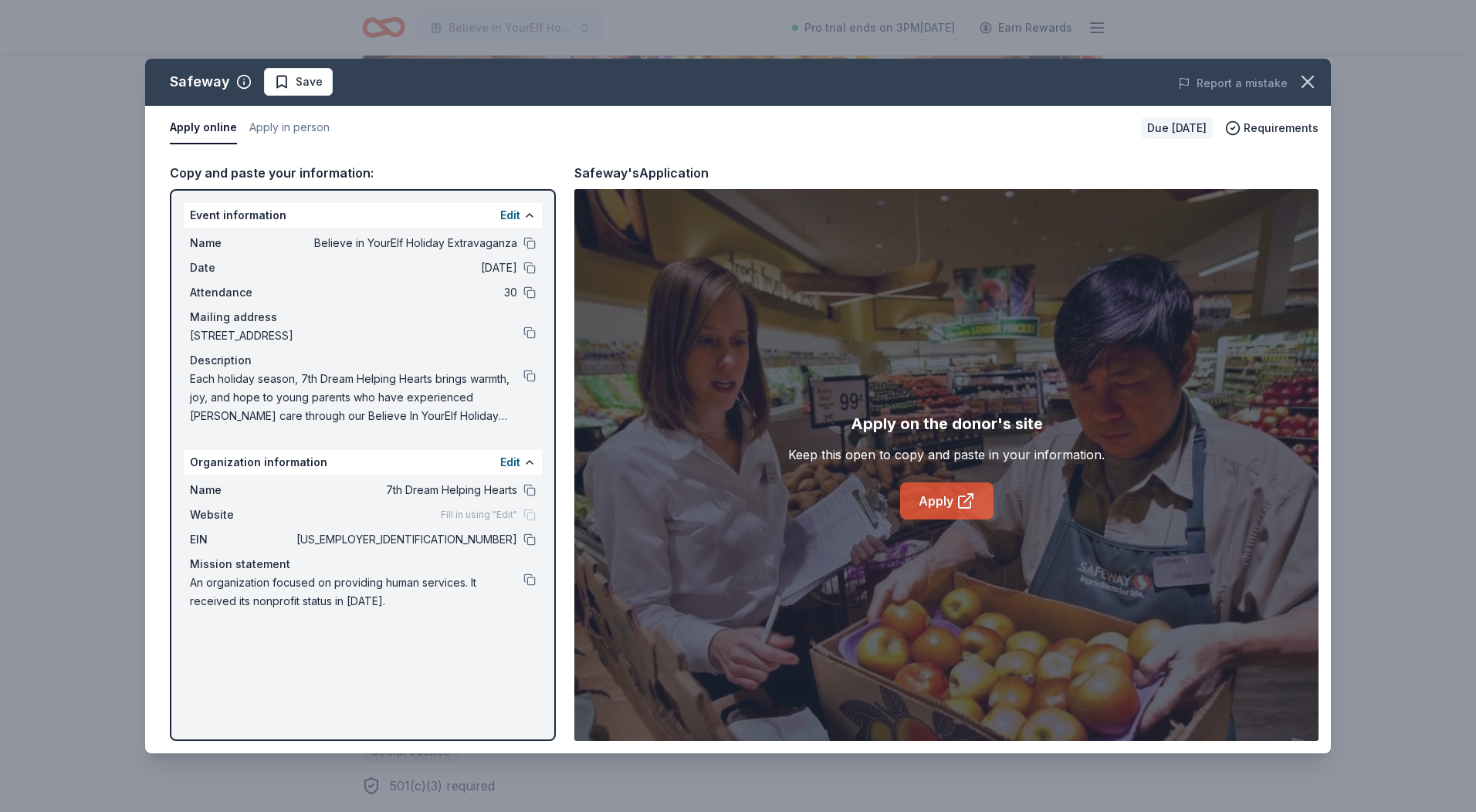
click at [951, 518] on link "Apply" at bounding box center [947, 501] width 94 height 37
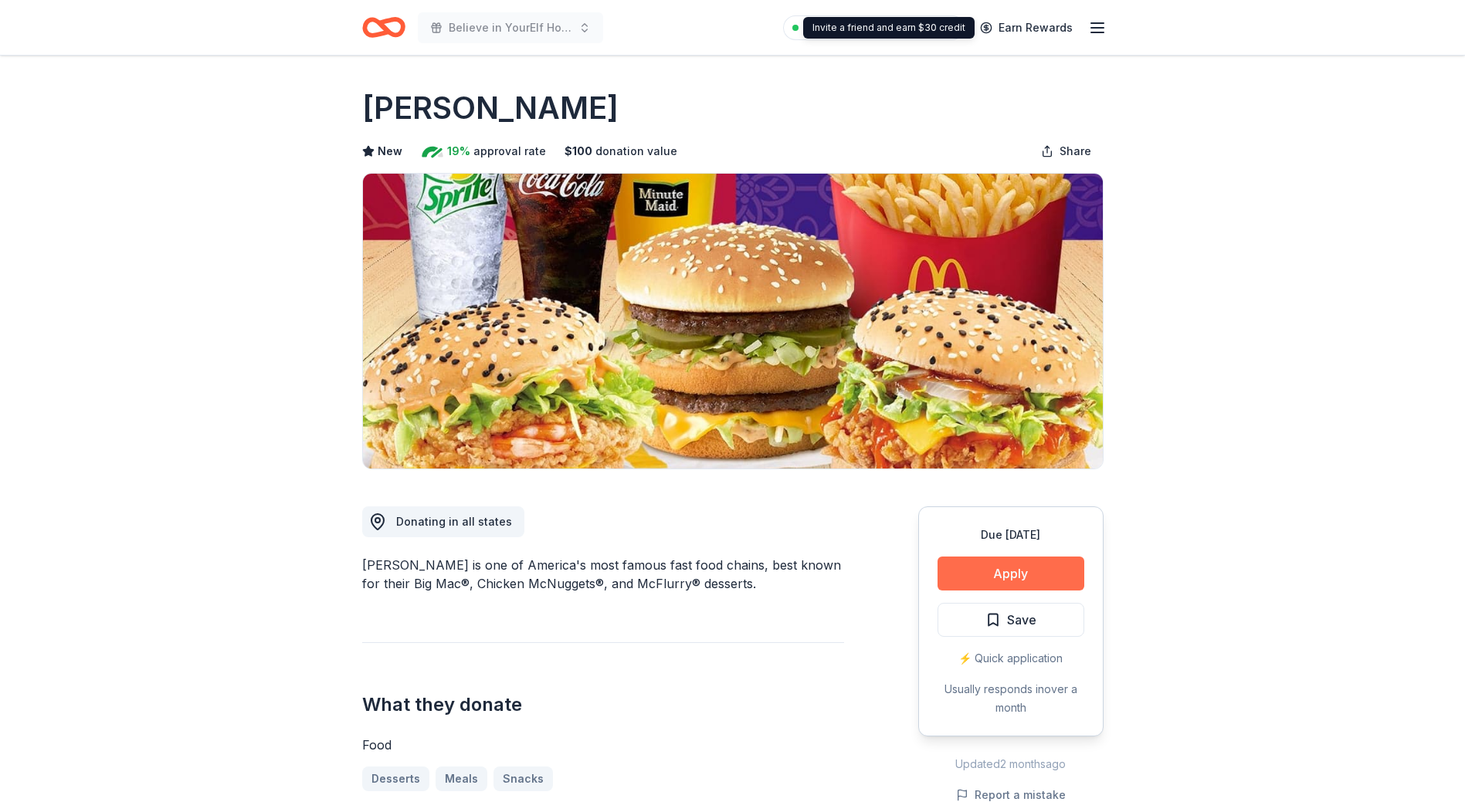
click at [1036, 570] on button "Apply" at bounding box center [1010, 573] width 146 height 34
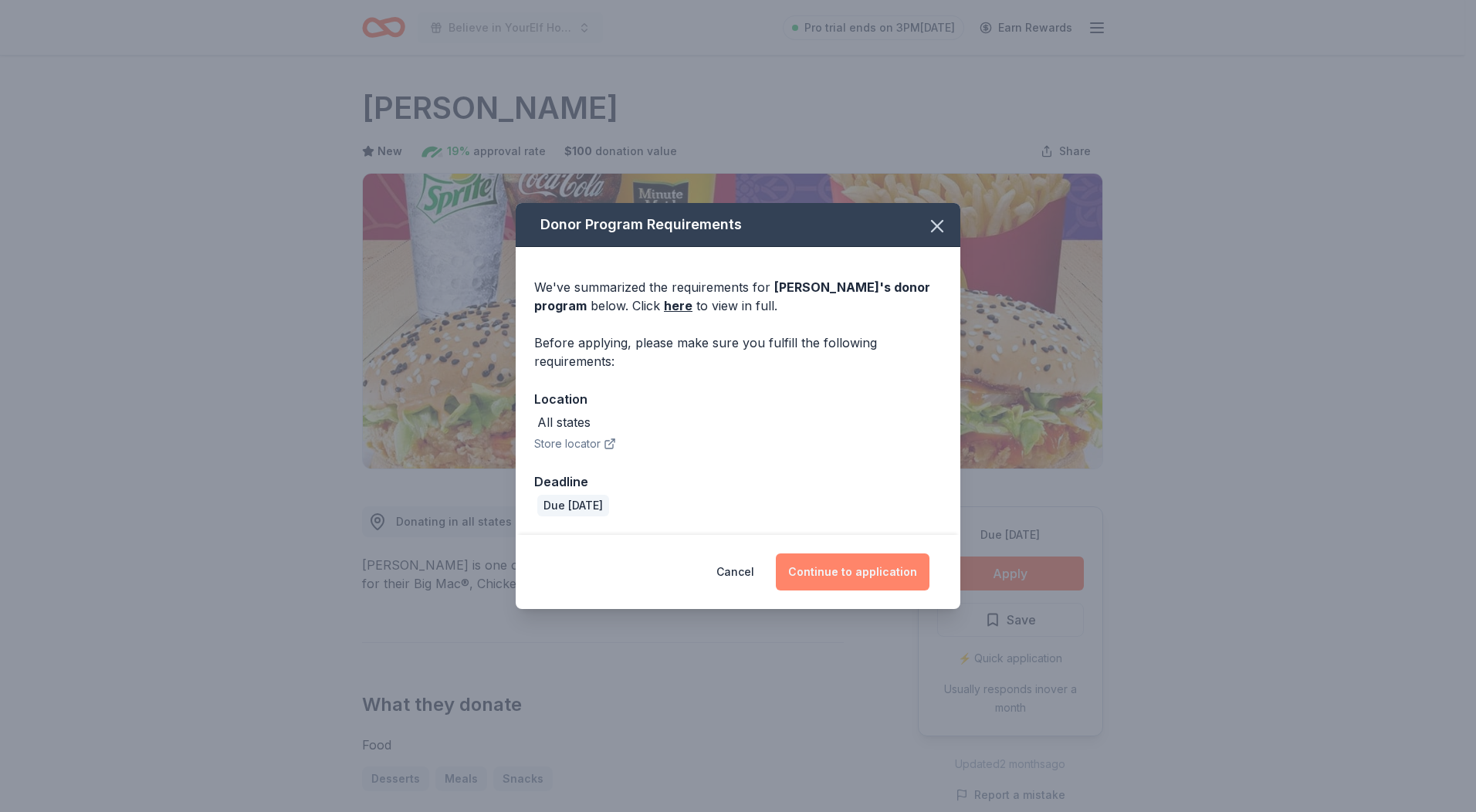
click at [861, 575] on button "Continue to application" at bounding box center [852, 572] width 154 height 37
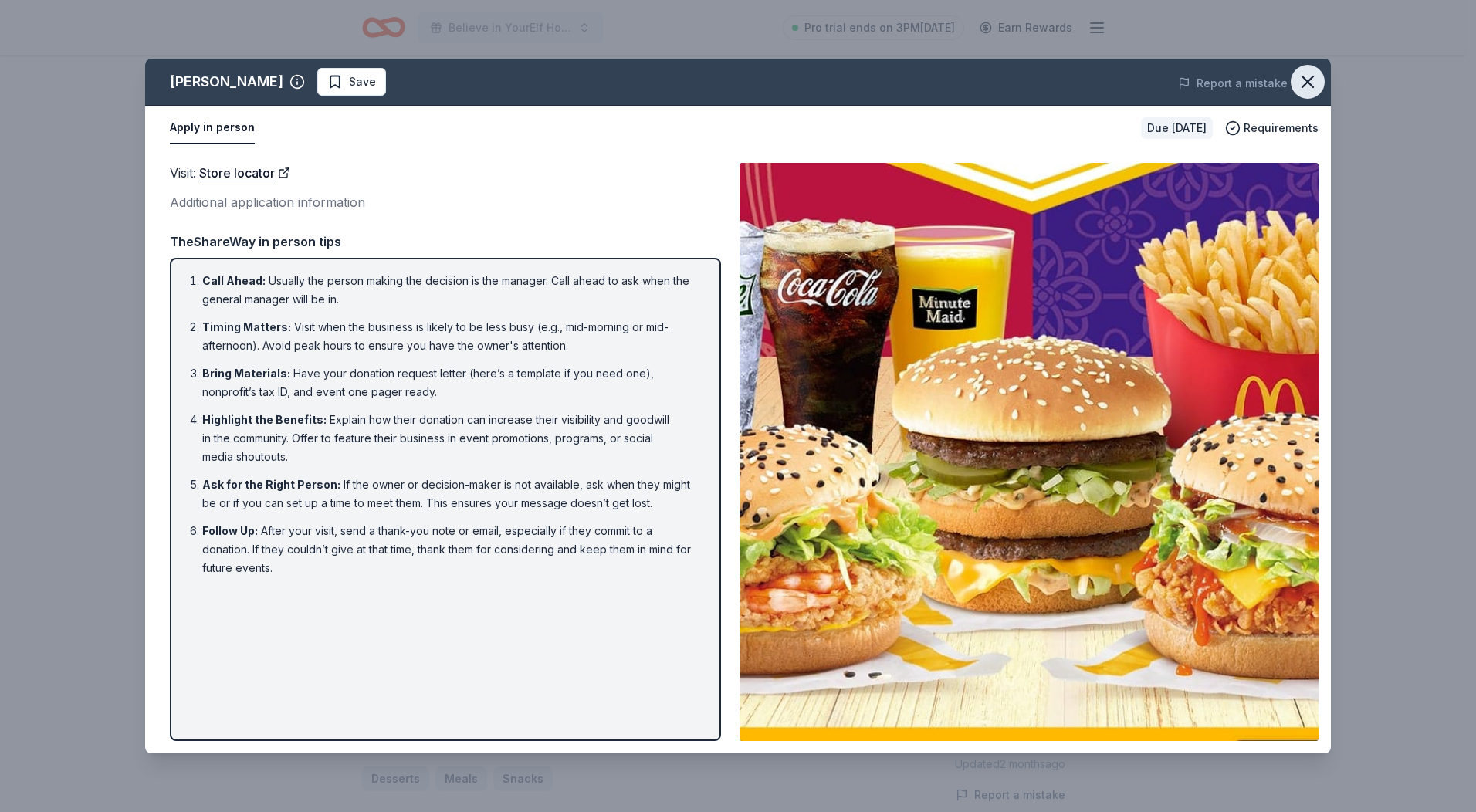
click at [1308, 82] on icon "button" at bounding box center [1307, 82] width 11 height 11
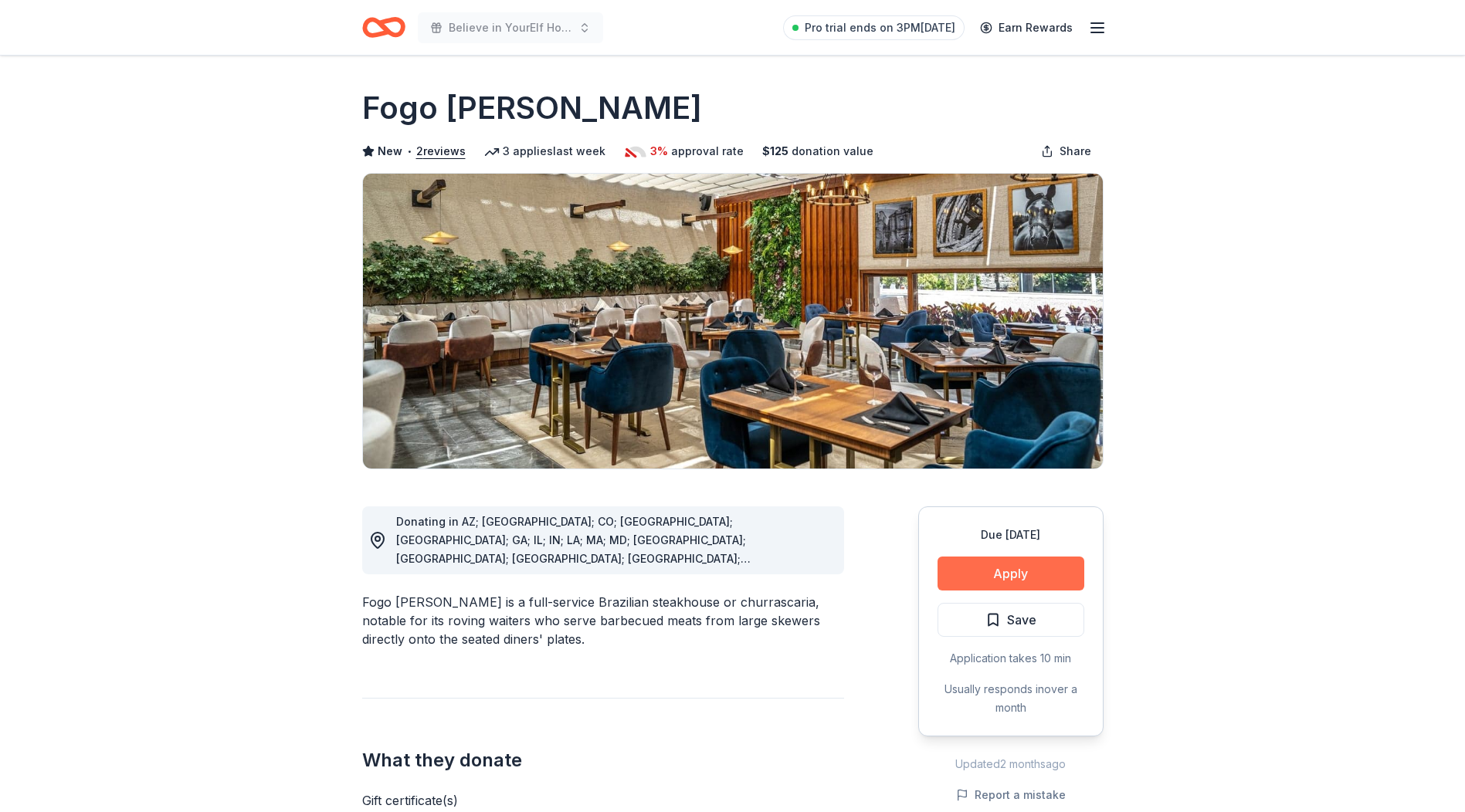
click at [1008, 572] on button "Apply" at bounding box center [1010, 573] width 146 height 34
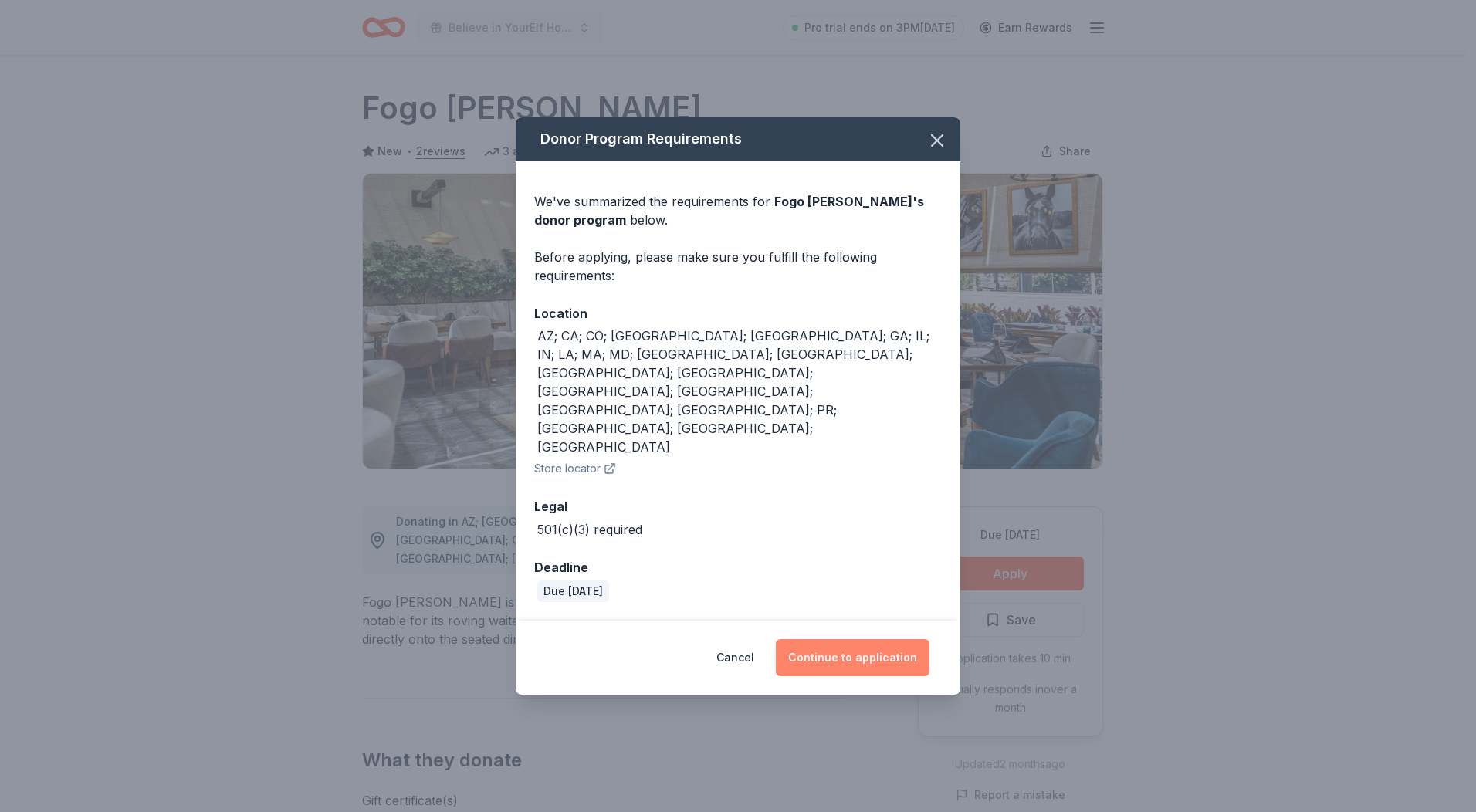
click at [823, 639] on button "Continue to application" at bounding box center [852, 658] width 154 height 37
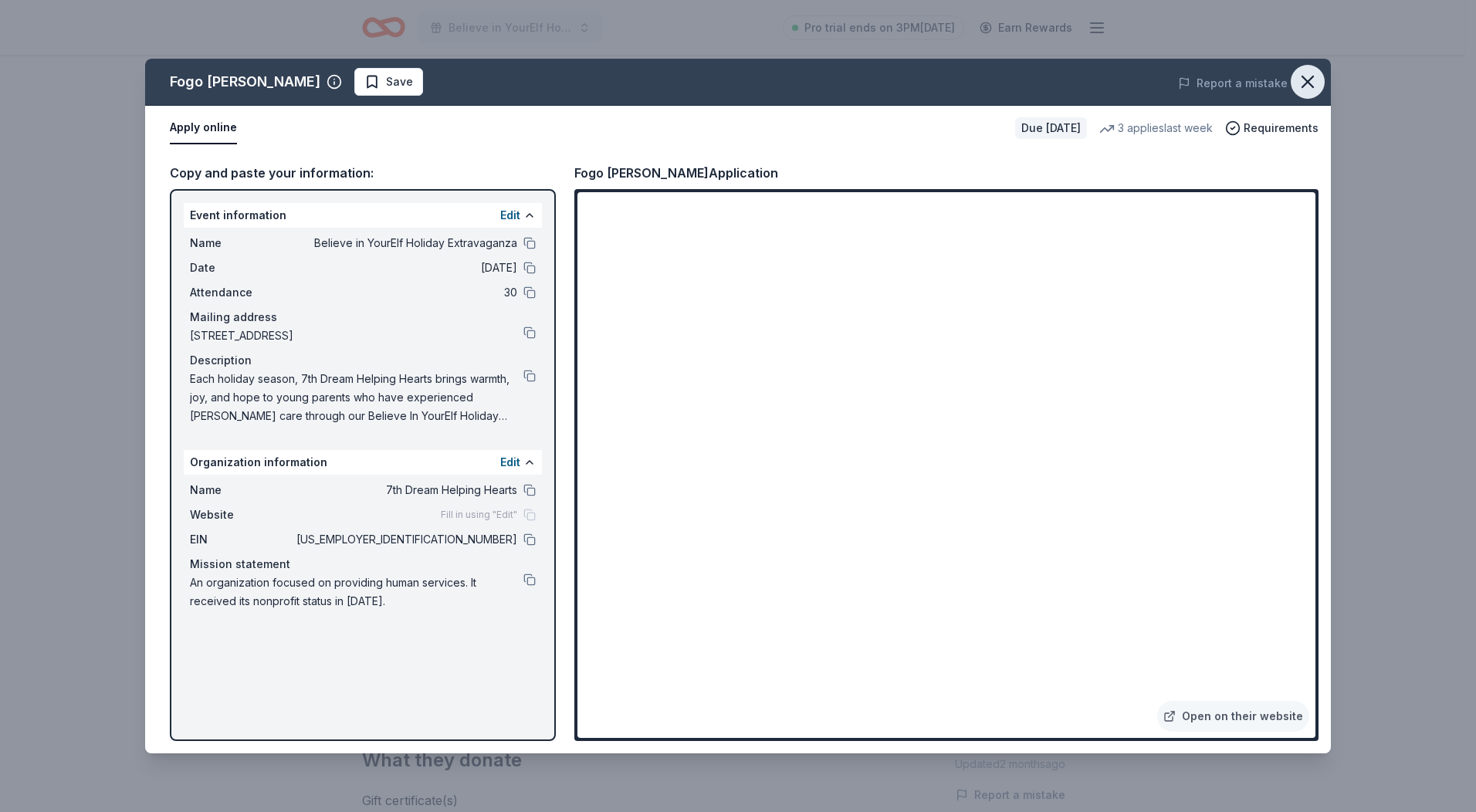
drag, startPoint x: 1305, startPoint y: 81, endPoint x: 1305, endPoint y: 72, distance: 9.0
click at [1306, 81] on icon "button" at bounding box center [1308, 82] width 22 height 22
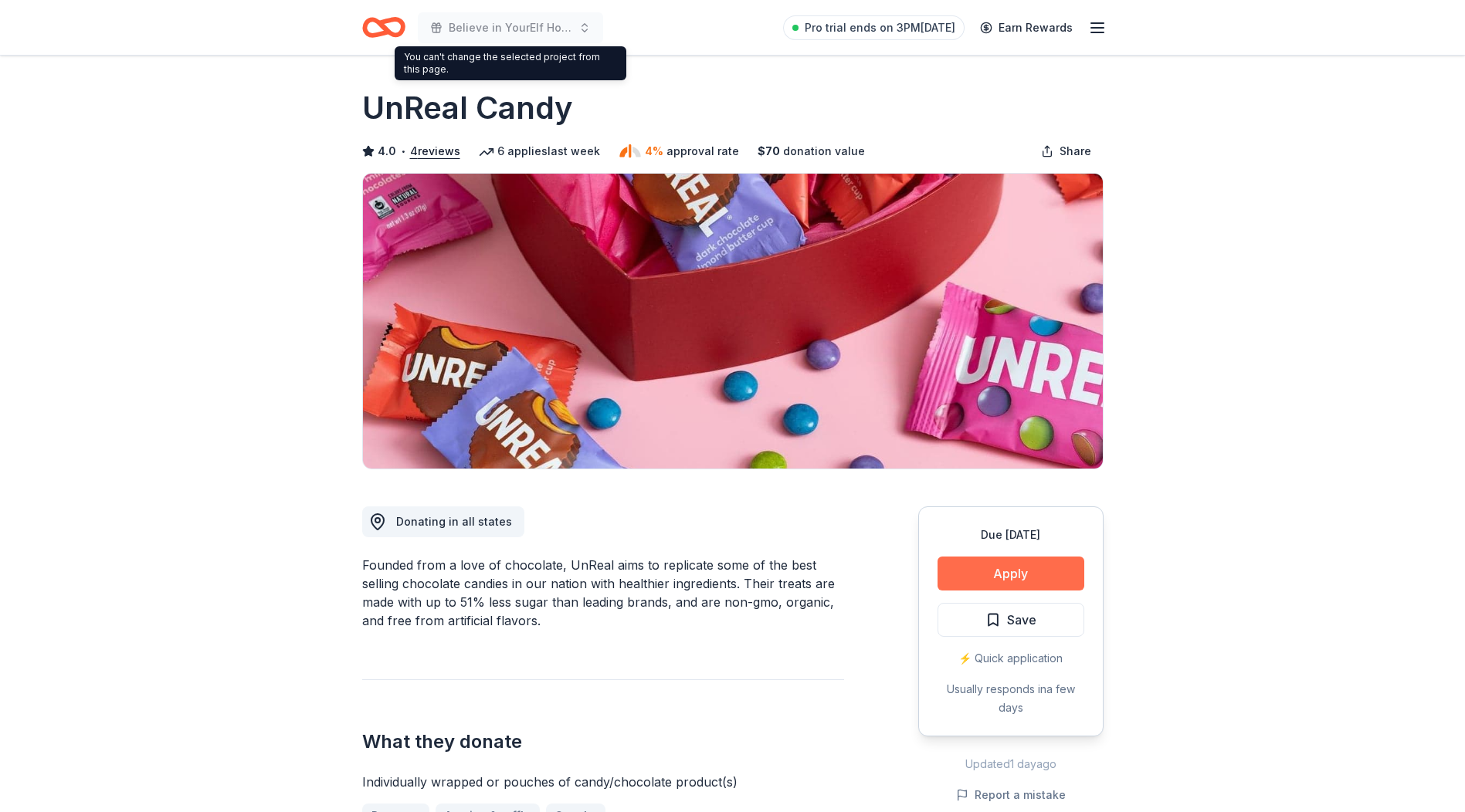
click at [1004, 573] on button "Apply" at bounding box center [1010, 573] width 146 height 34
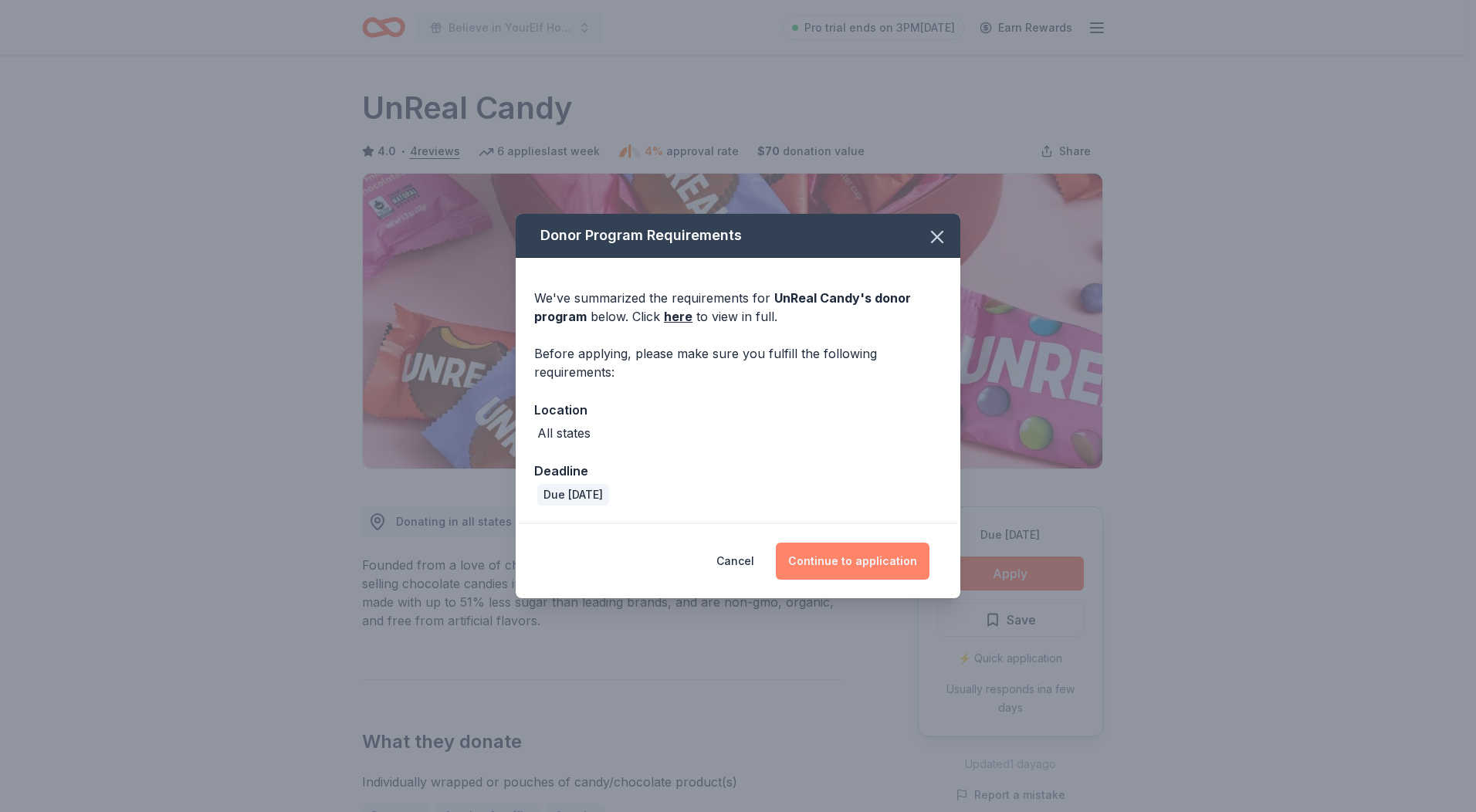
click at [869, 555] on button "Continue to application" at bounding box center [852, 561] width 154 height 37
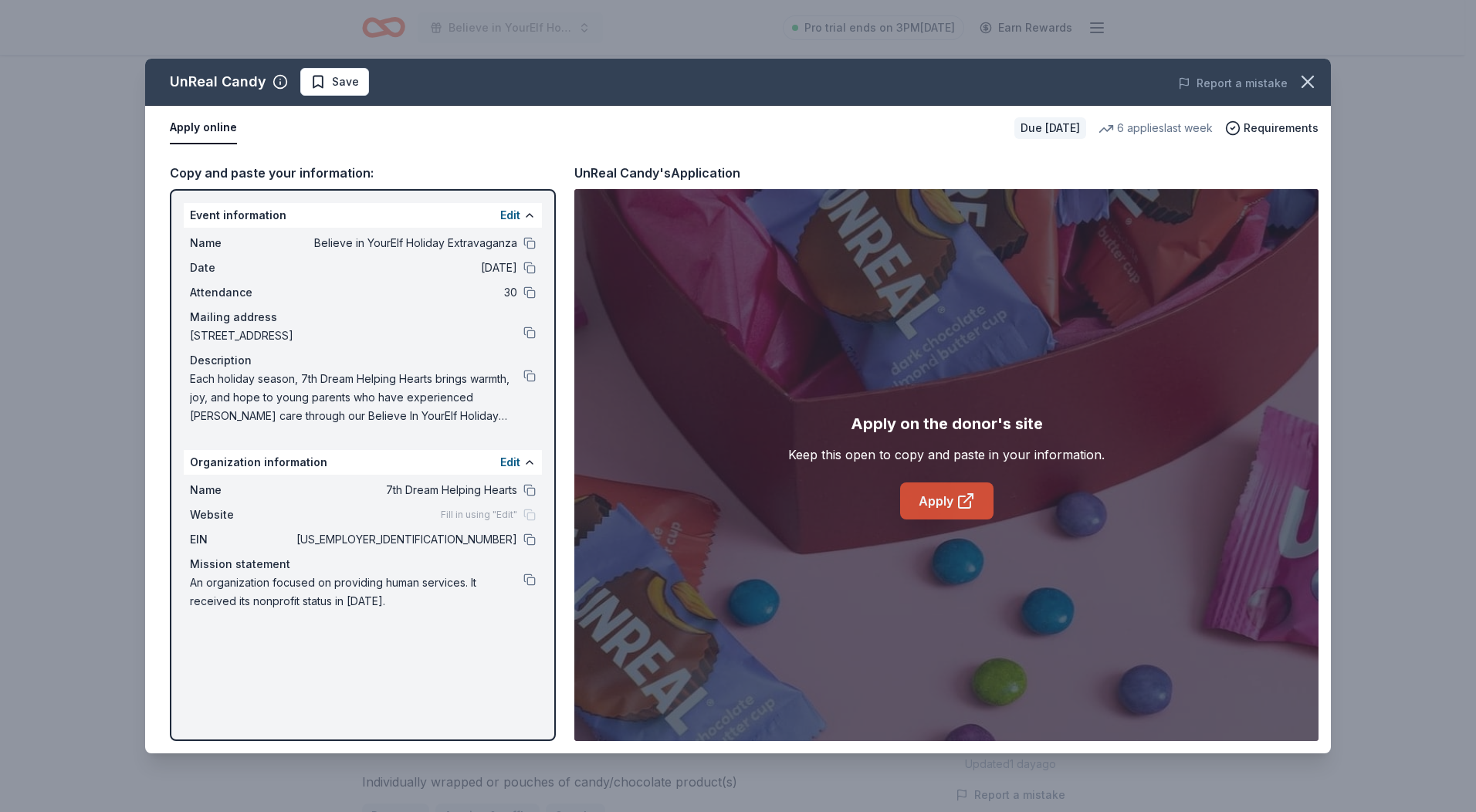
click at [943, 498] on link "Apply" at bounding box center [947, 501] width 94 height 37
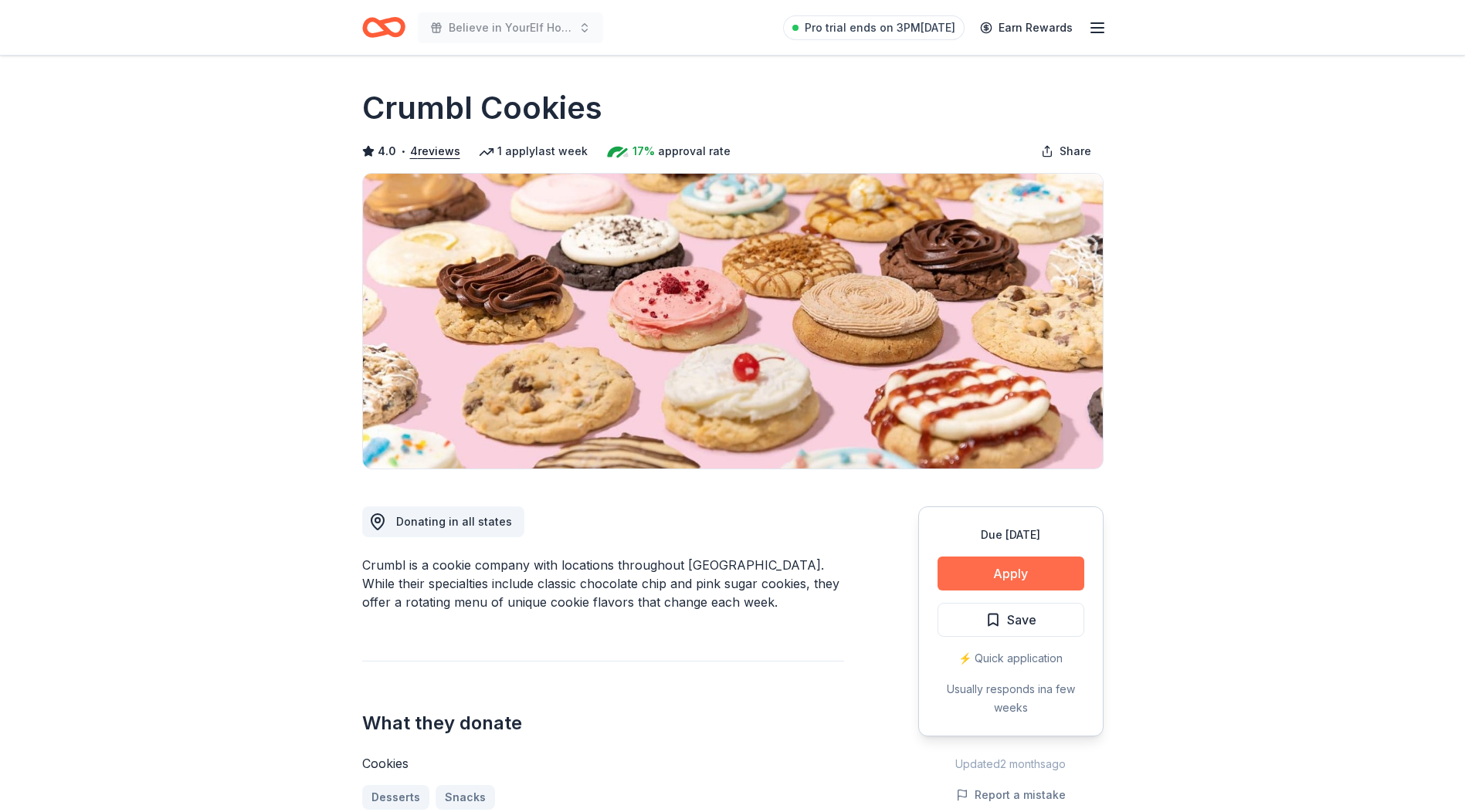
click at [1013, 570] on button "Apply" at bounding box center [1010, 573] width 146 height 34
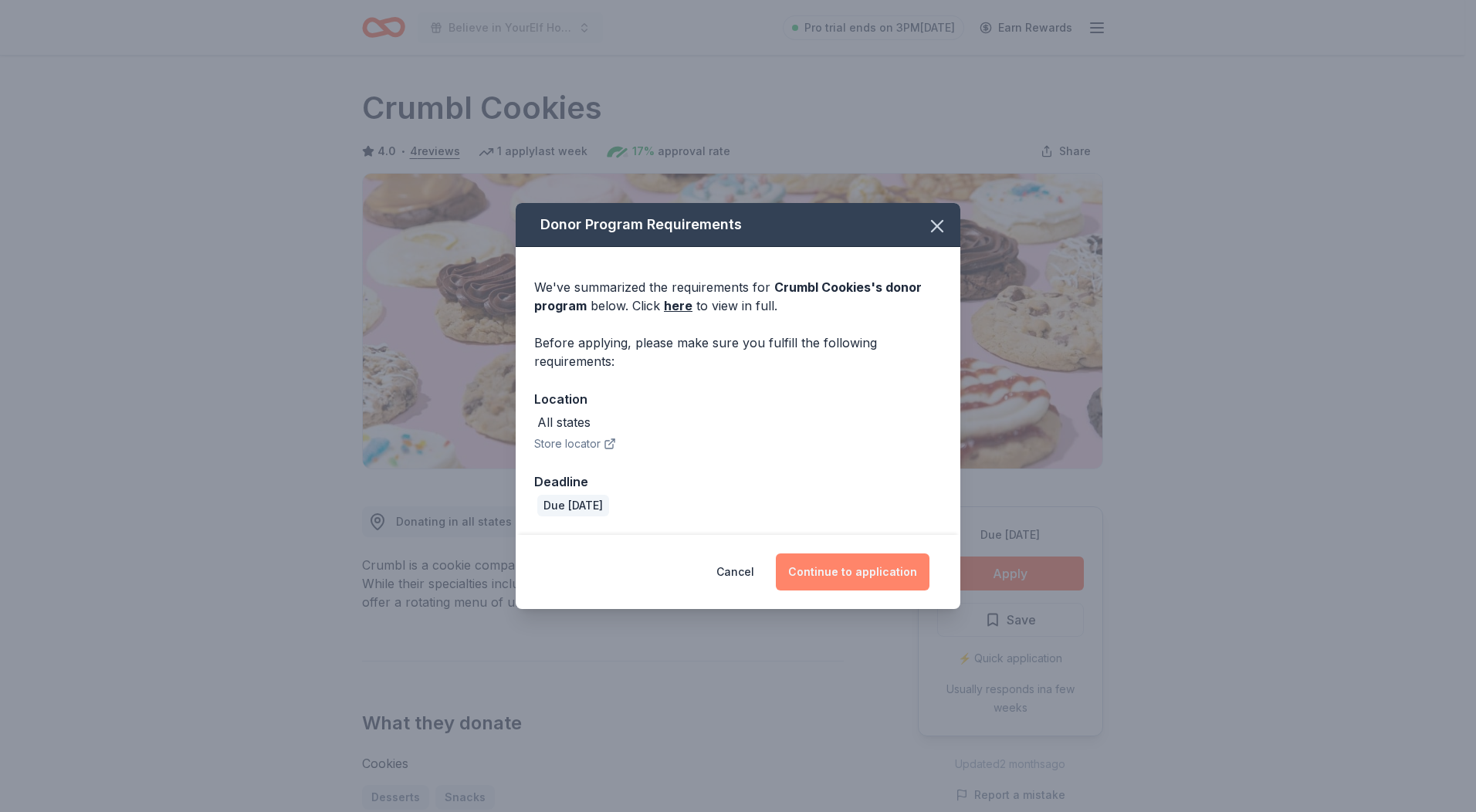
click at [825, 574] on button "Continue to application" at bounding box center [852, 572] width 154 height 37
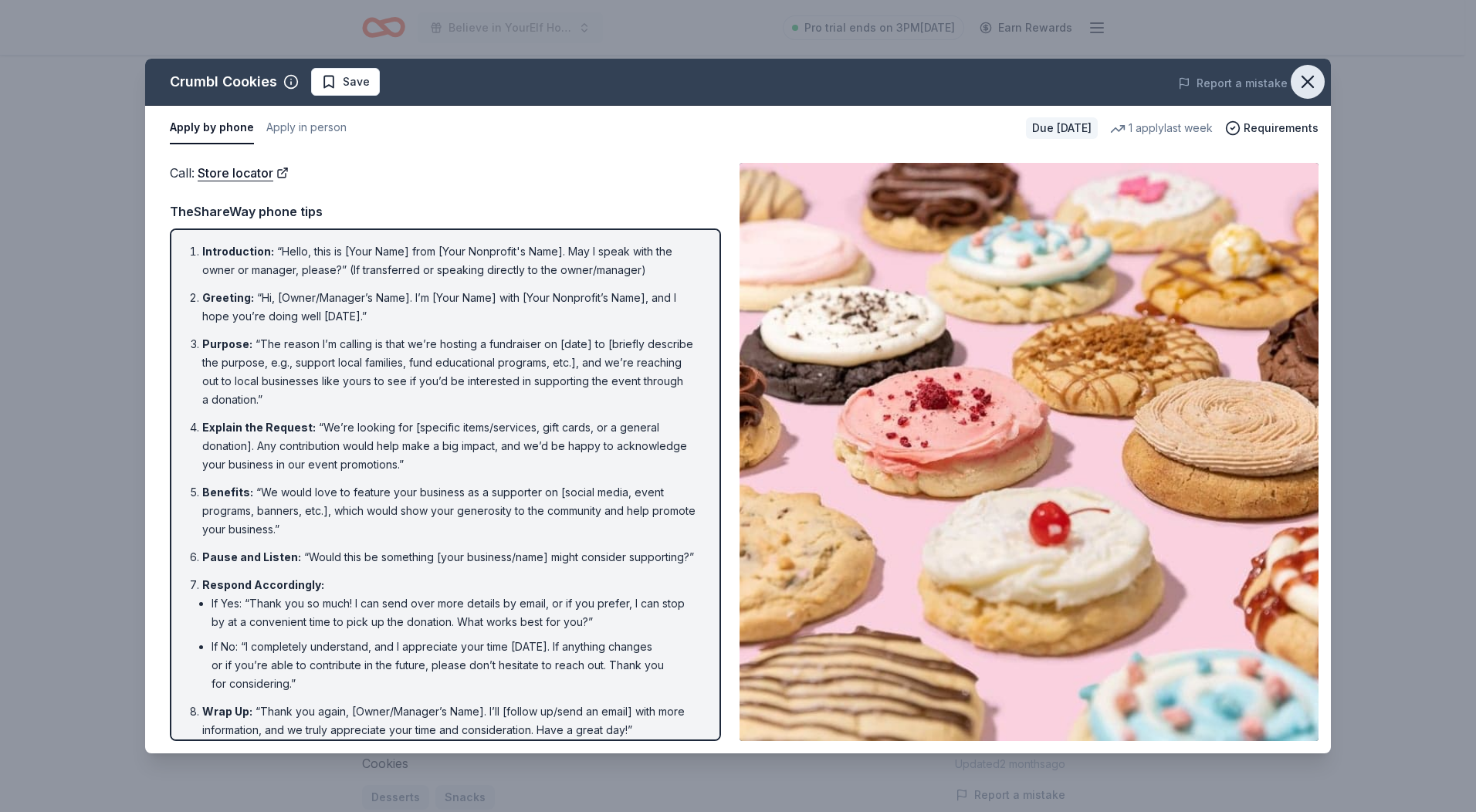
click at [1315, 85] on icon "button" at bounding box center [1308, 82] width 22 height 22
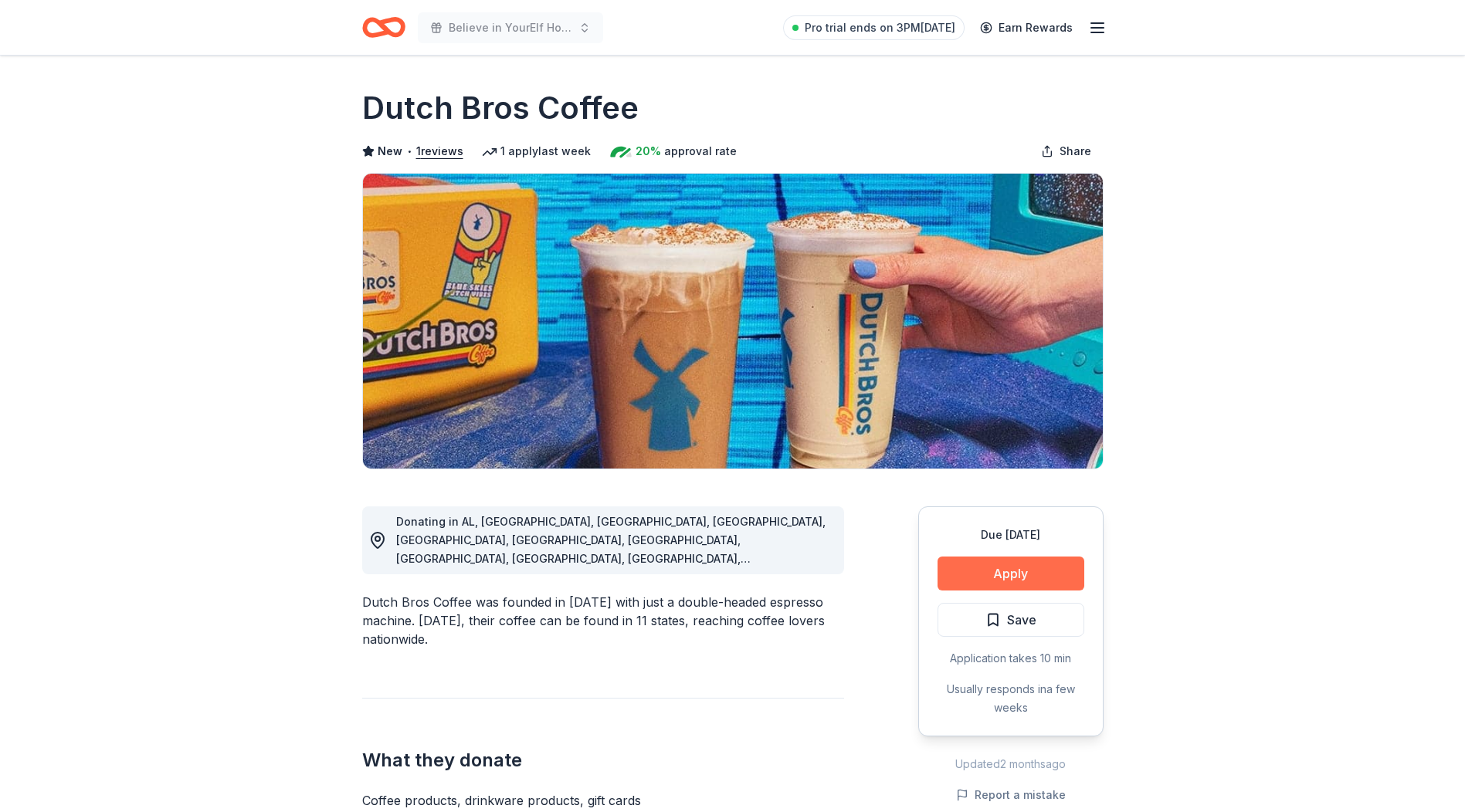
click at [1008, 565] on button "Apply" at bounding box center [1010, 573] width 146 height 34
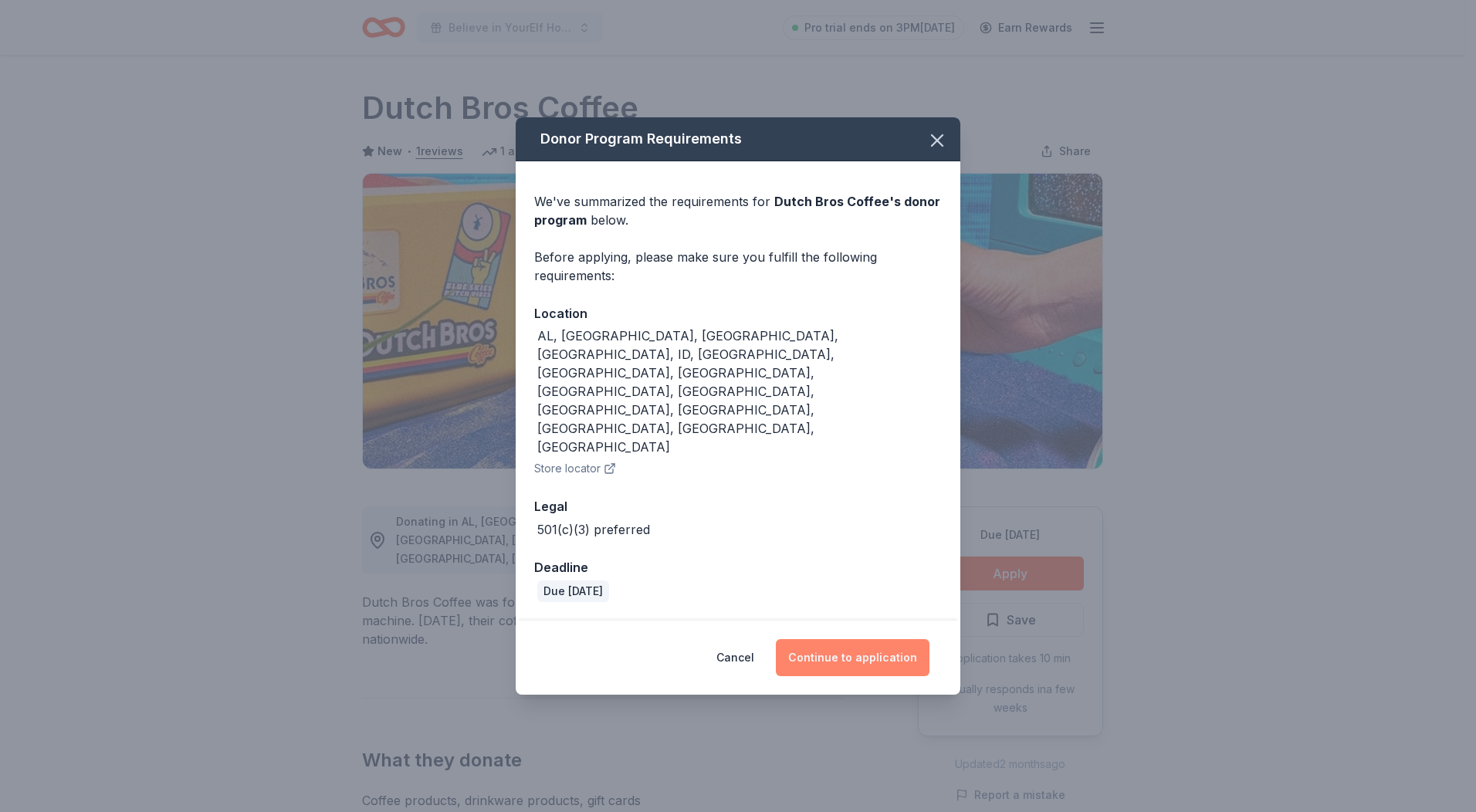
click at [864, 639] on button "Continue to application" at bounding box center [852, 658] width 154 height 37
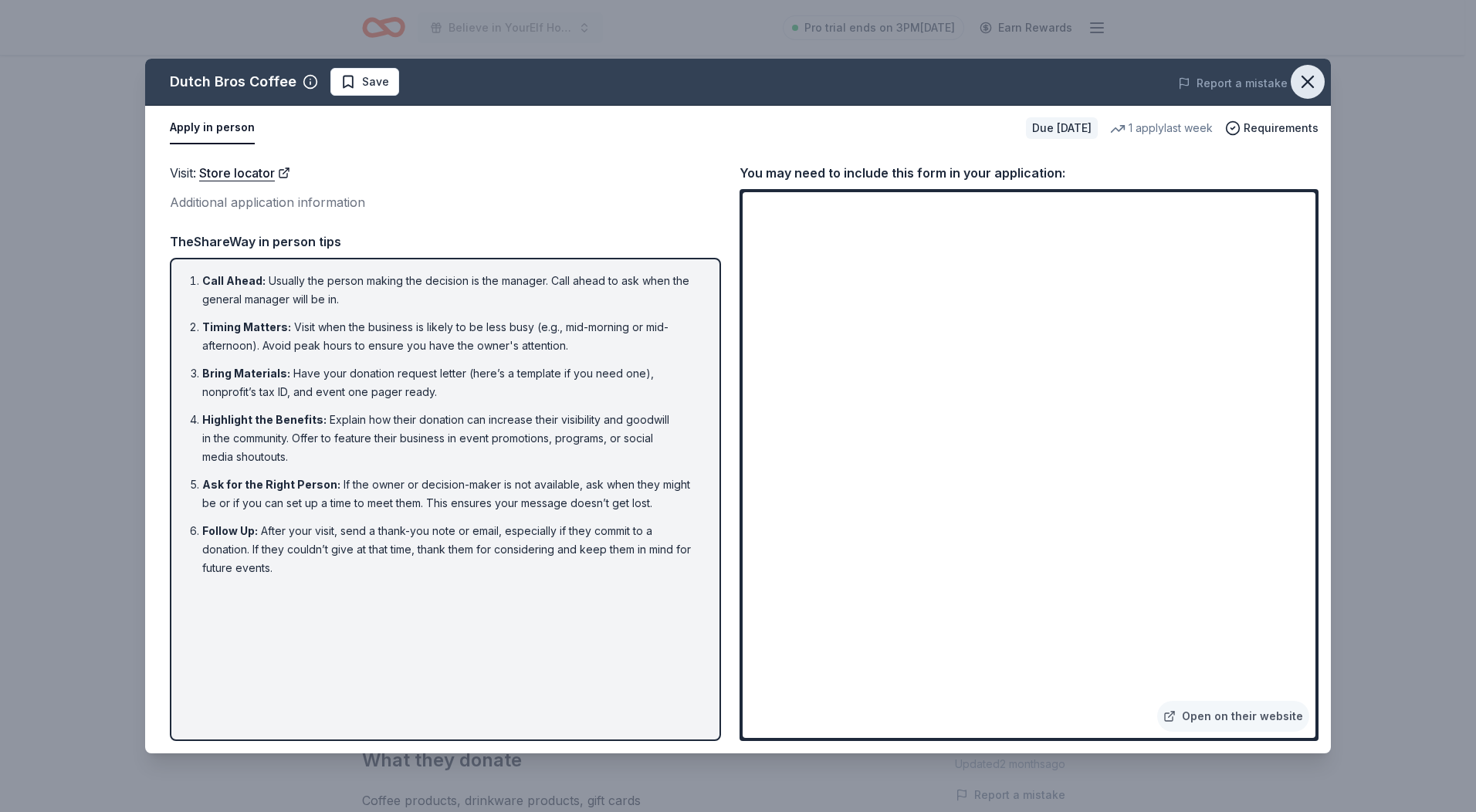
click at [1305, 82] on icon "button" at bounding box center [1308, 82] width 22 height 22
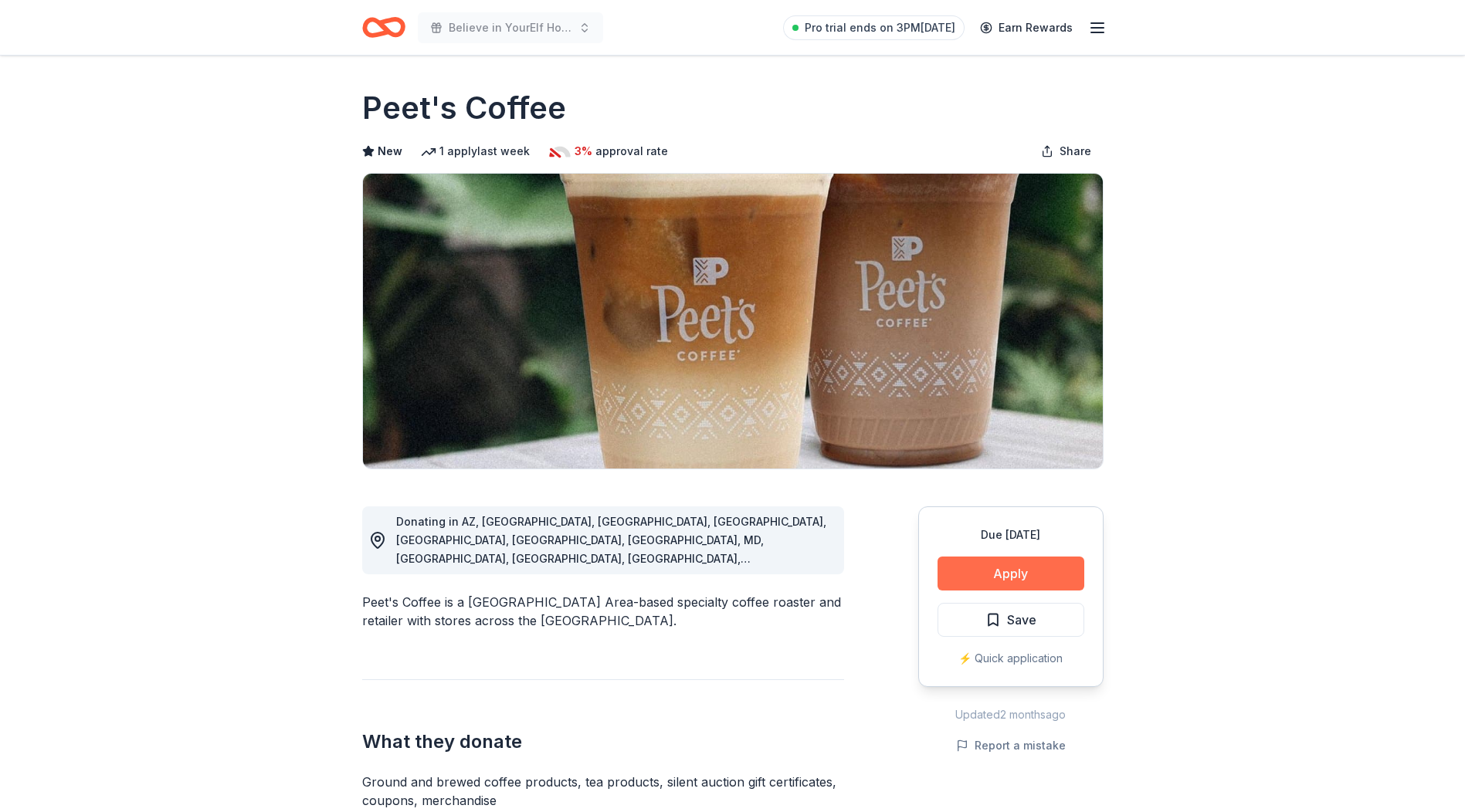
click at [985, 575] on button "Apply" at bounding box center [1010, 573] width 146 height 34
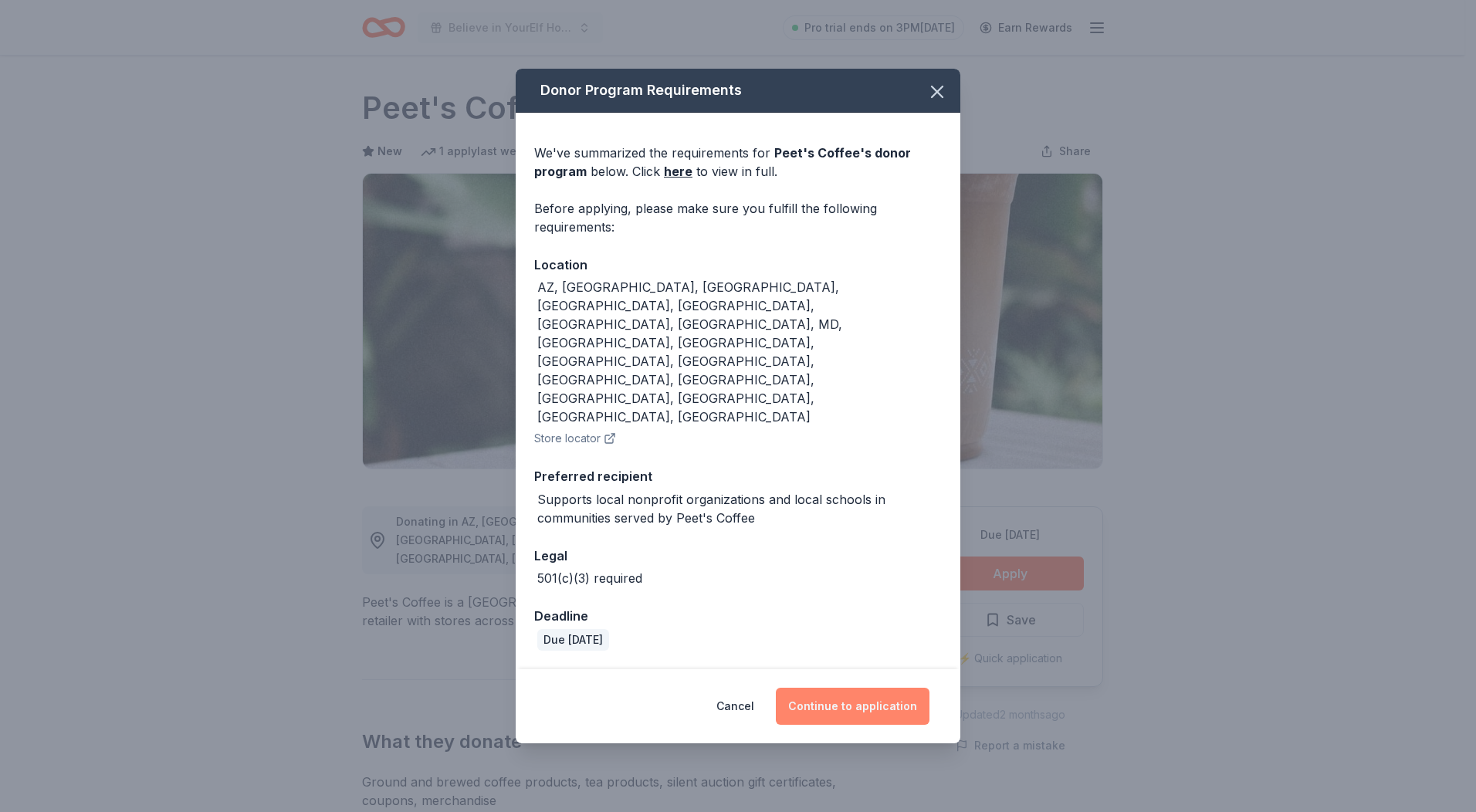
click at [861, 688] on button "Continue to application" at bounding box center [852, 707] width 154 height 37
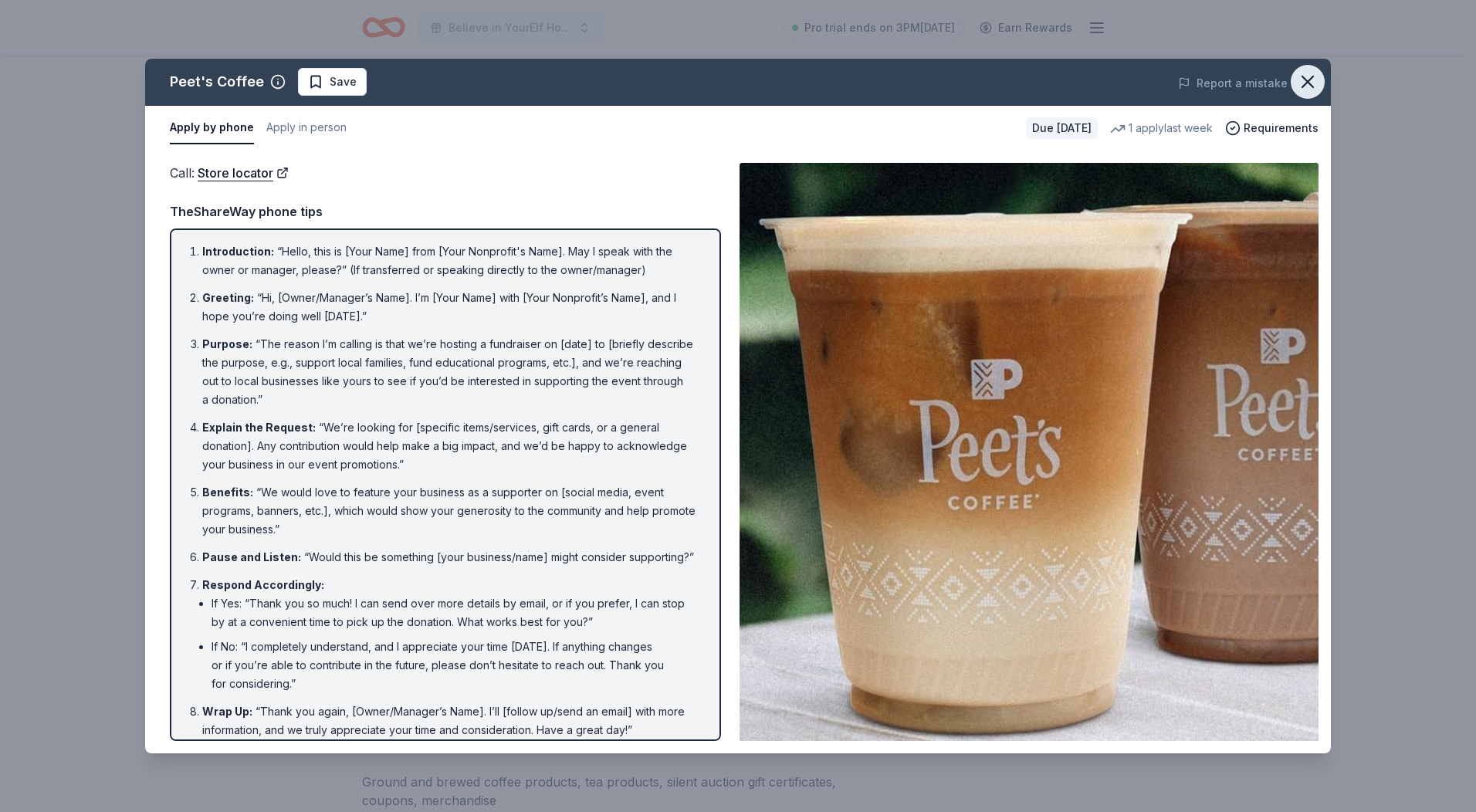
click at [1309, 71] on icon "button" at bounding box center [1308, 82] width 22 height 22
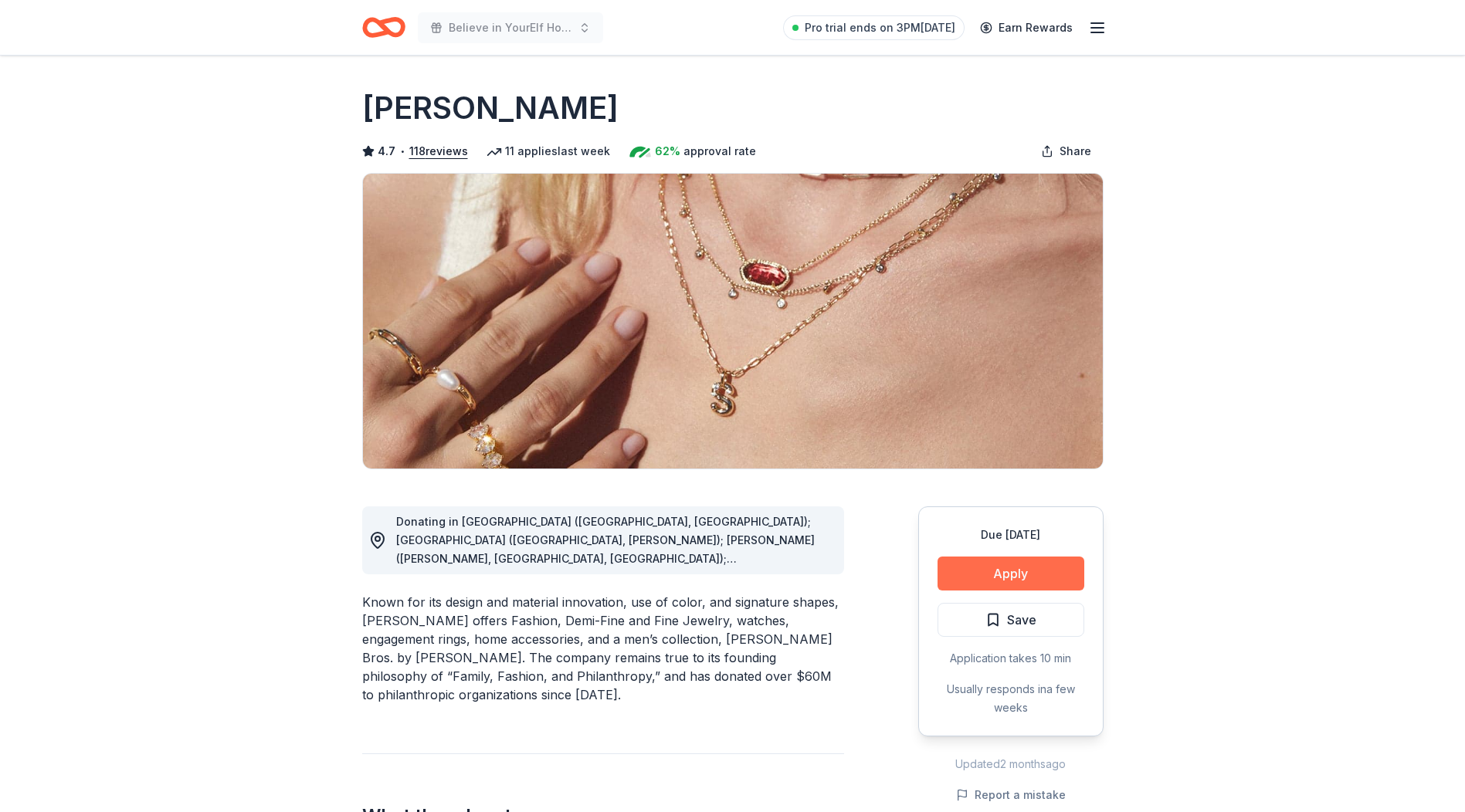
click at [1014, 569] on button "Apply" at bounding box center [1010, 573] width 146 height 34
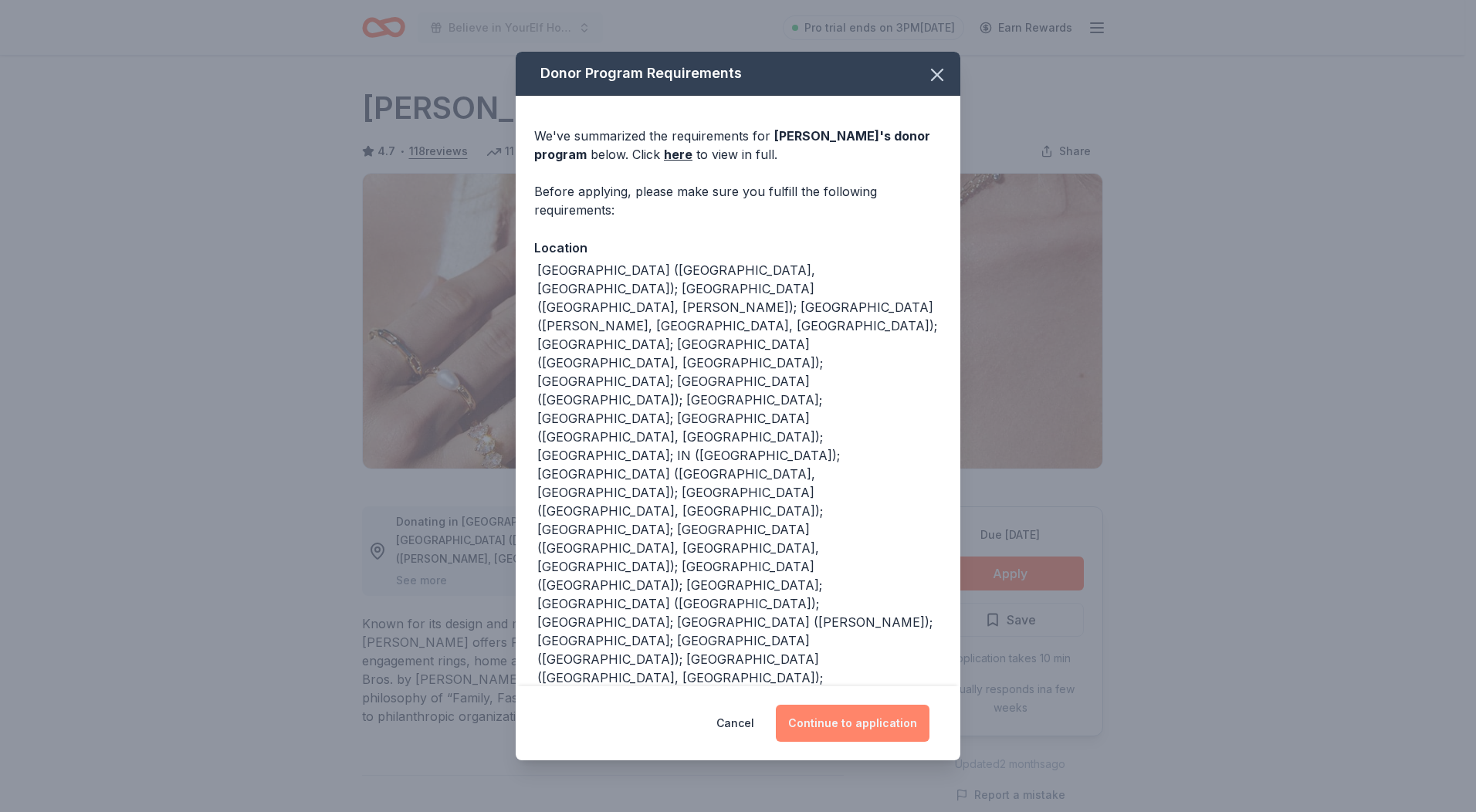
click at [822, 705] on button "Continue to application" at bounding box center [852, 724] width 154 height 37
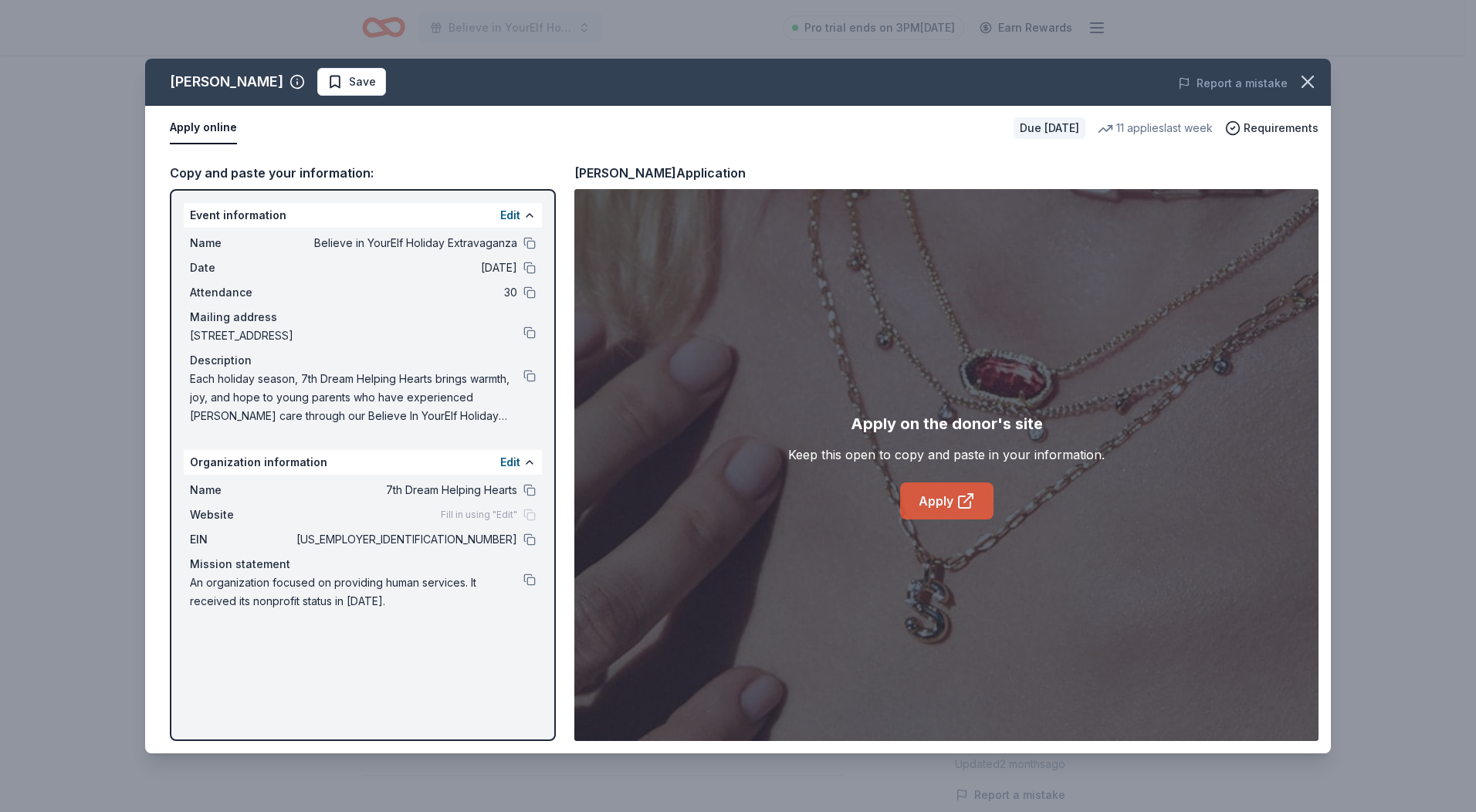
click at [935, 502] on link "Apply" at bounding box center [947, 501] width 94 height 37
click at [954, 506] on link "Apply" at bounding box center [947, 501] width 94 height 37
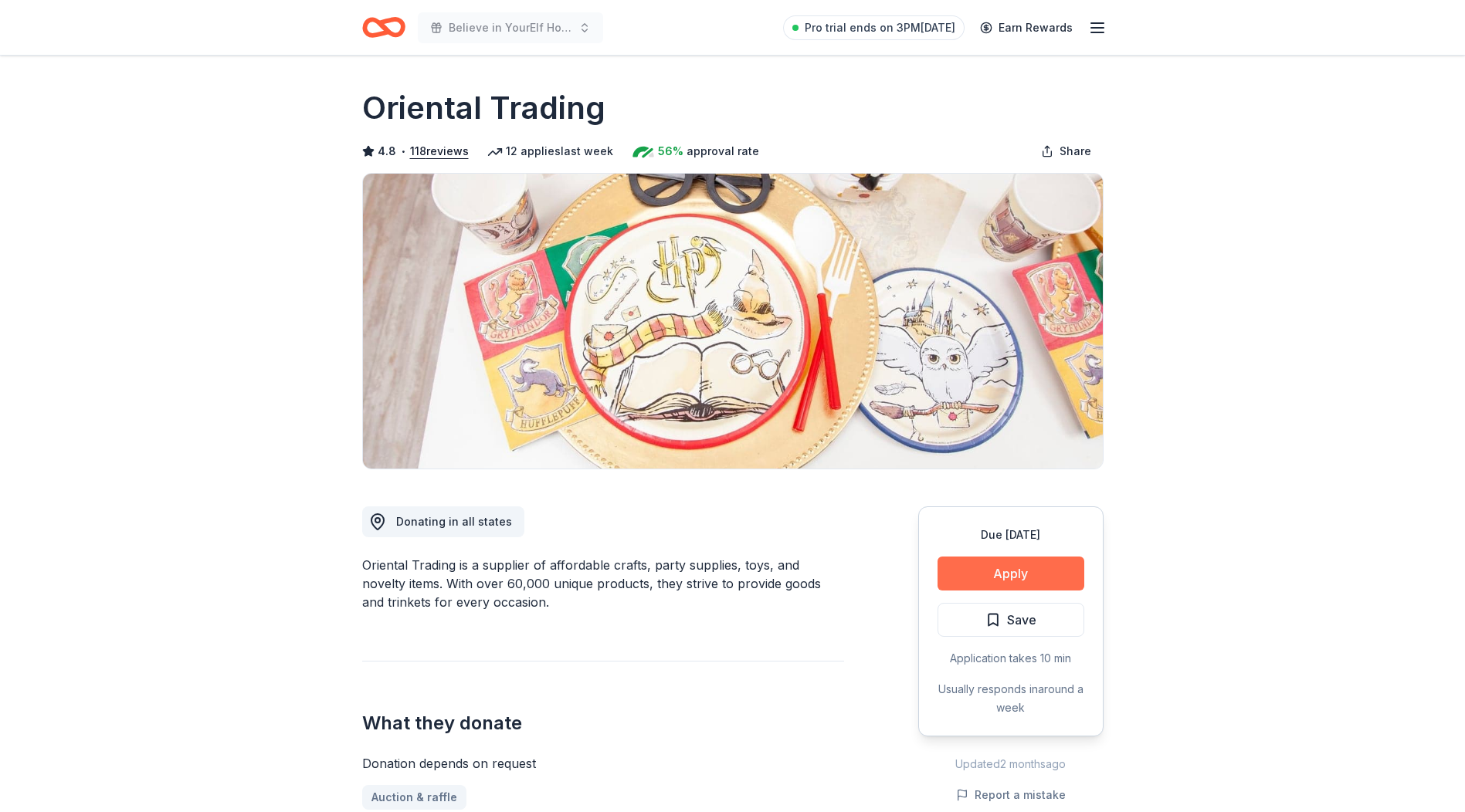
click at [992, 577] on button "Apply" at bounding box center [1010, 573] width 146 height 34
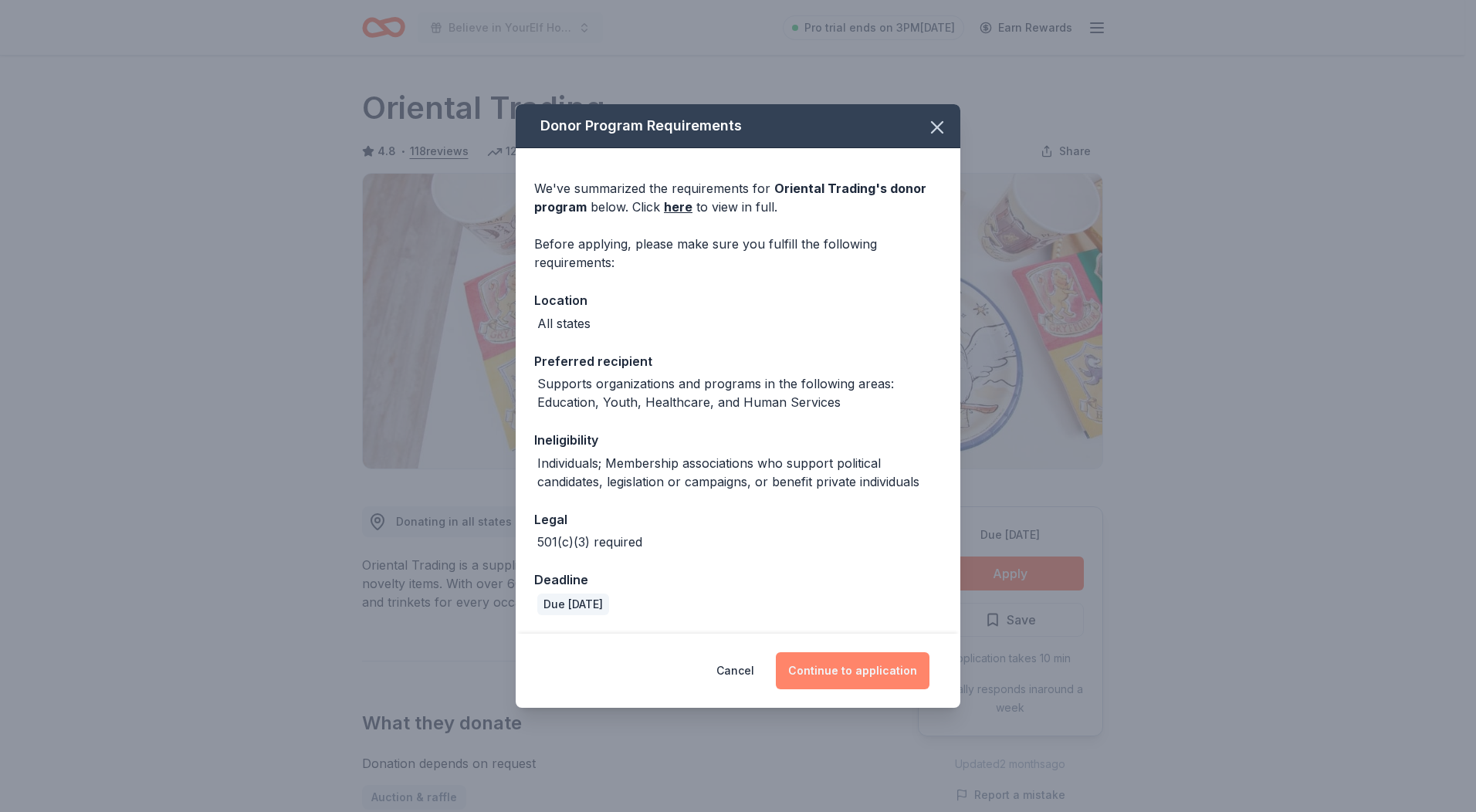
click at [886, 666] on button "Continue to application" at bounding box center [852, 671] width 154 height 37
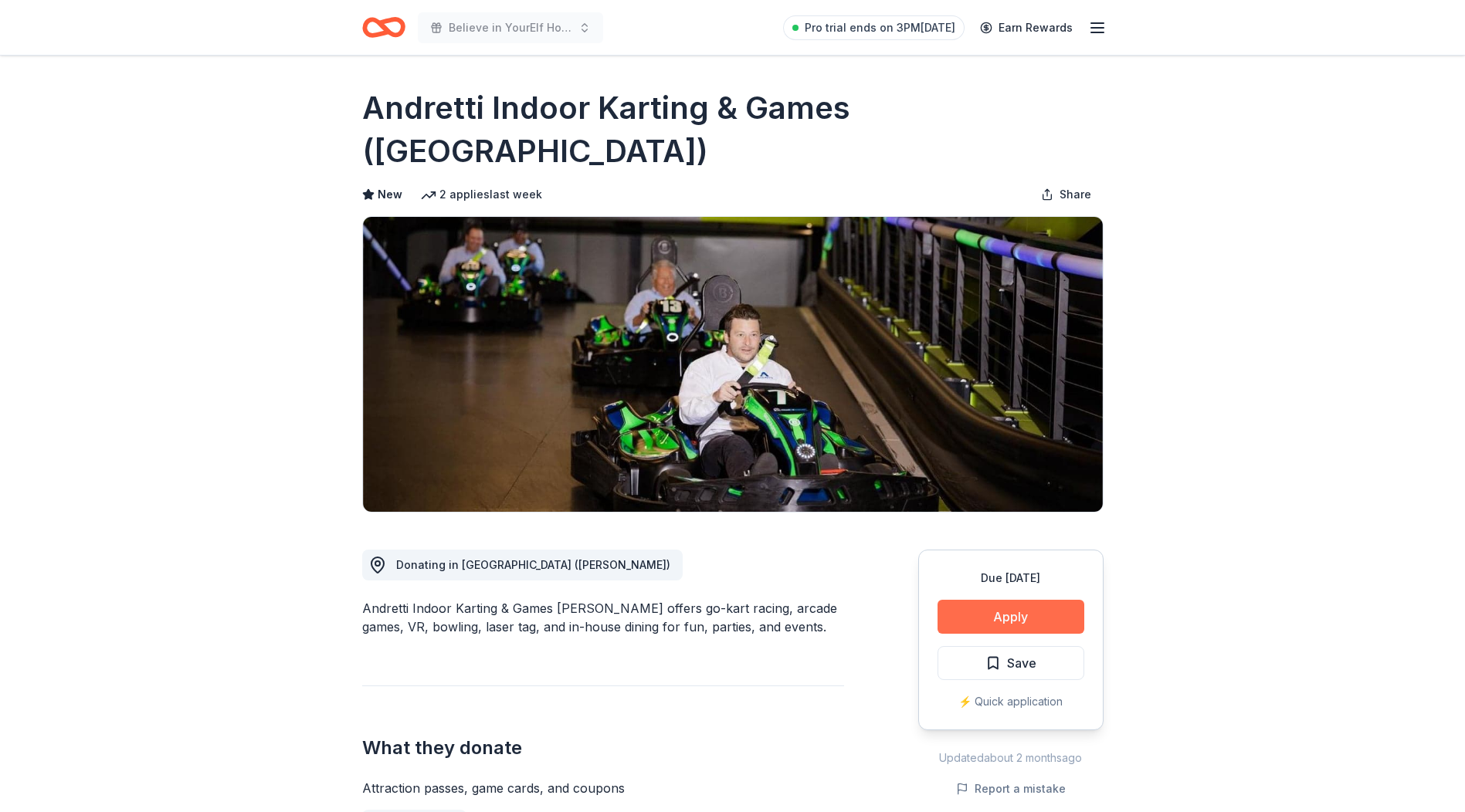
click at [1022, 600] on button "Apply" at bounding box center [1010, 617] width 146 height 34
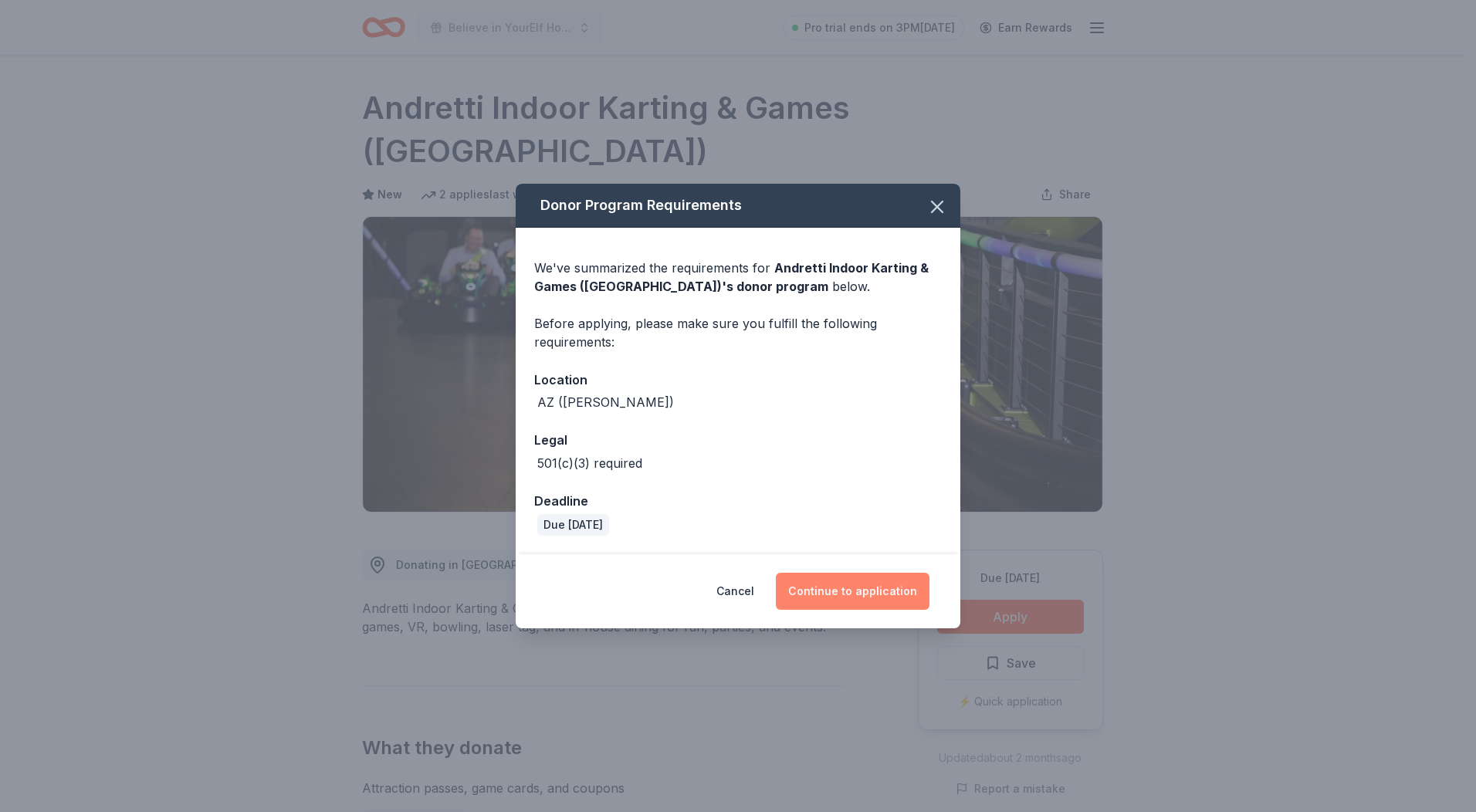
click at [877, 601] on button "Continue to application" at bounding box center [852, 591] width 154 height 37
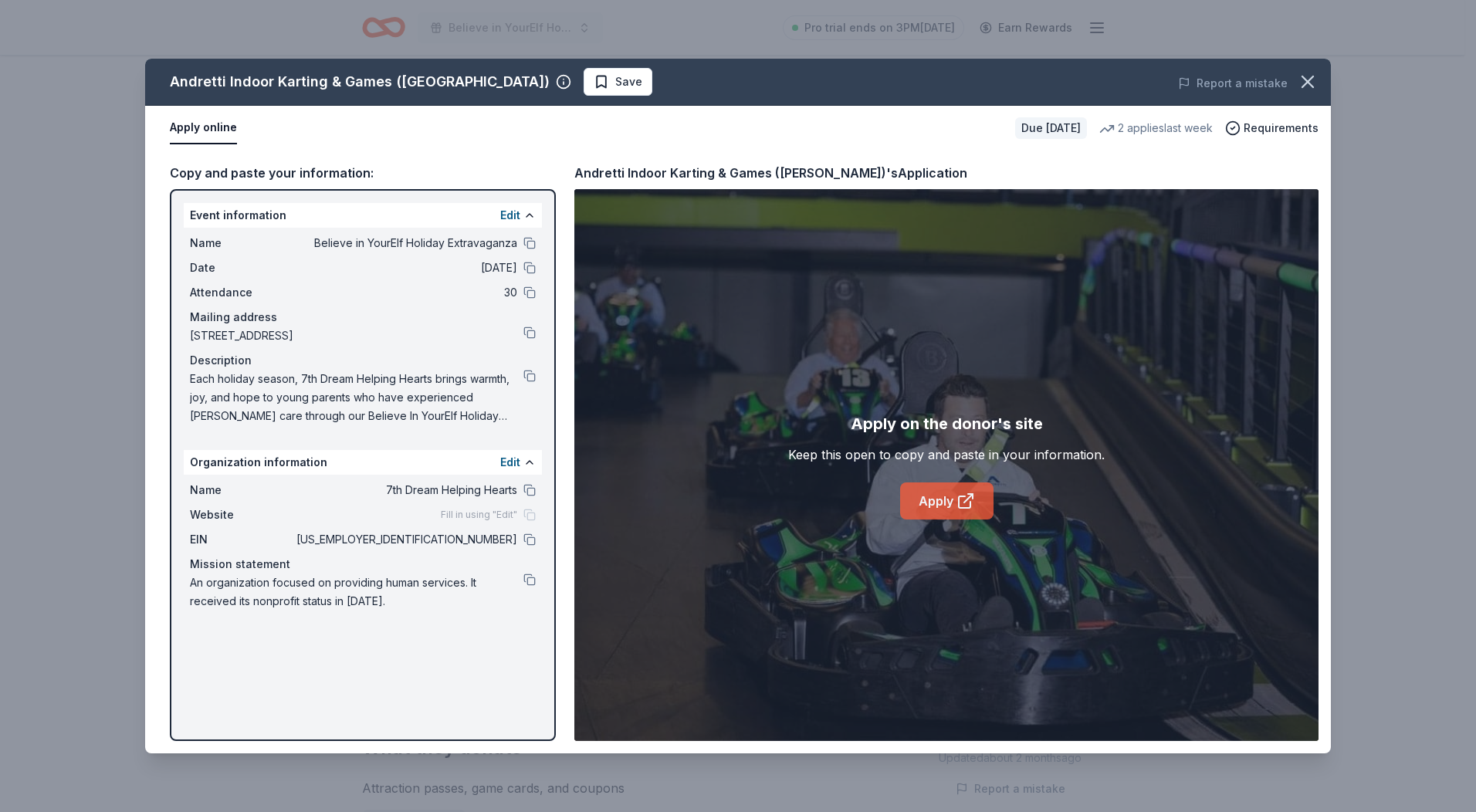
click at [958, 497] on icon at bounding box center [966, 501] width 19 height 19
click at [1312, 86] on icon "button" at bounding box center [1307, 82] width 11 height 11
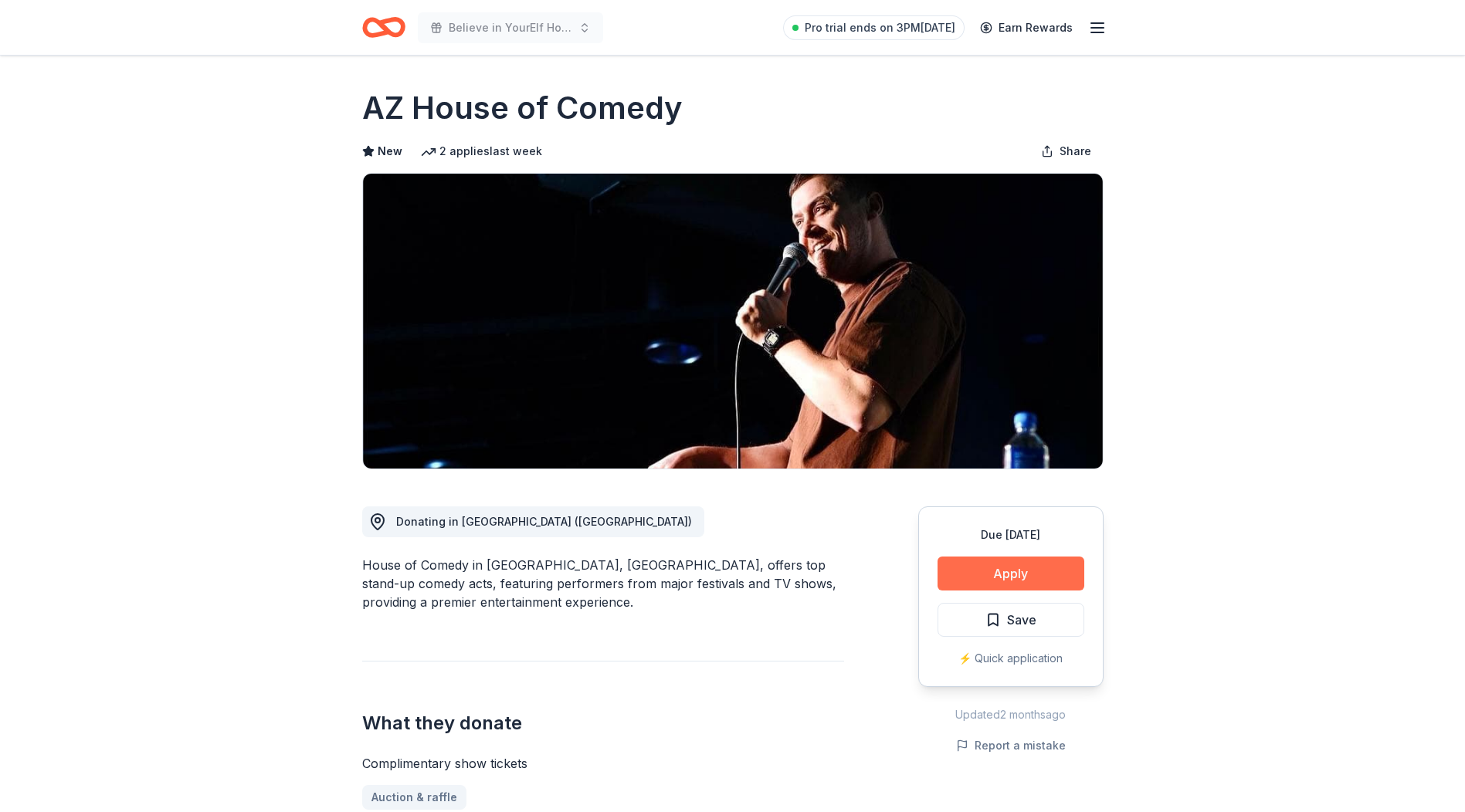
click at [980, 571] on button "Apply" at bounding box center [1010, 573] width 146 height 34
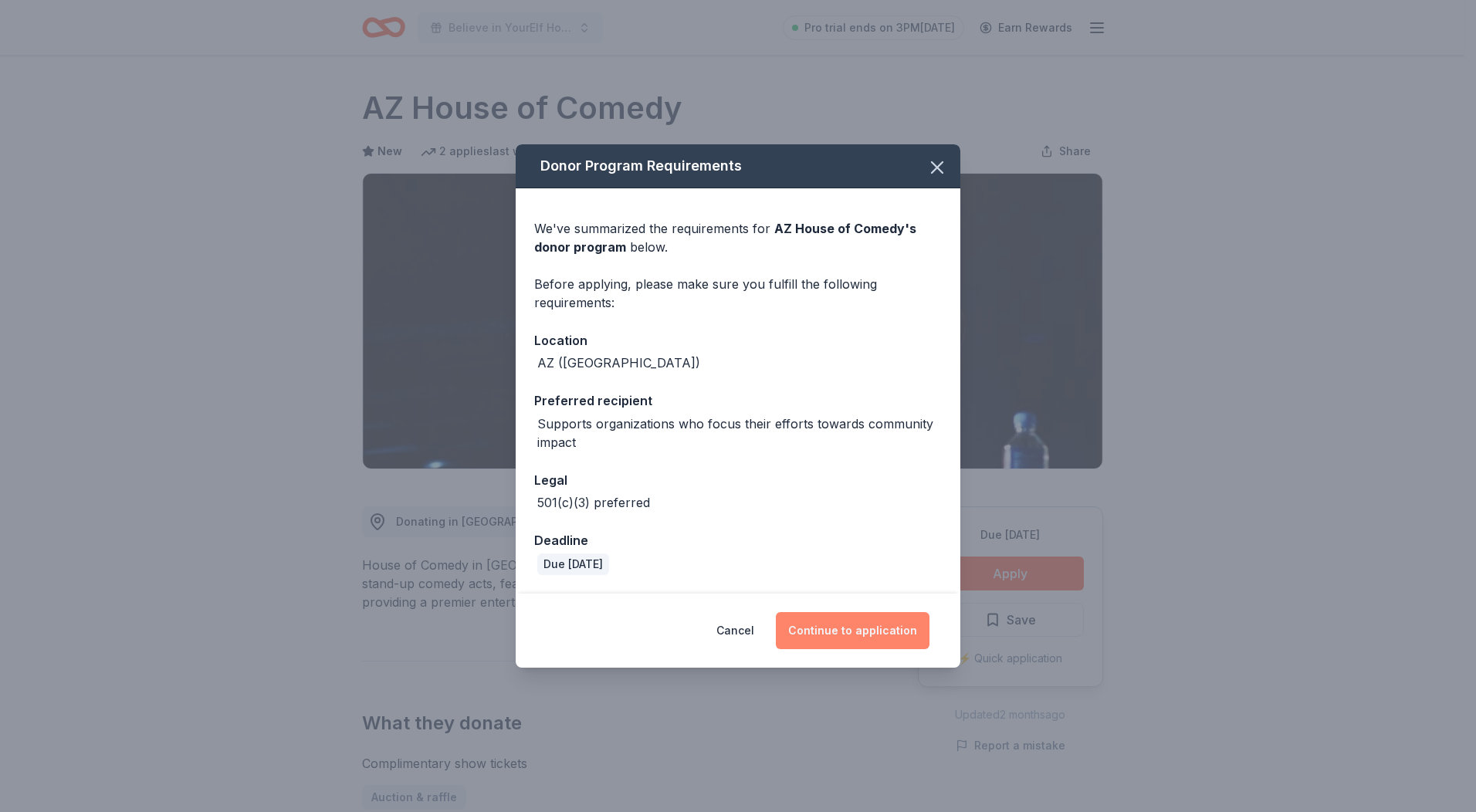
click at [871, 632] on button "Continue to application" at bounding box center [852, 631] width 154 height 37
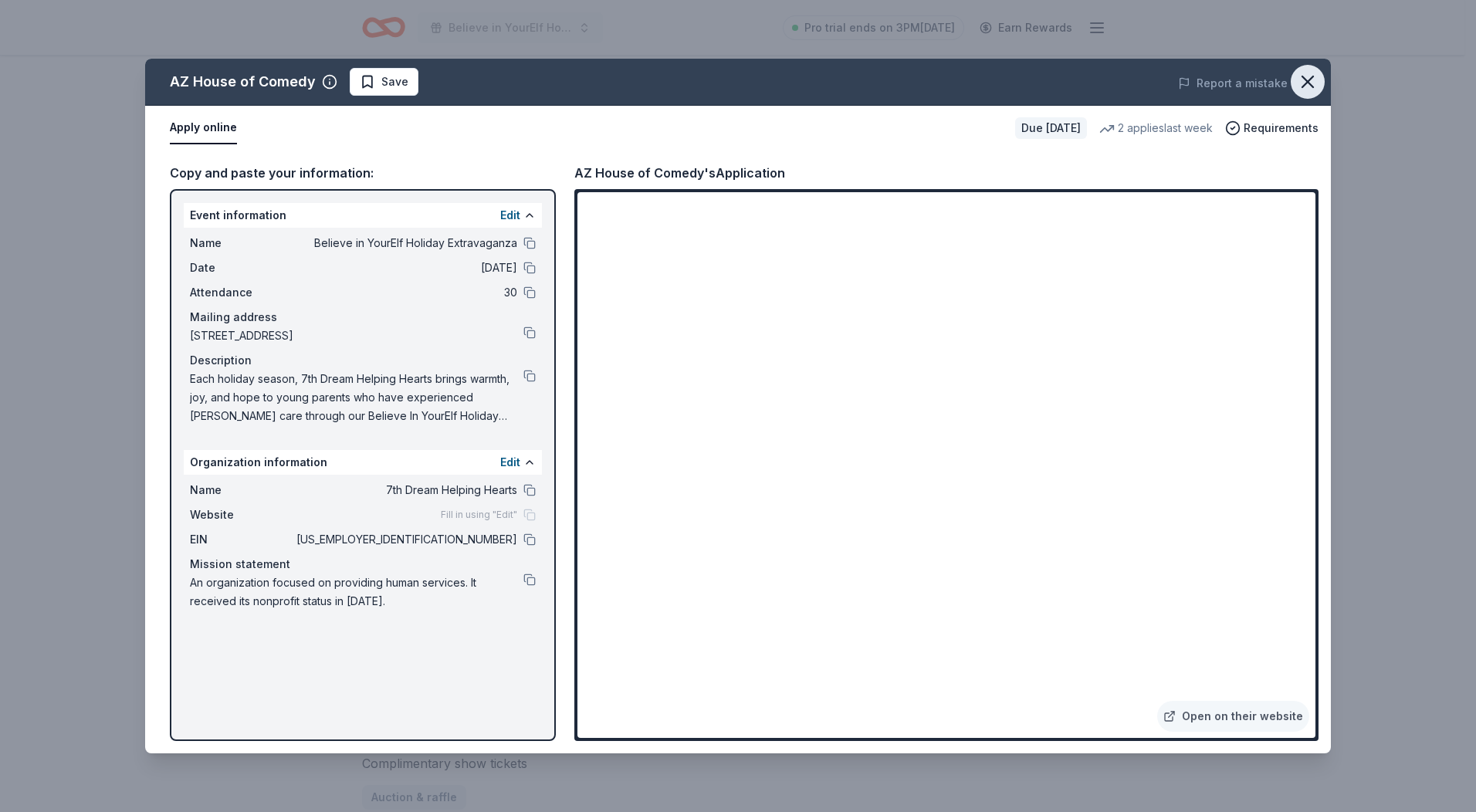
click at [1305, 82] on icon "button" at bounding box center [1308, 82] width 22 height 22
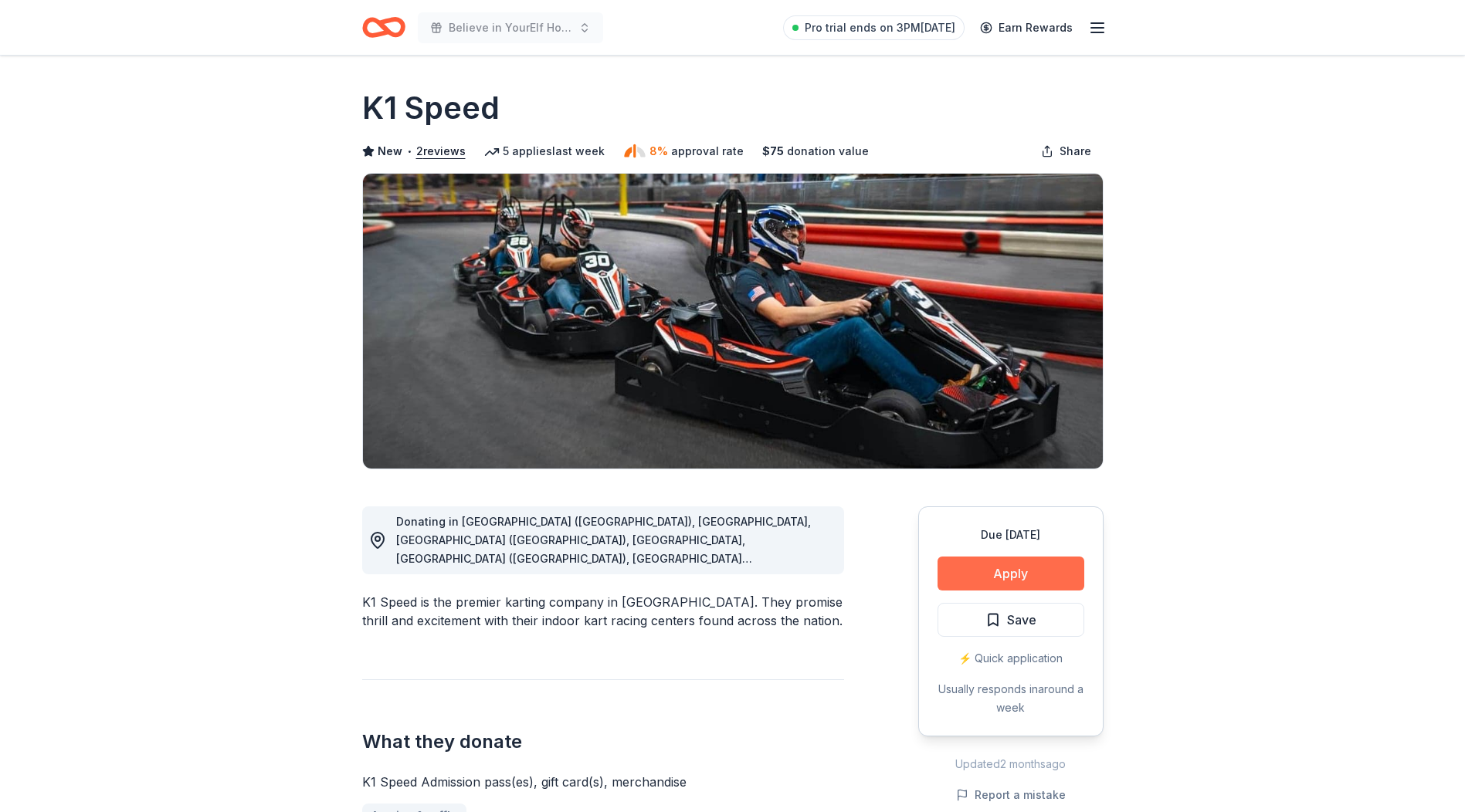
click at [996, 574] on button "Apply" at bounding box center [1010, 573] width 146 height 34
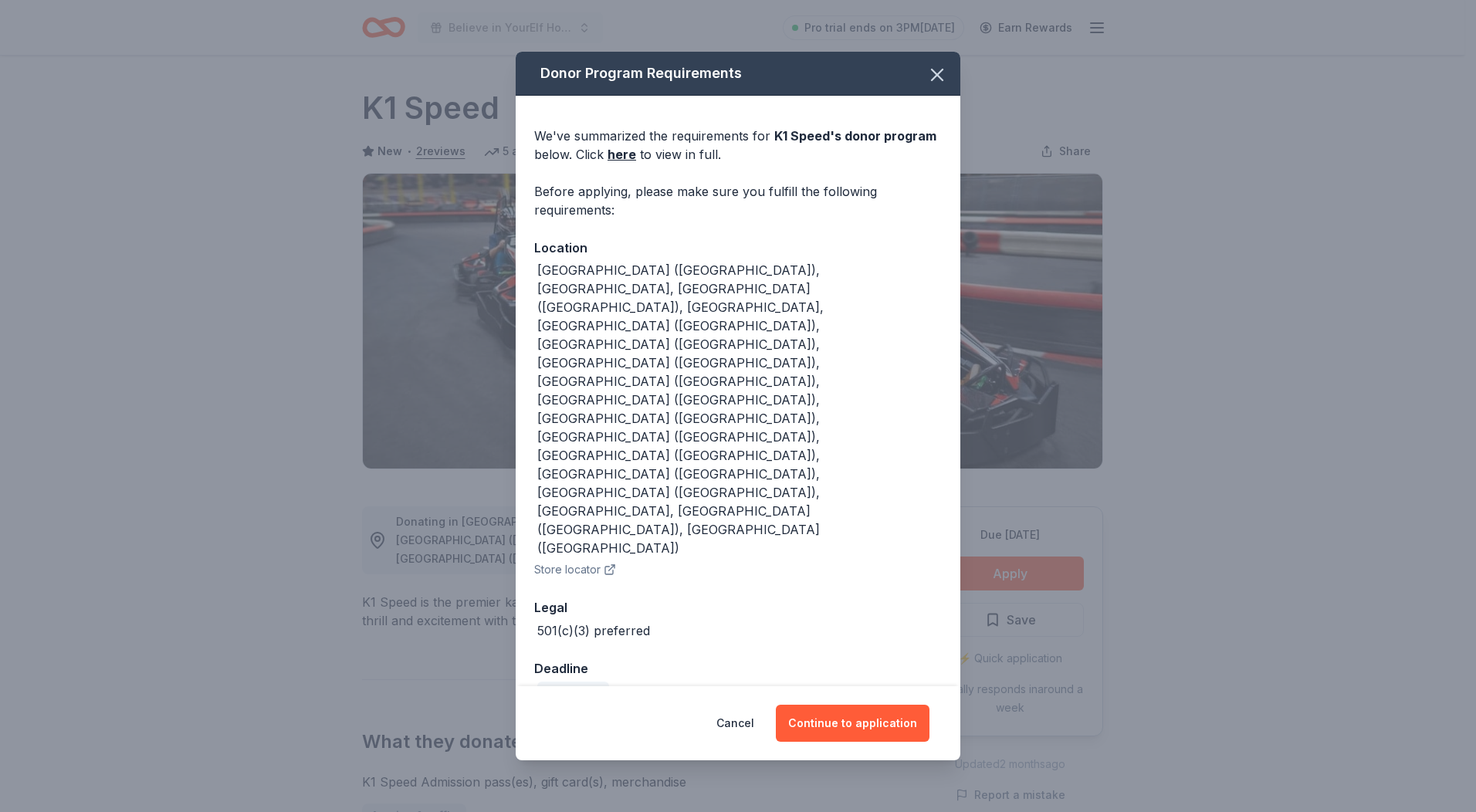
click at [886, 687] on div "Cancel Continue to application" at bounding box center [738, 724] width 445 height 74
click at [882, 705] on button "Continue to application" at bounding box center [852, 724] width 154 height 37
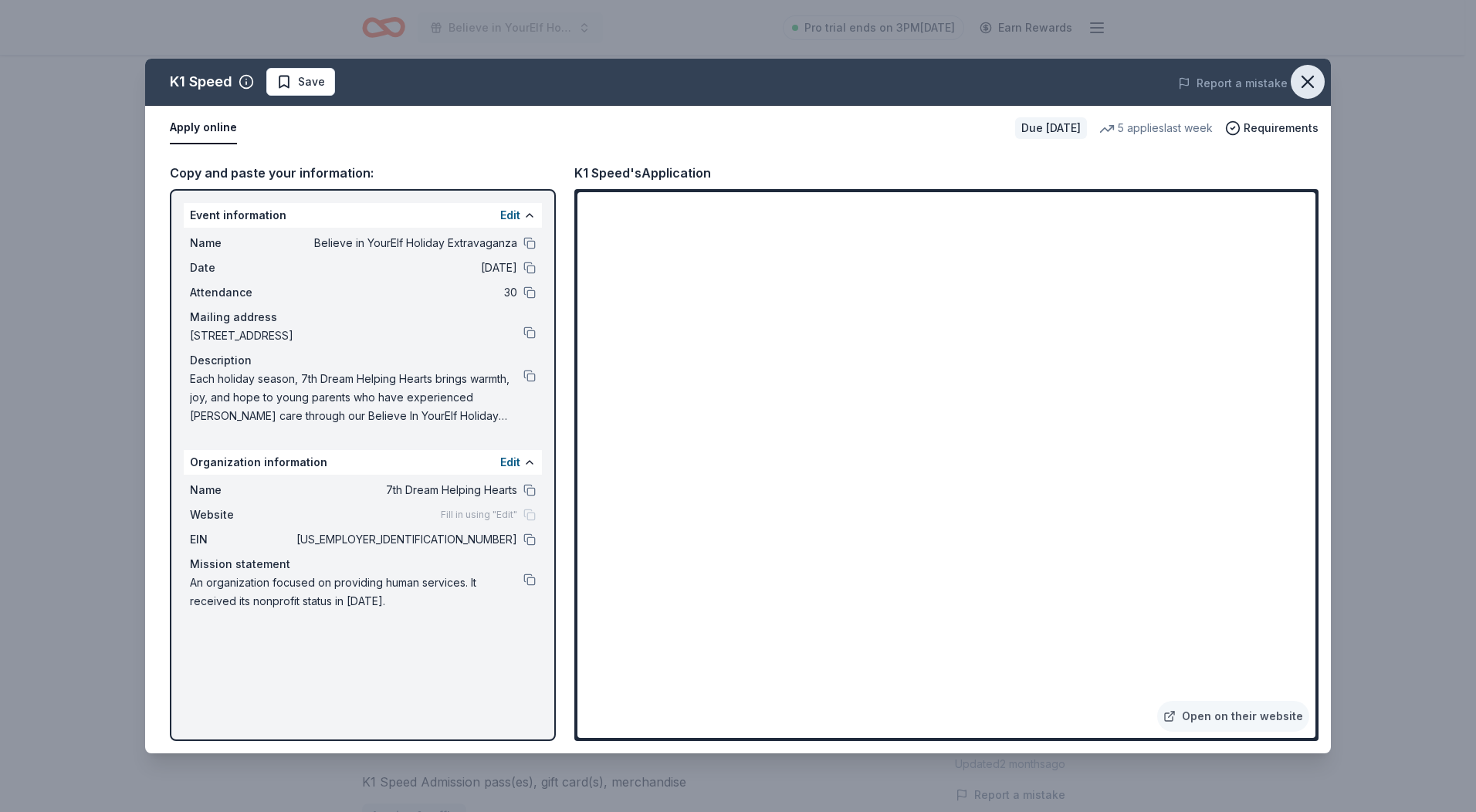
click at [1301, 87] on icon "button" at bounding box center [1308, 82] width 22 height 22
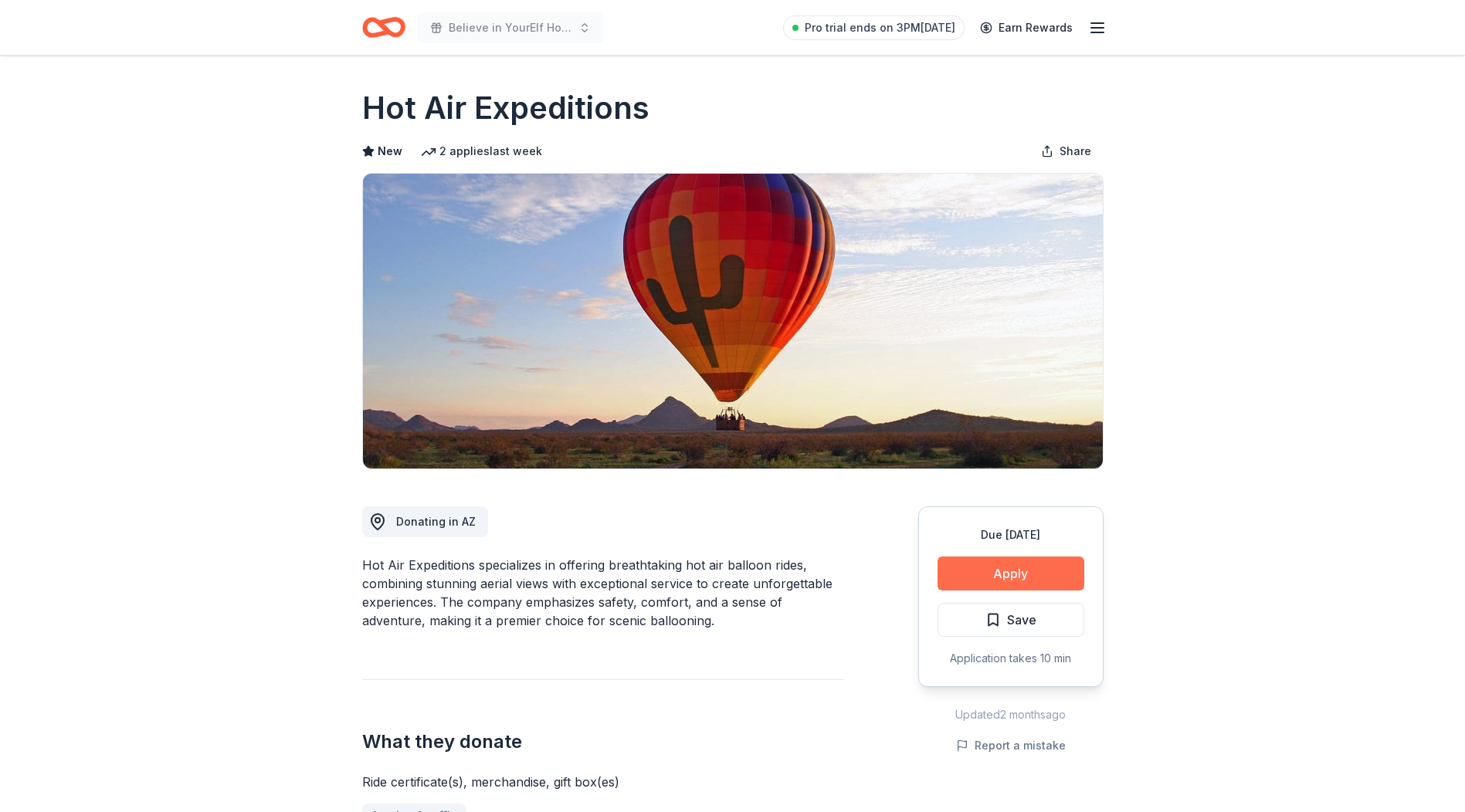
click at [1018, 579] on button "Apply" at bounding box center [1010, 573] width 146 height 34
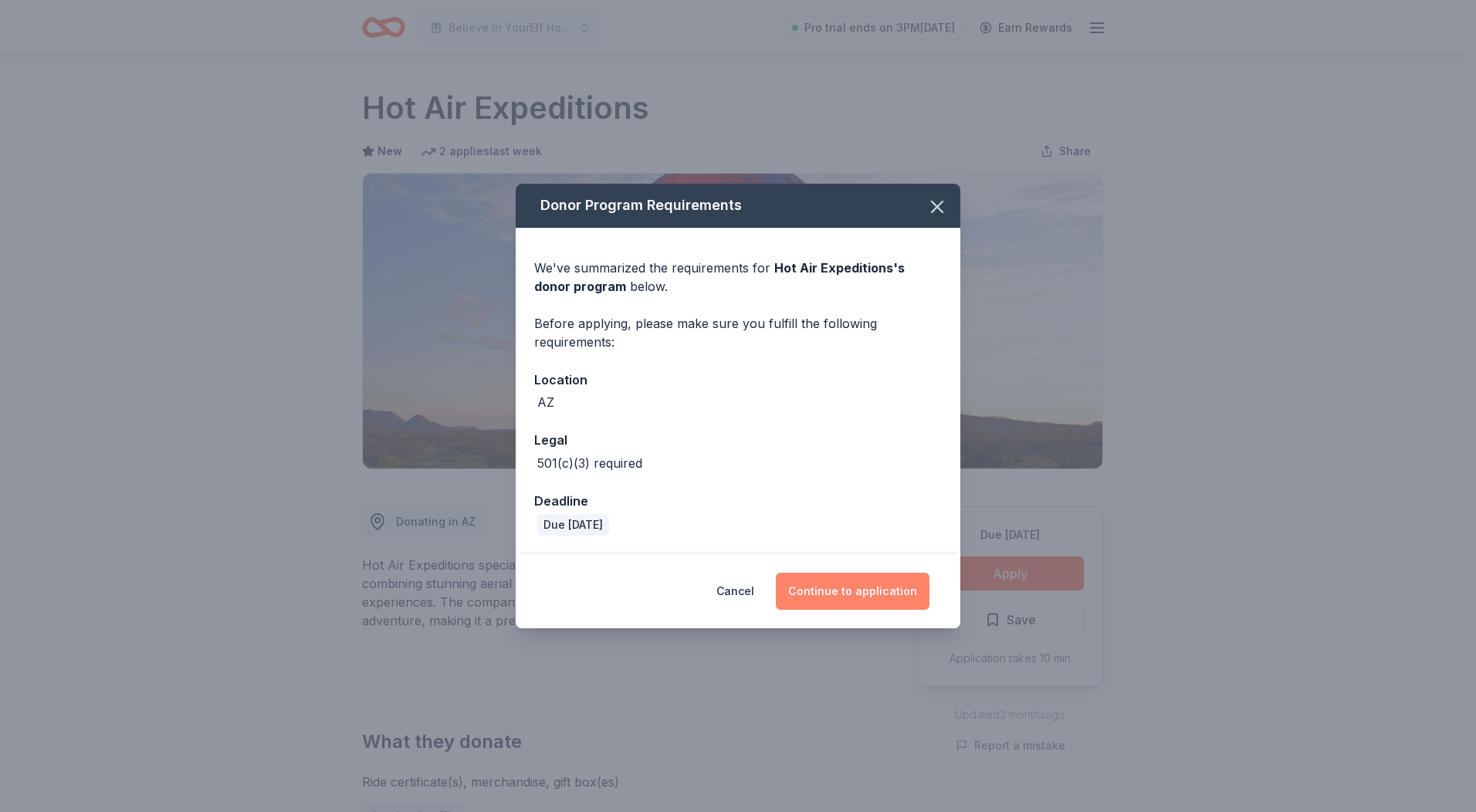
click at [869, 593] on button "Continue to application" at bounding box center [852, 591] width 154 height 37
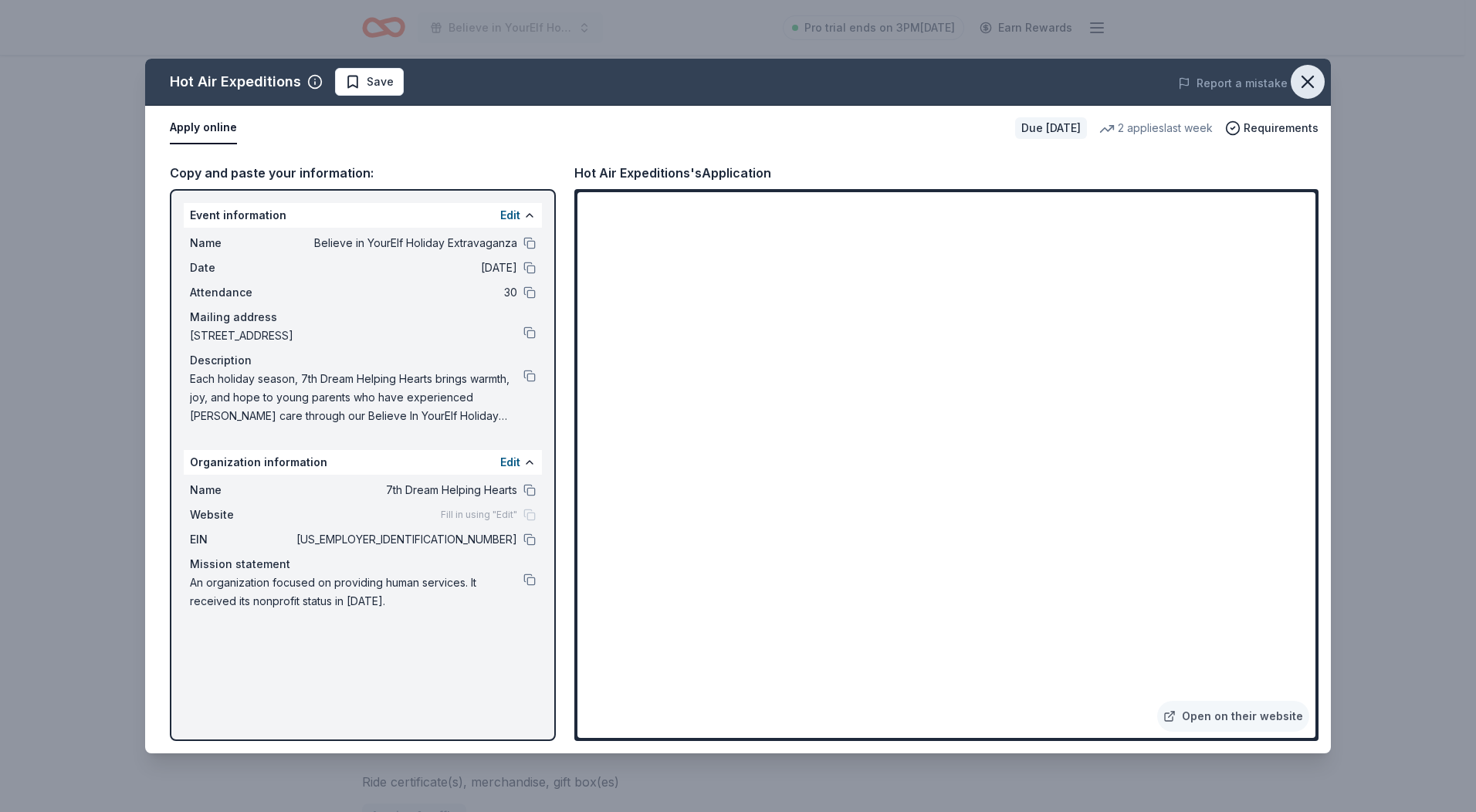
click at [1311, 80] on icon "button" at bounding box center [1308, 82] width 22 height 22
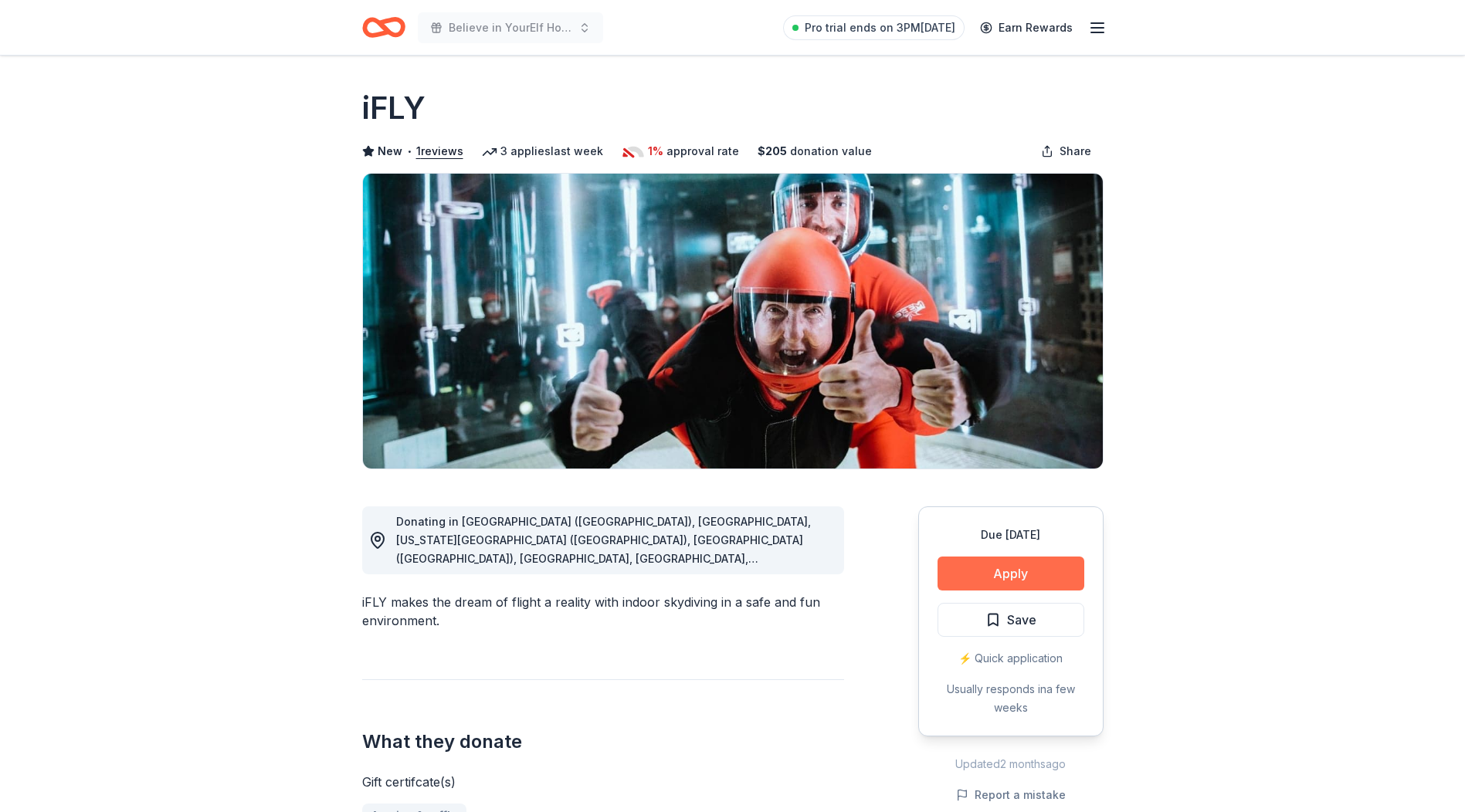
click at [1054, 577] on button "Apply" at bounding box center [1010, 573] width 146 height 34
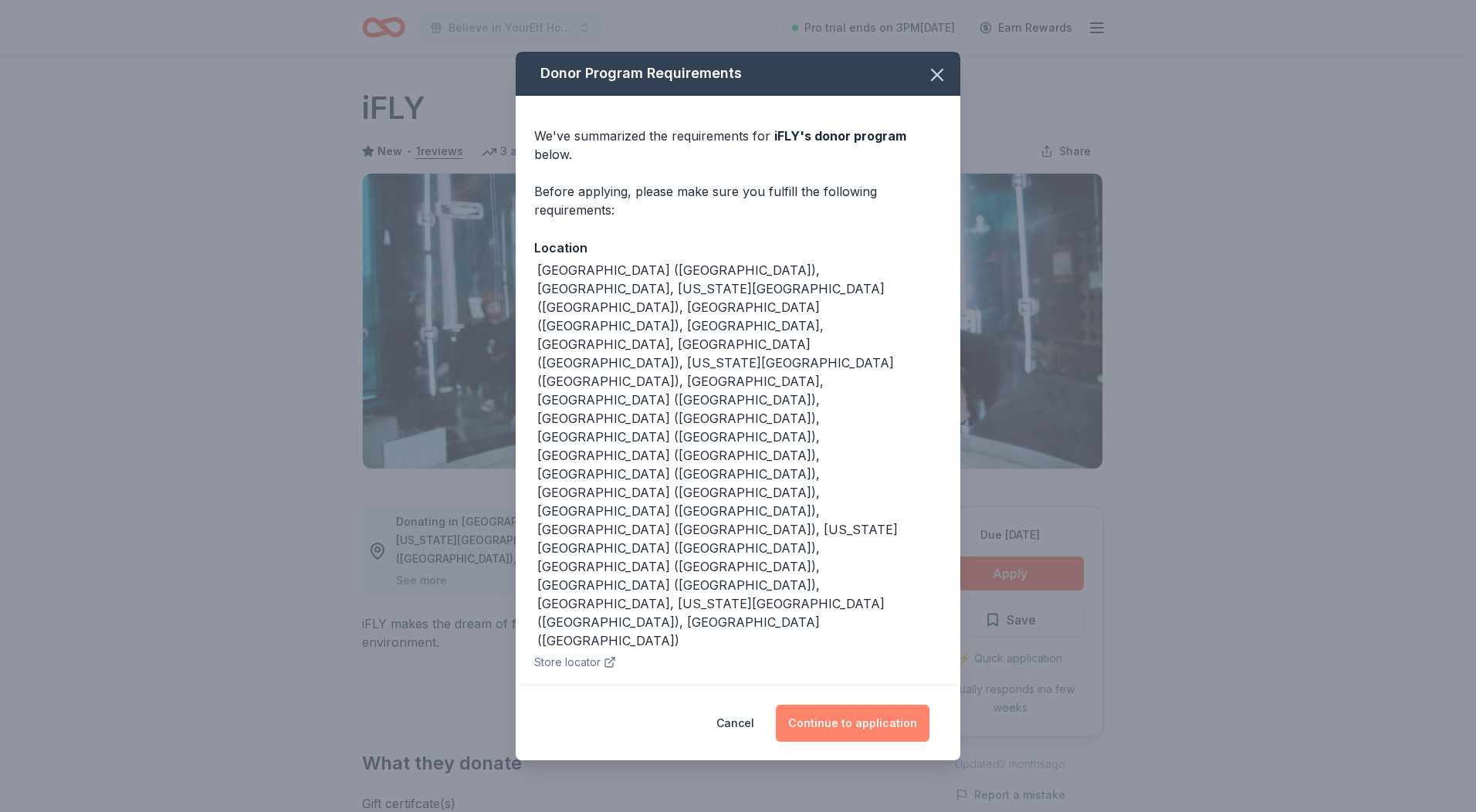
click at [857, 705] on button "Continue to application" at bounding box center [852, 724] width 154 height 37
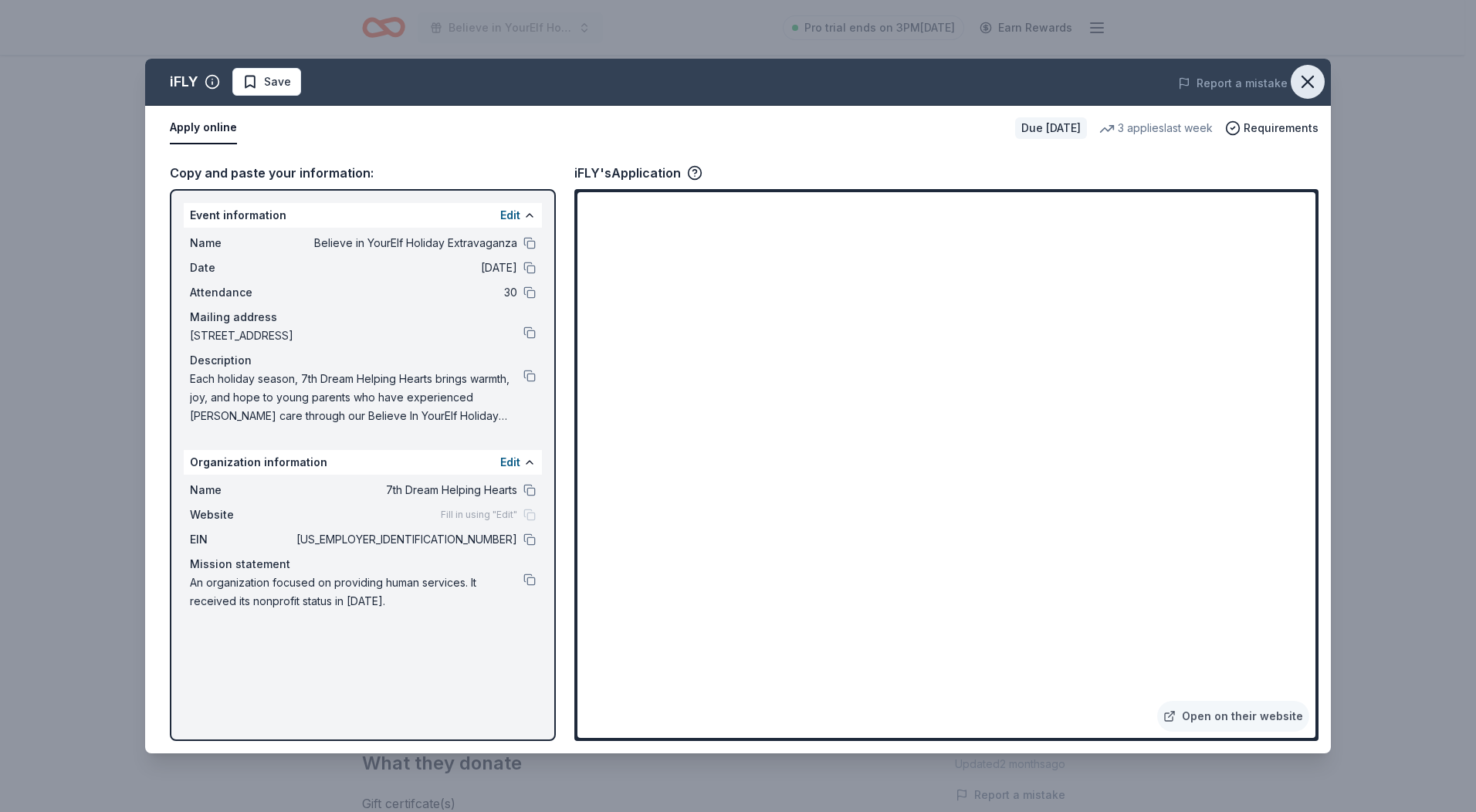
click at [1308, 81] on icon "button" at bounding box center [1307, 82] width 11 height 11
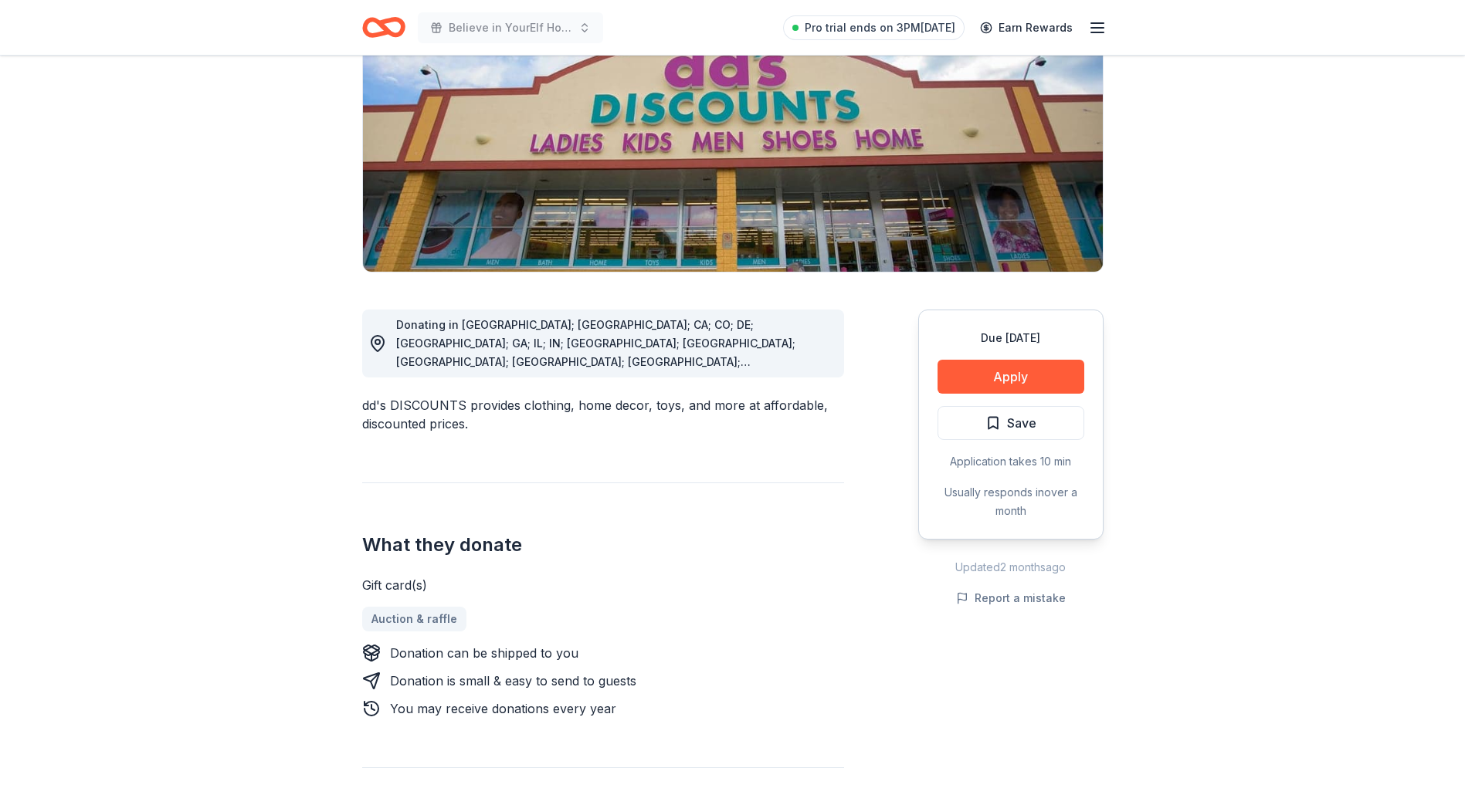
scroll to position [231, 0]
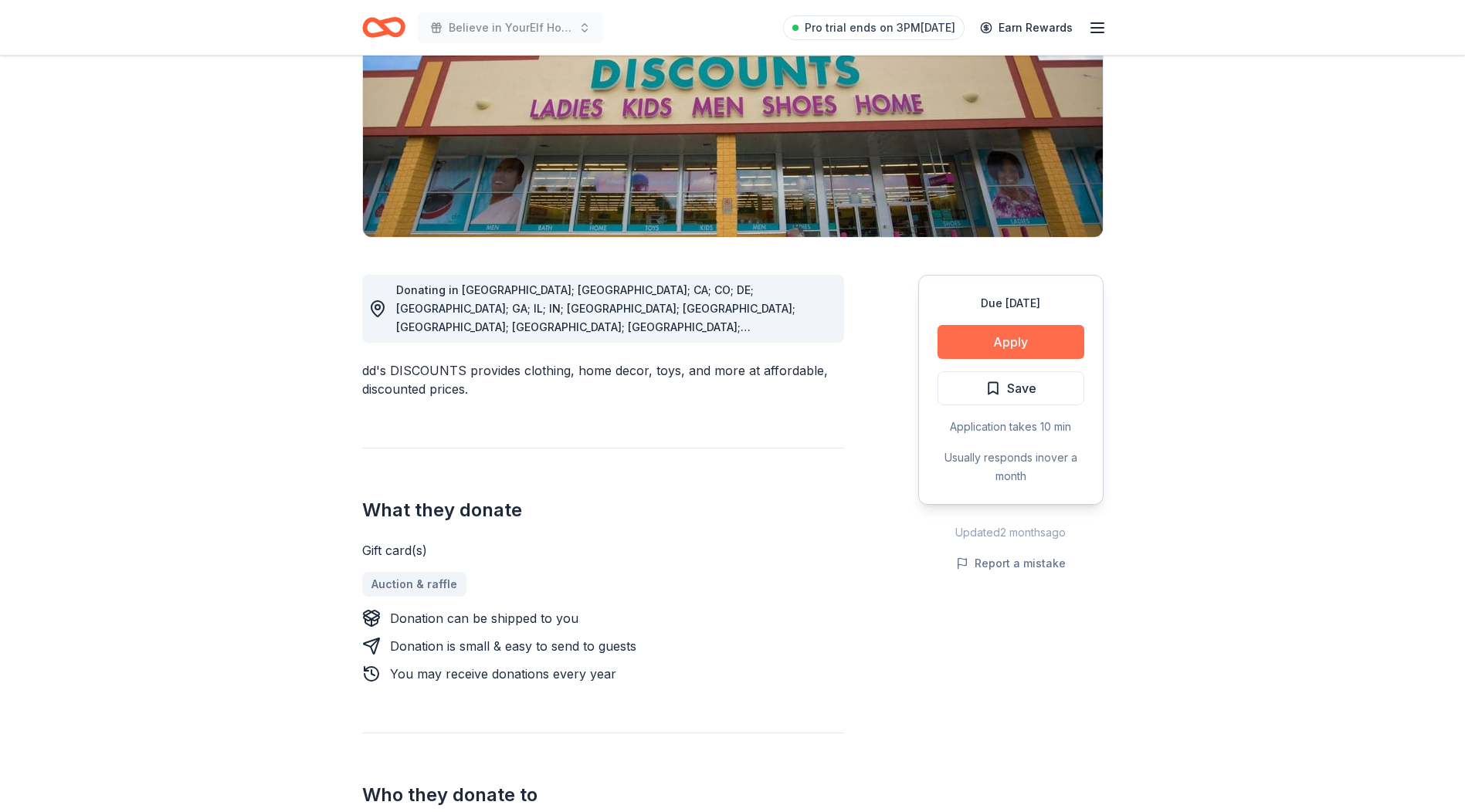
click at [1056, 342] on button "Apply" at bounding box center [1010, 342] width 146 height 34
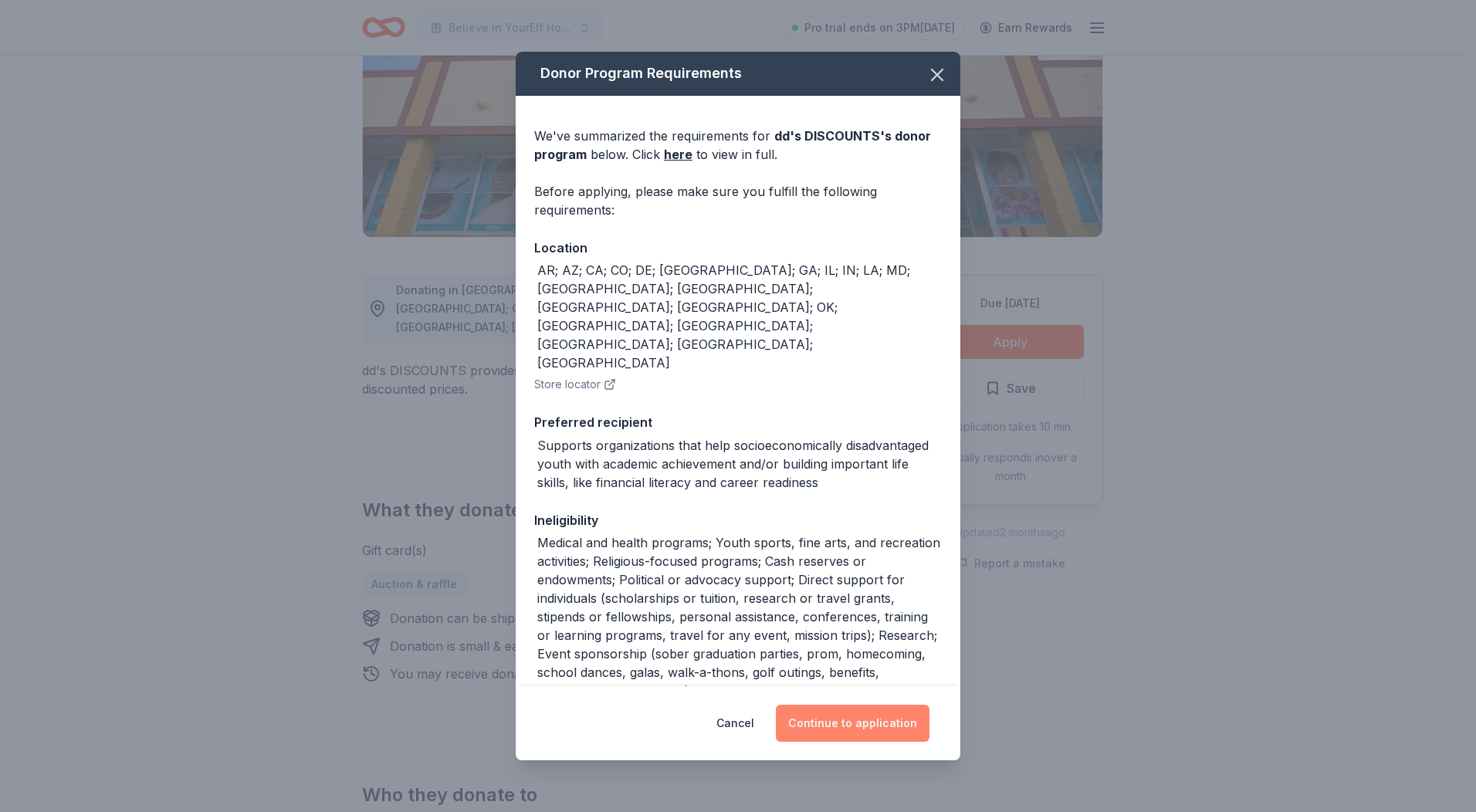
click at [865, 726] on button "Continue to application" at bounding box center [852, 724] width 154 height 37
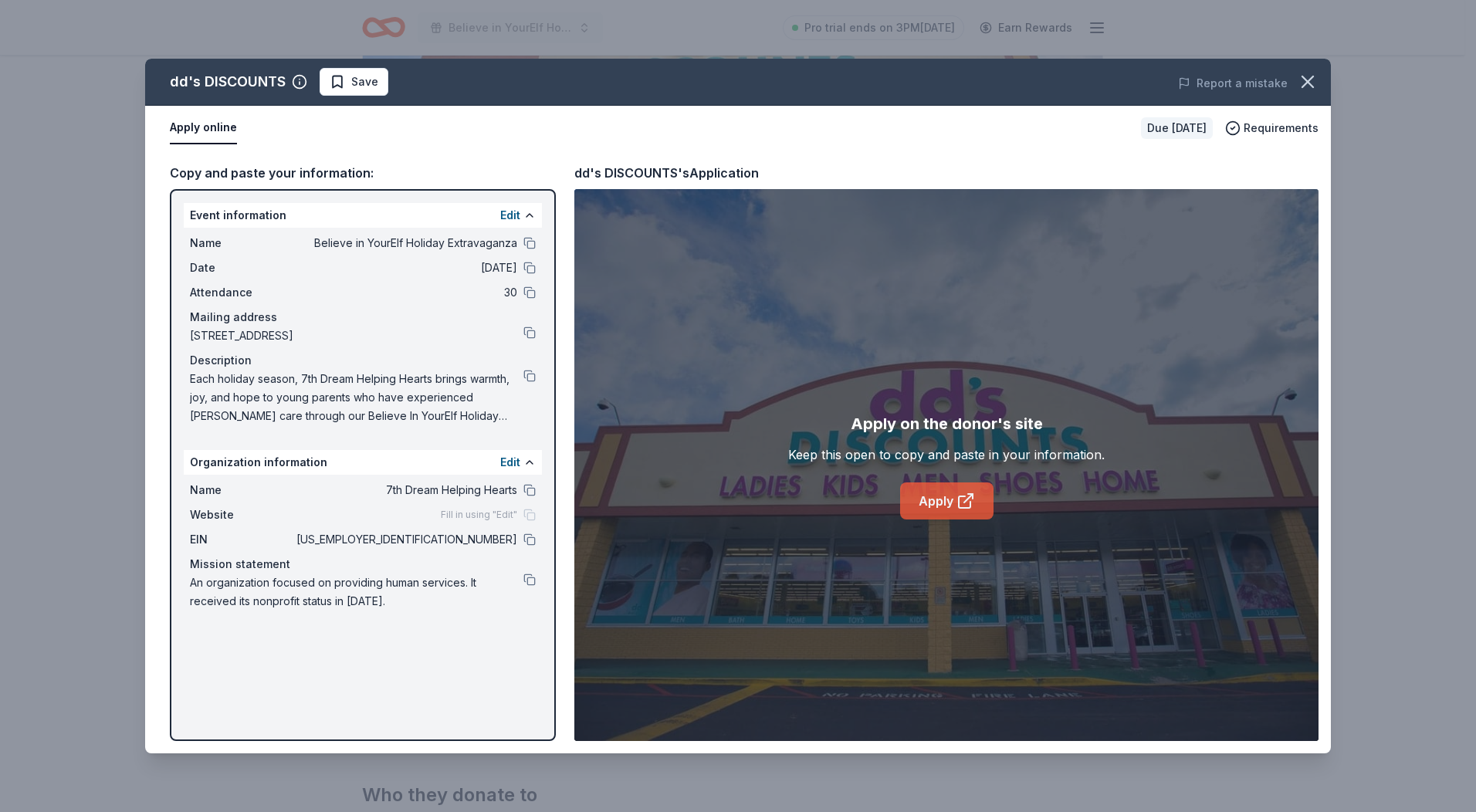
click at [946, 501] on link "Apply" at bounding box center [947, 501] width 94 height 37
click at [1308, 77] on icon "button" at bounding box center [1308, 82] width 22 height 22
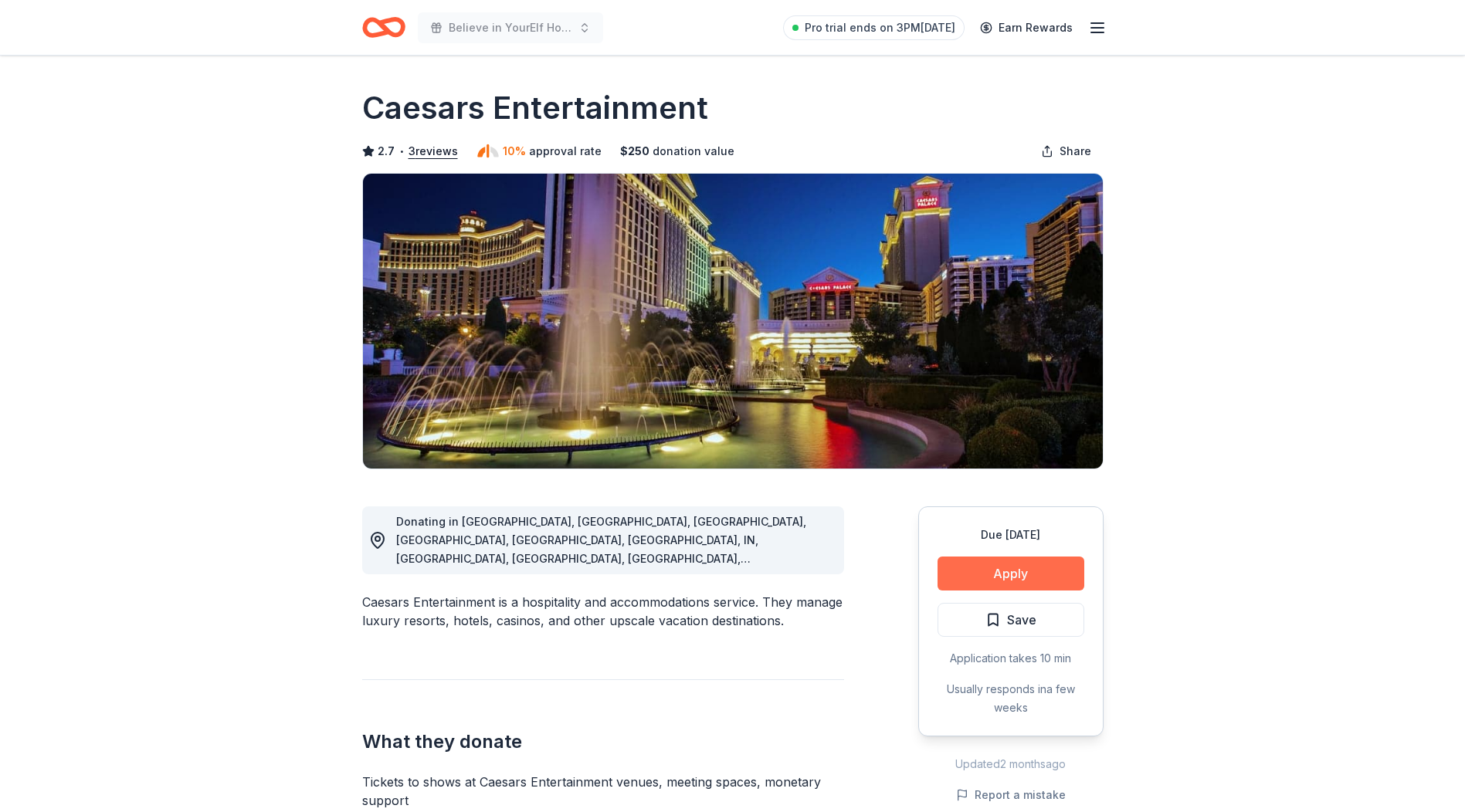
click at [1000, 570] on button "Apply" at bounding box center [1010, 573] width 146 height 34
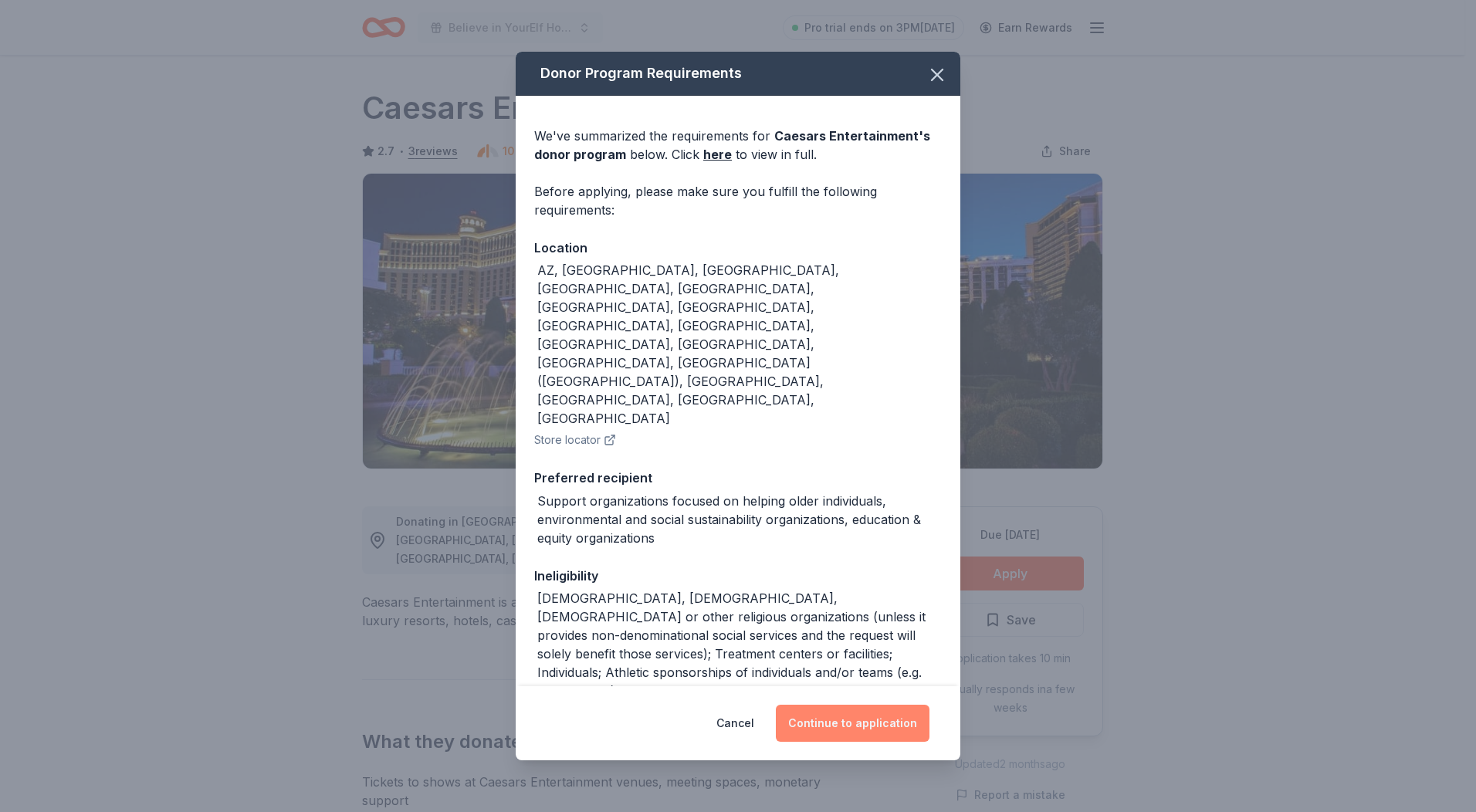
click at [882, 720] on button "Continue to application" at bounding box center [852, 724] width 154 height 37
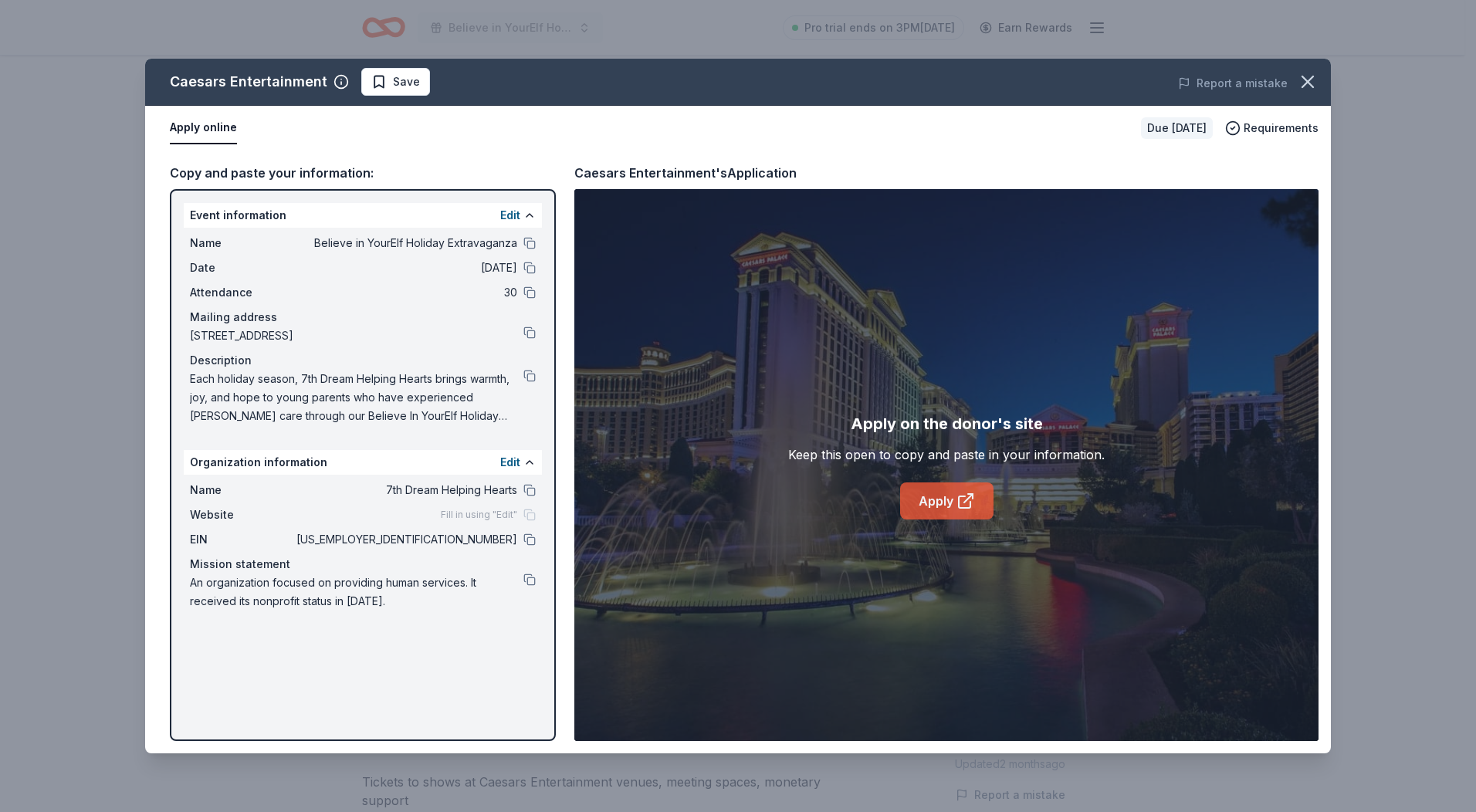
click at [949, 503] on link "Apply" at bounding box center [947, 501] width 94 height 37
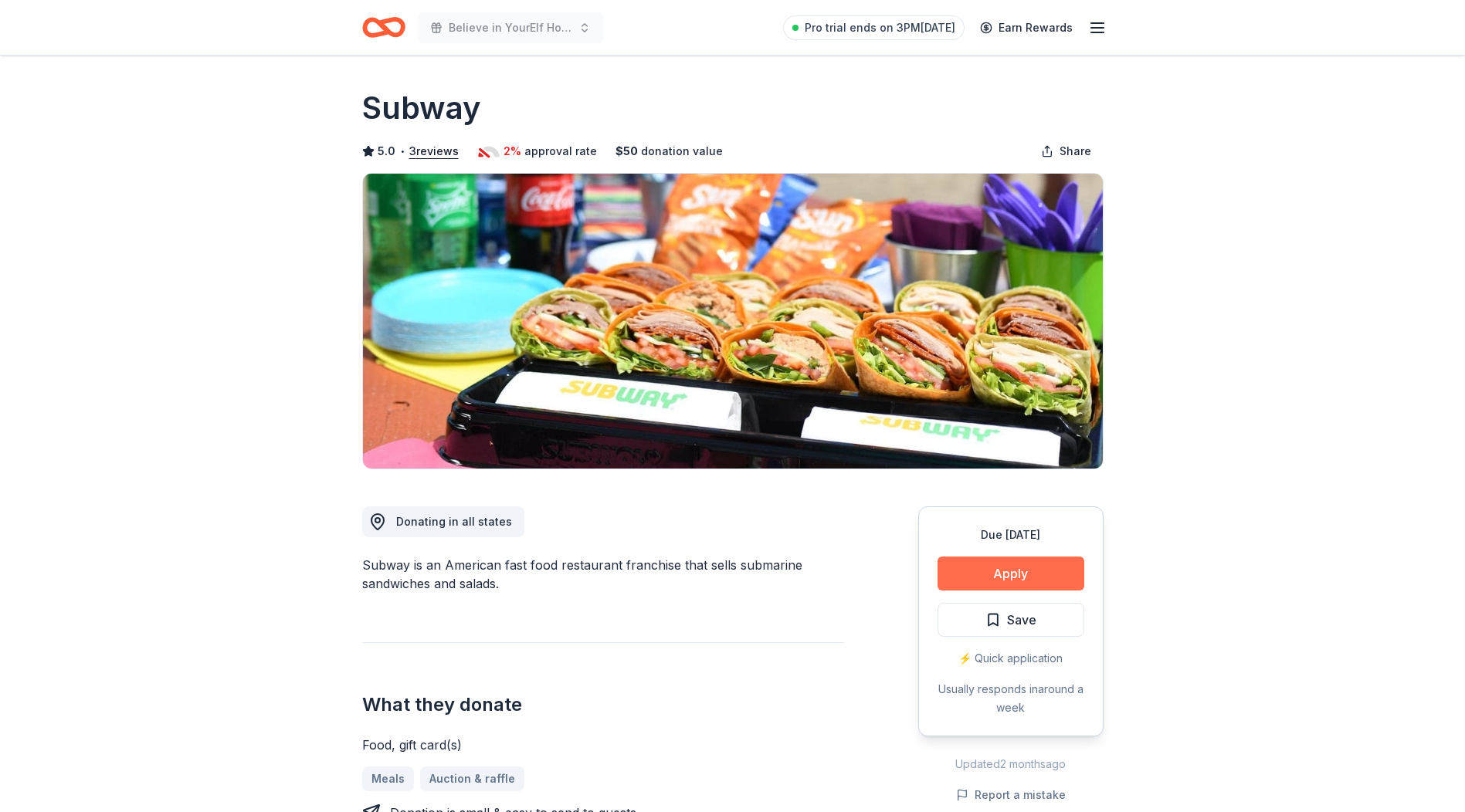
click at [1030, 571] on button "Apply" at bounding box center [1010, 573] width 146 height 34
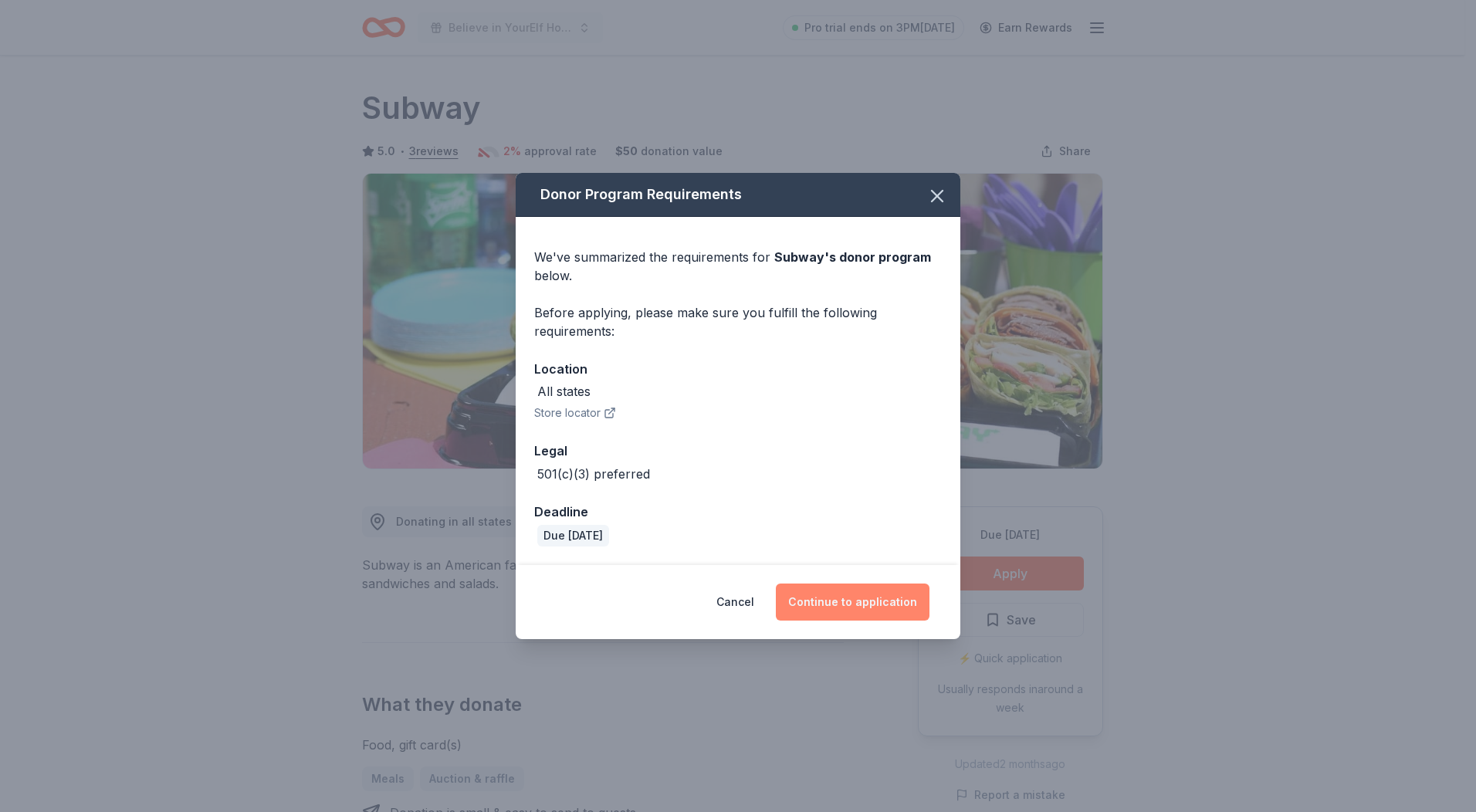
click at [820, 600] on button "Continue to application" at bounding box center [852, 603] width 154 height 37
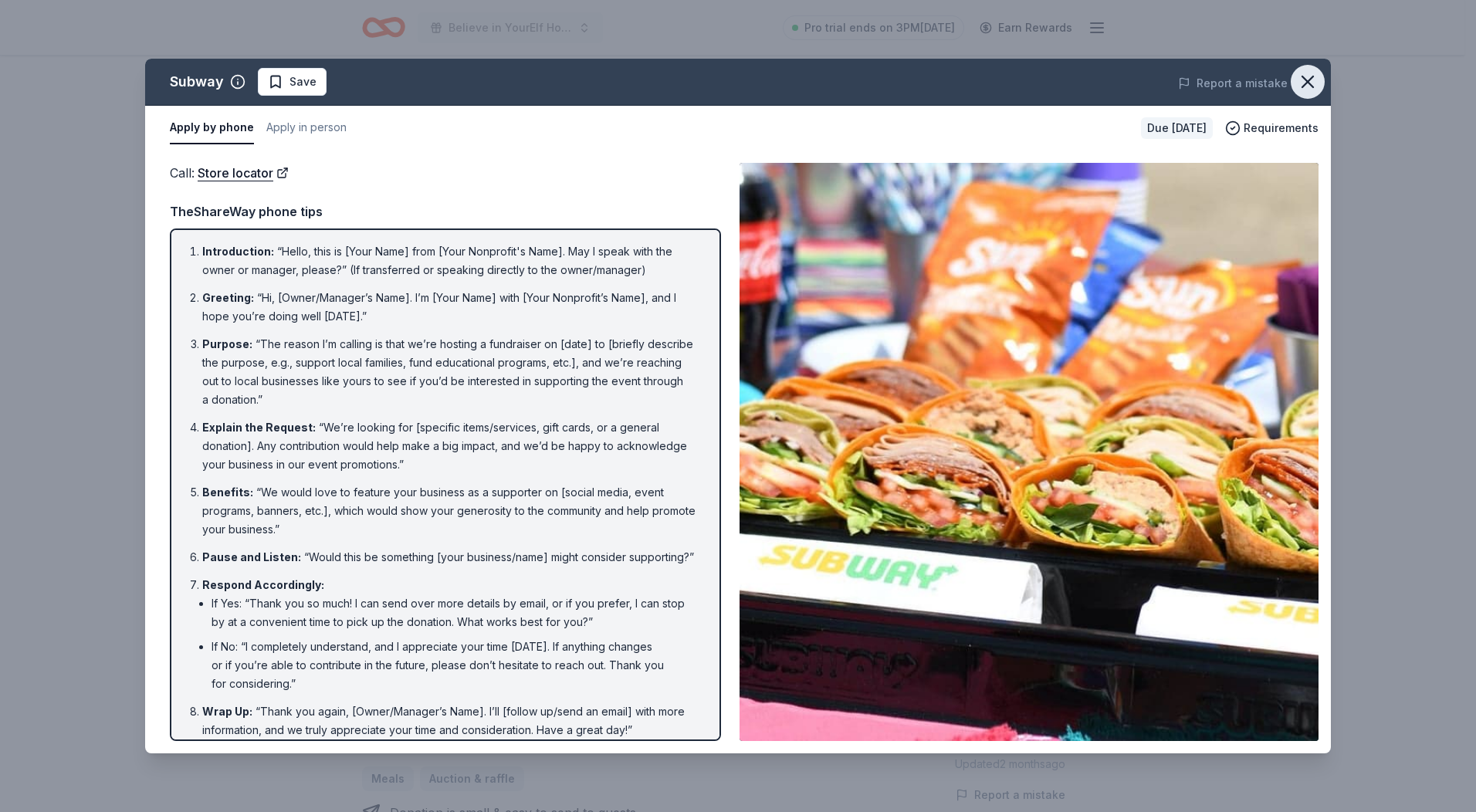
click at [1293, 85] on button "button" at bounding box center [1308, 82] width 34 height 34
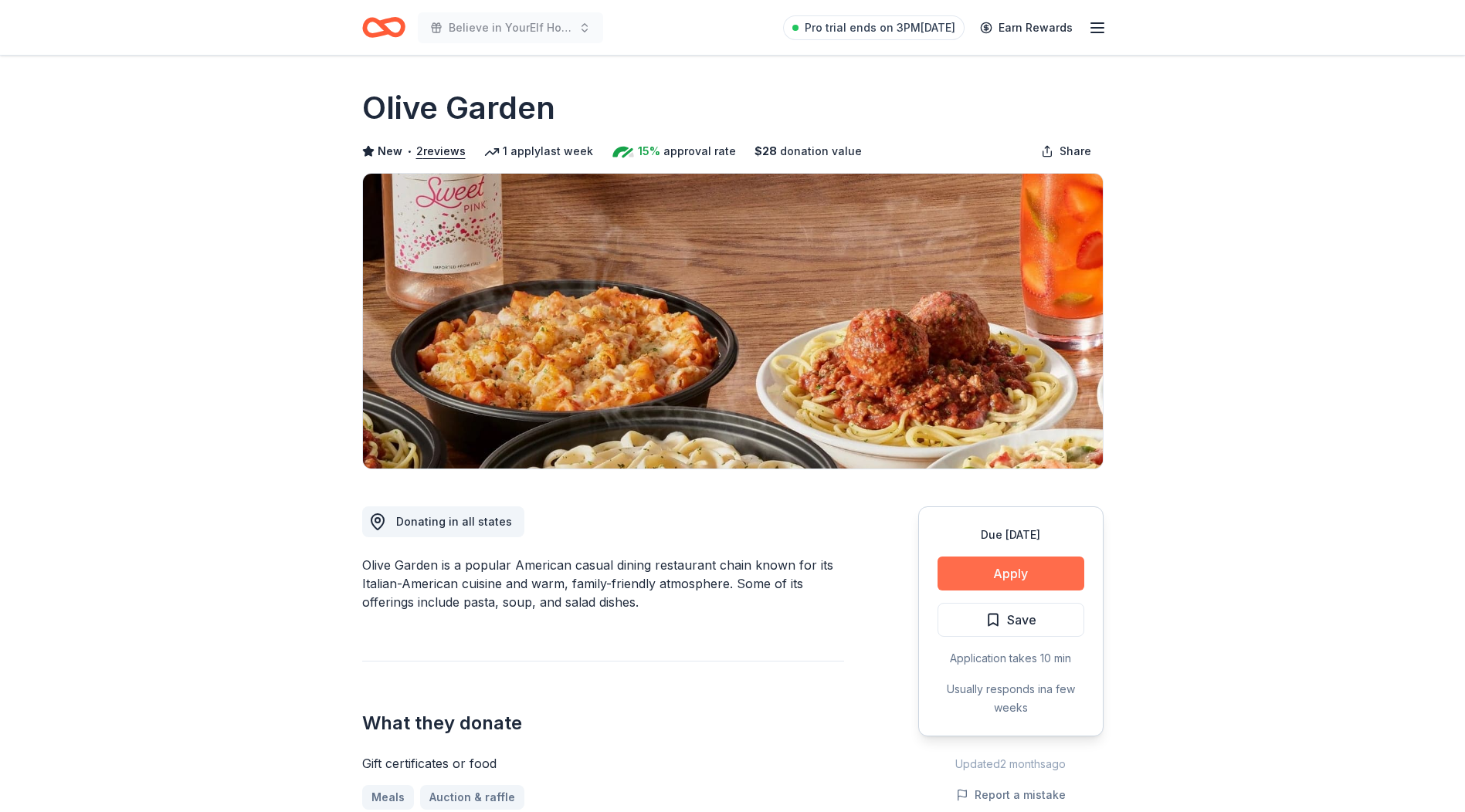
click at [1030, 571] on button "Apply" at bounding box center [1010, 573] width 146 height 34
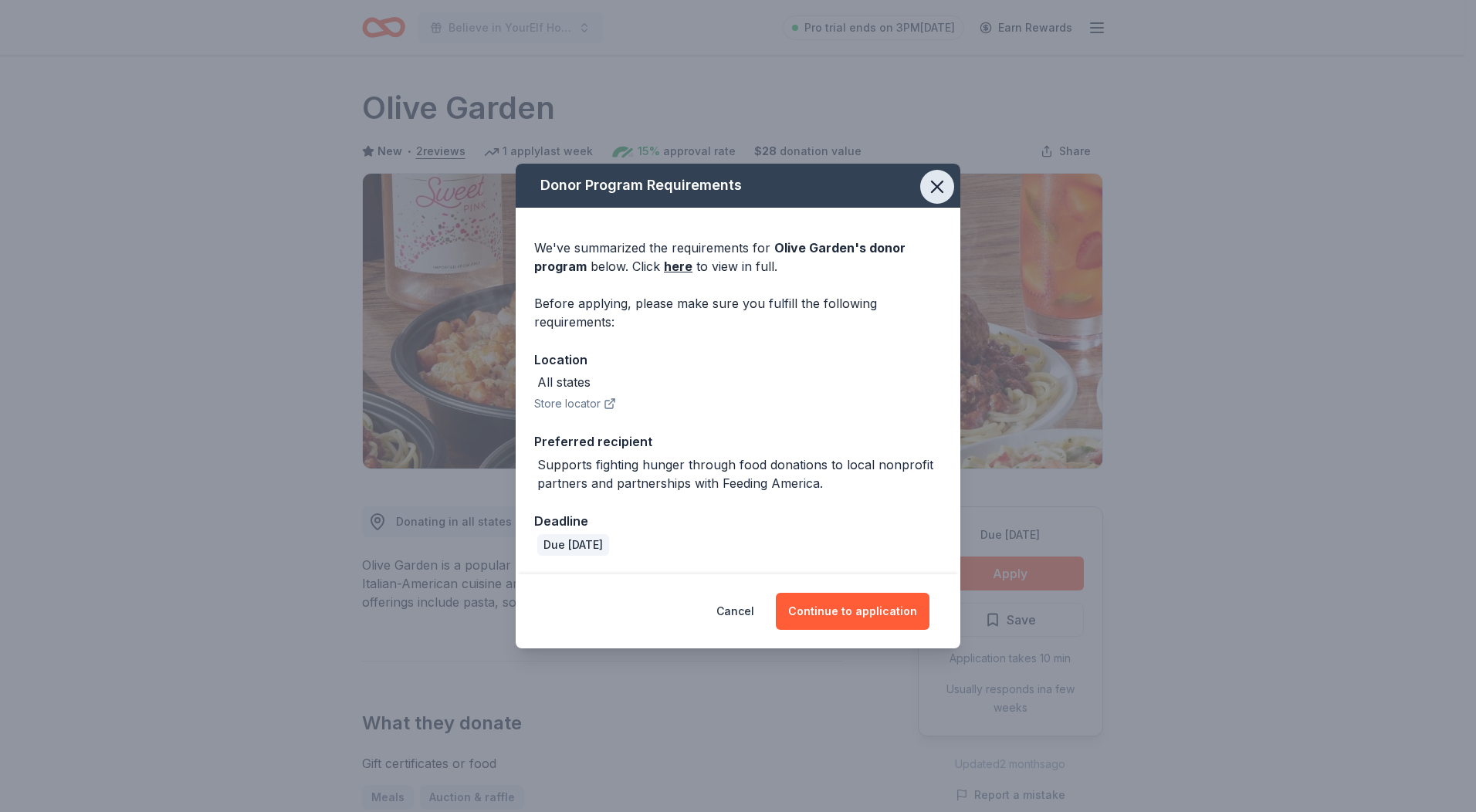
click at [934, 184] on icon "button" at bounding box center [937, 186] width 11 height 11
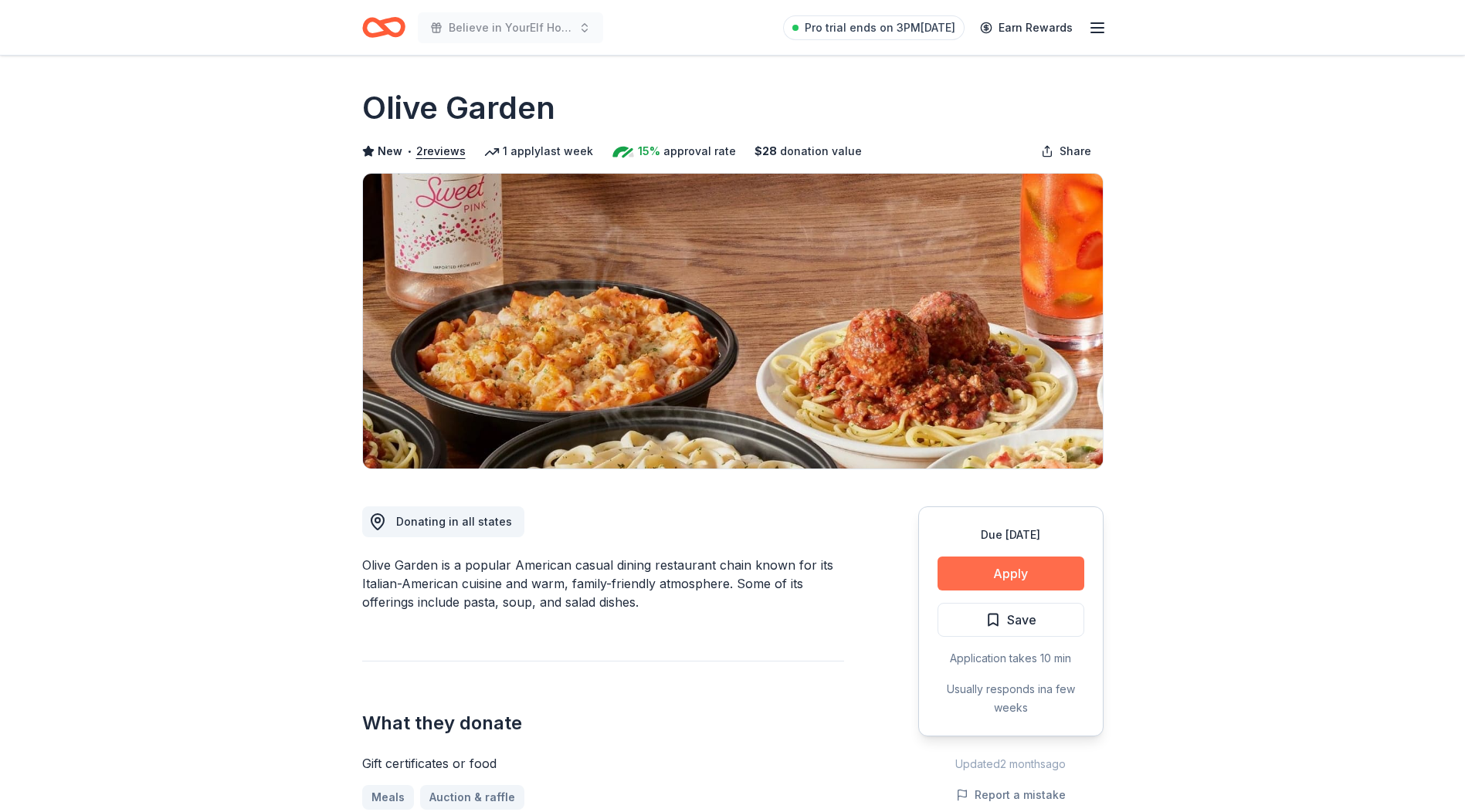
click at [989, 568] on button "Apply" at bounding box center [1010, 573] width 146 height 34
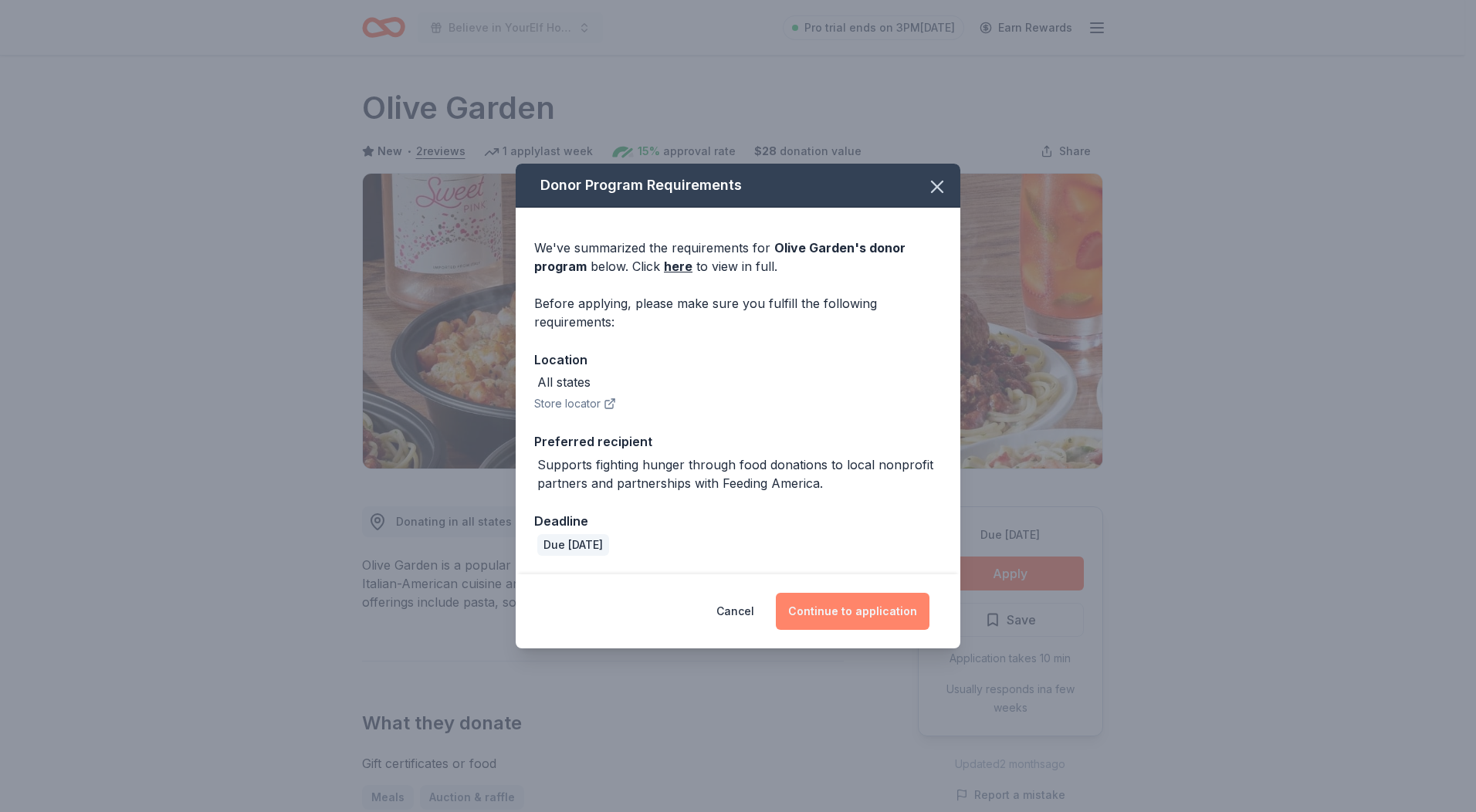
click at [827, 626] on button "Continue to application" at bounding box center [852, 611] width 154 height 37
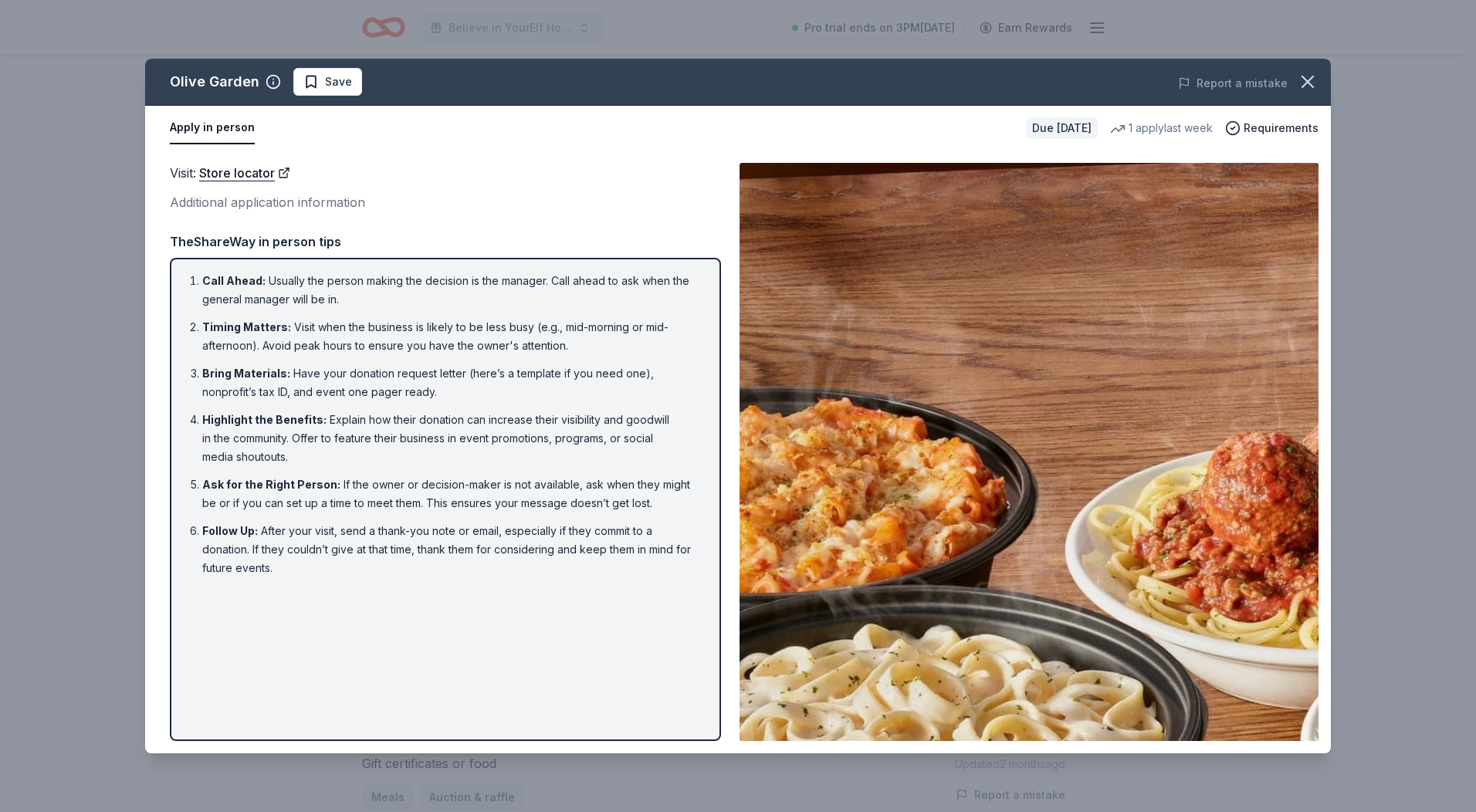
drag, startPoint x: 1304, startPoint y: 93, endPoint x: 1302, endPoint y: 34, distance: 59.0
click at [1302, 93] on button "button" at bounding box center [1308, 82] width 34 height 34
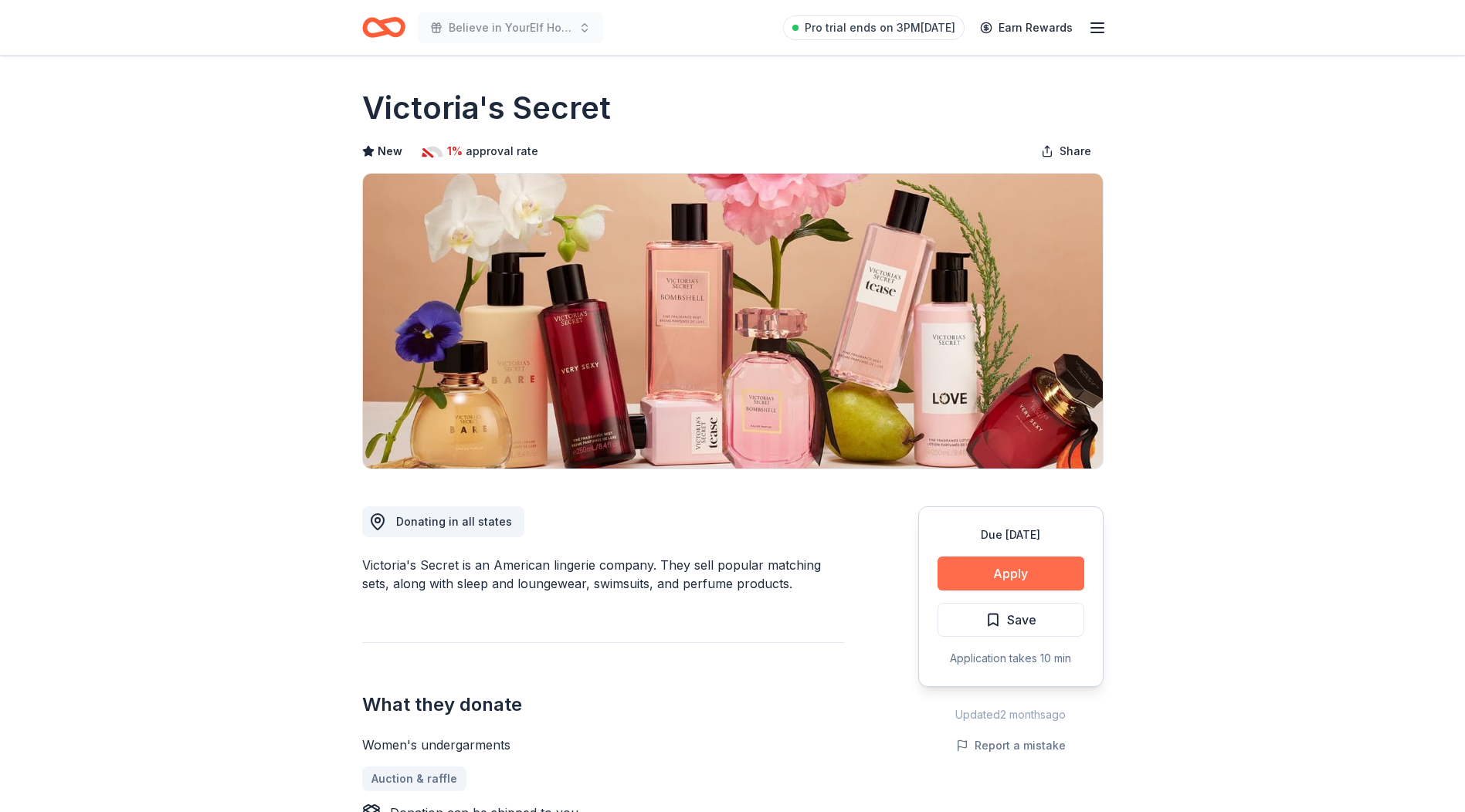
click at [1022, 573] on button "Apply" at bounding box center [1010, 573] width 146 height 34
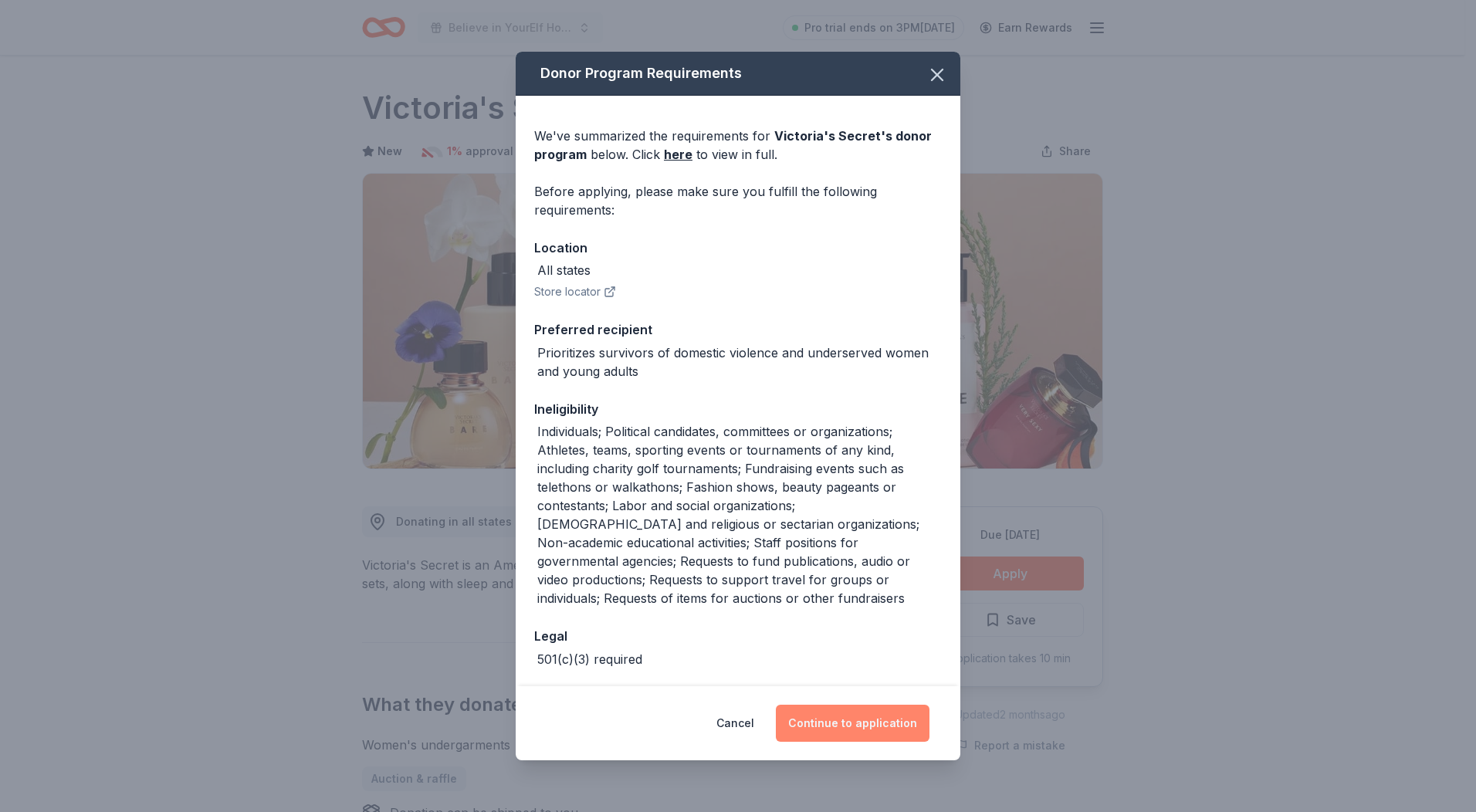
click at [862, 723] on button "Continue to application" at bounding box center [852, 724] width 154 height 37
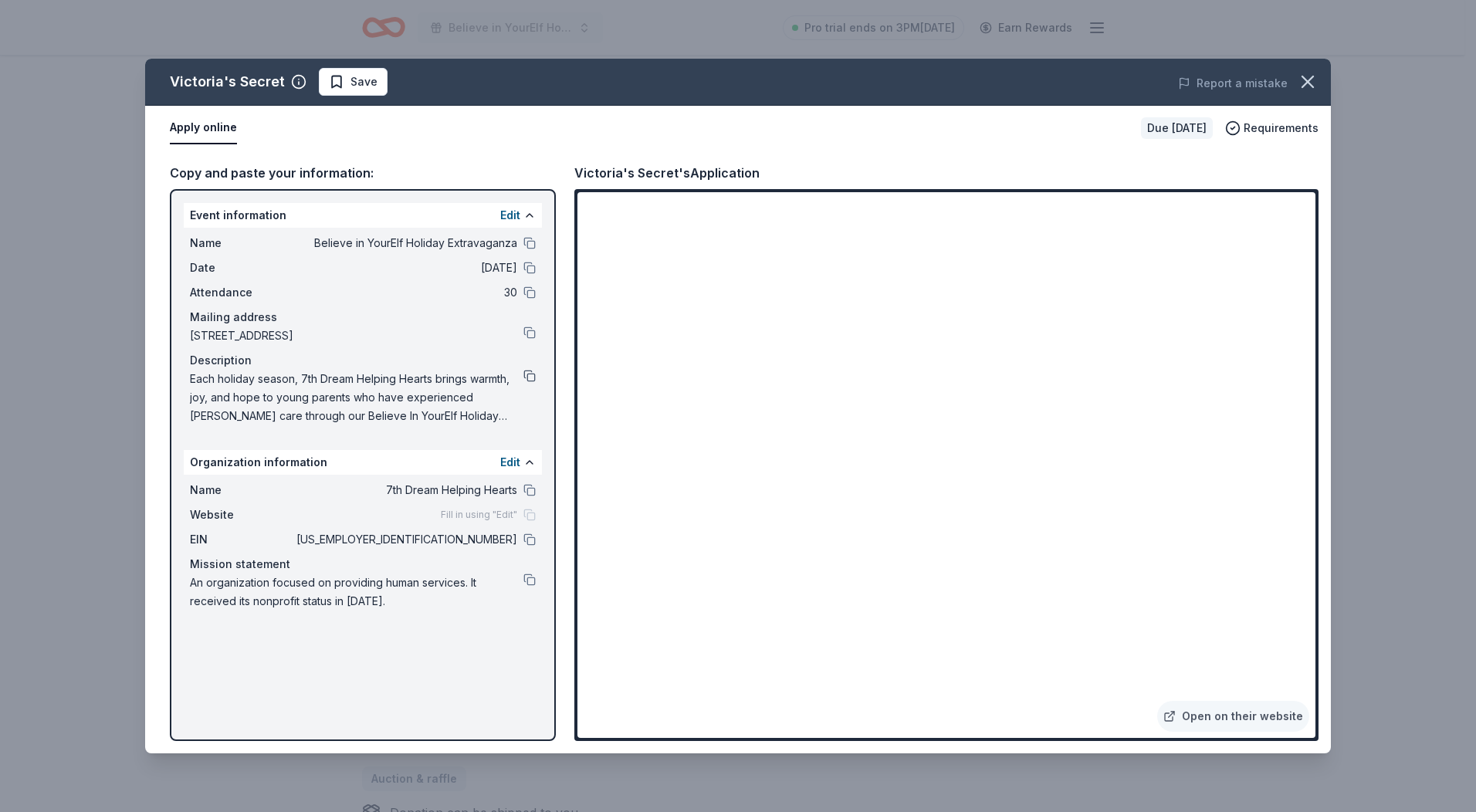
click at [531, 371] on button at bounding box center [529, 375] width 12 height 12
click at [1309, 78] on icon "button" at bounding box center [1308, 82] width 22 height 22
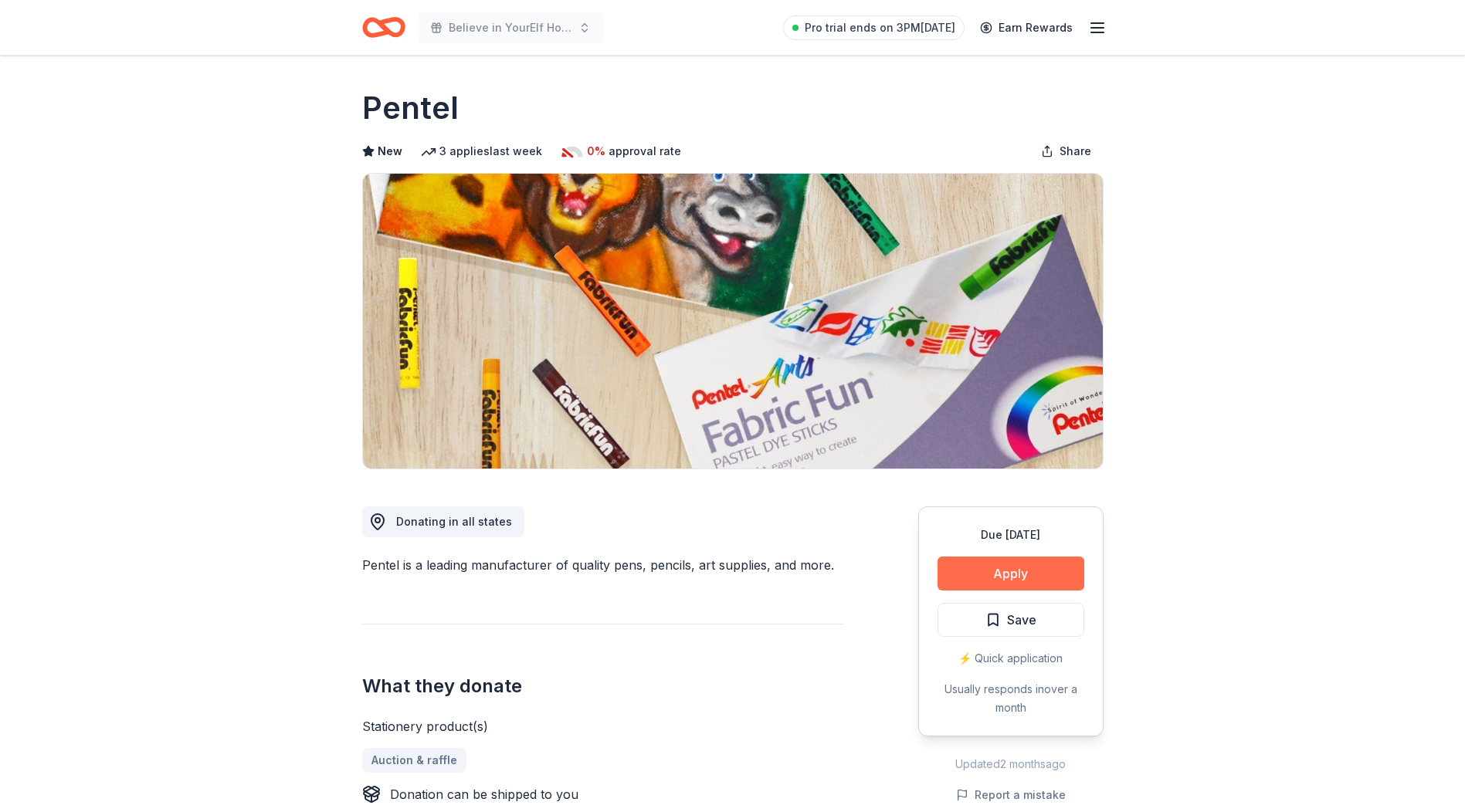
click at [1020, 571] on button "Apply" at bounding box center [1010, 573] width 146 height 34
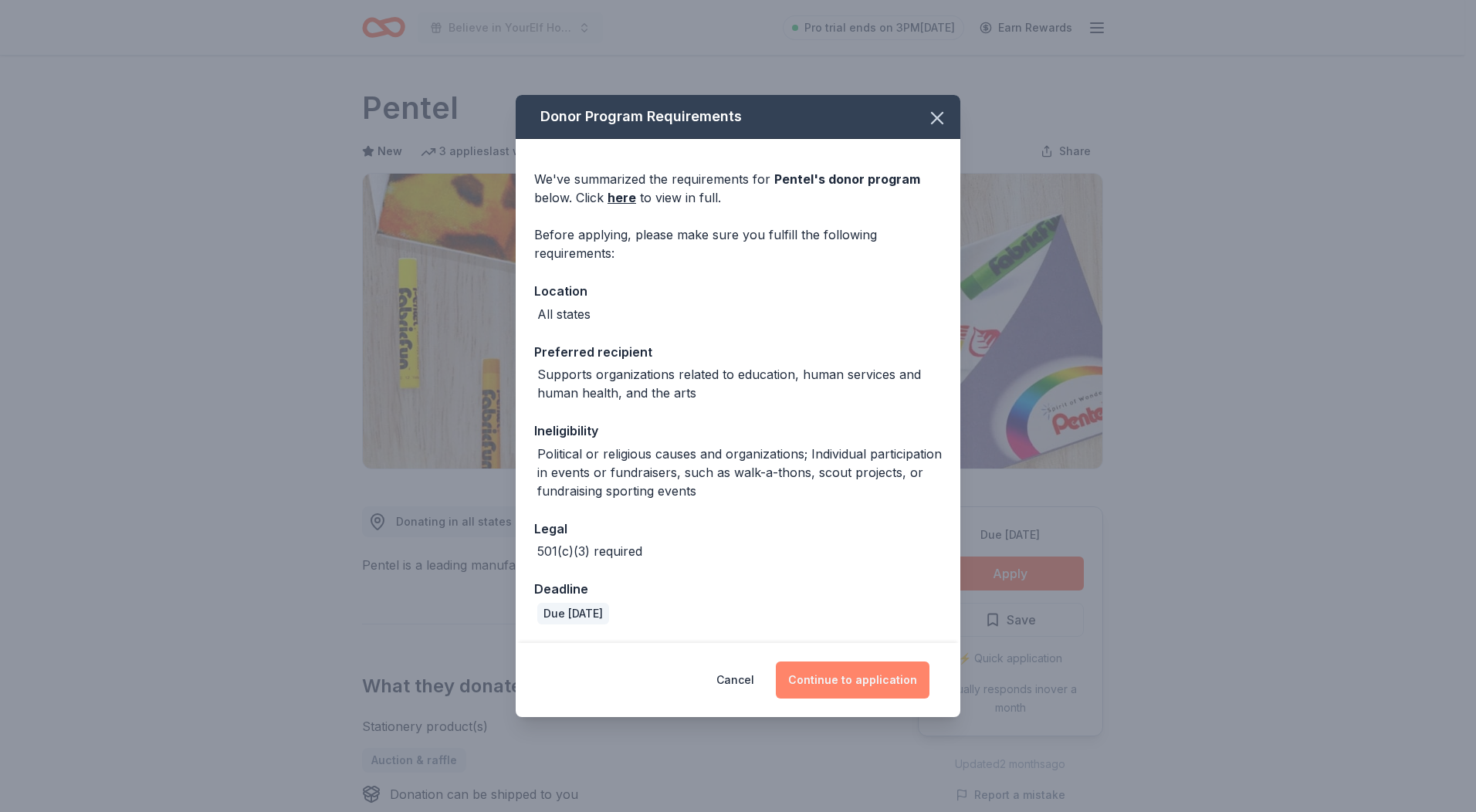
click at [855, 682] on button "Continue to application" at bounding box center [852, 680] width 154 height 37
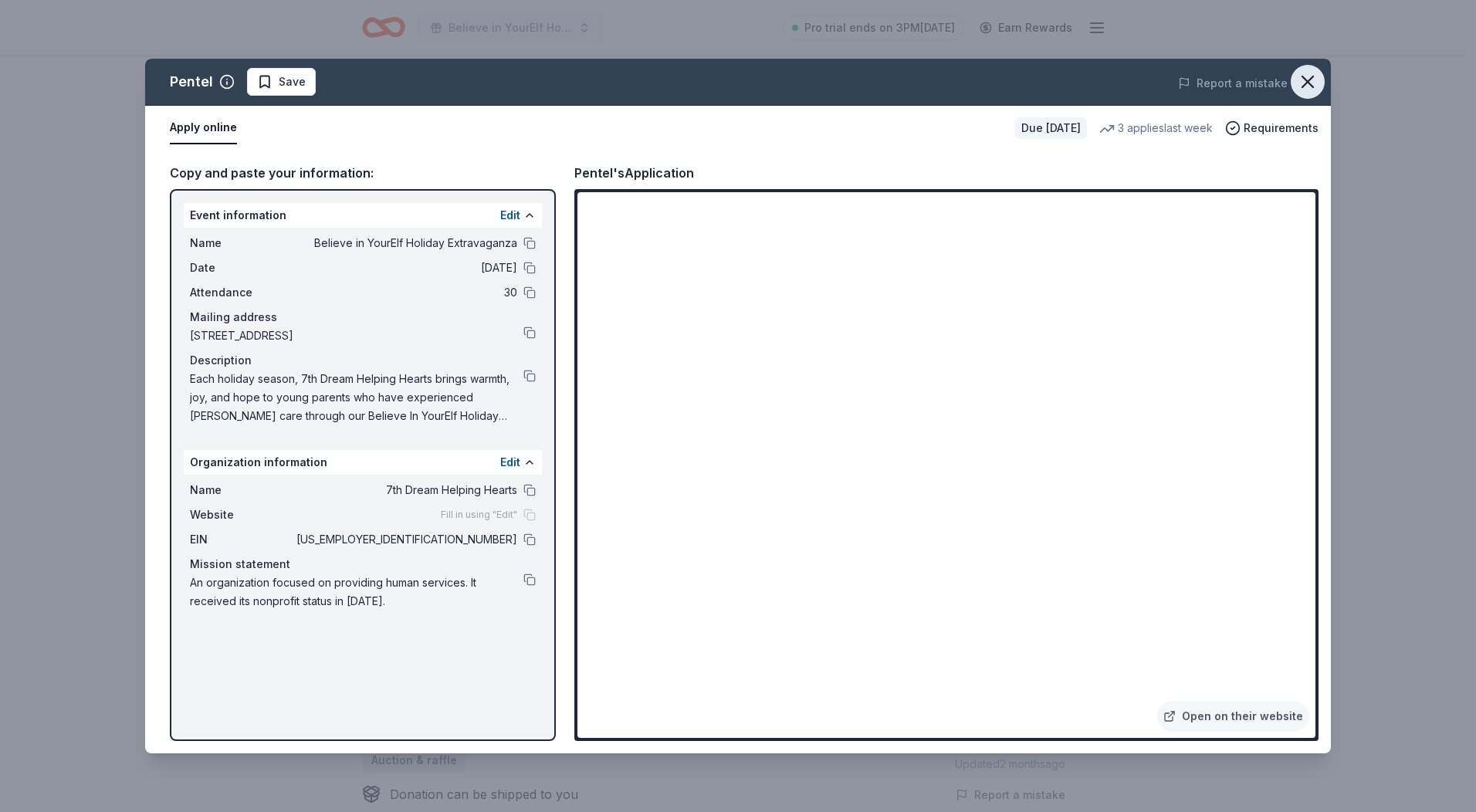
click at [1315, 80] on icon "button" at bounding box center [1308, 82] width 22 height 22
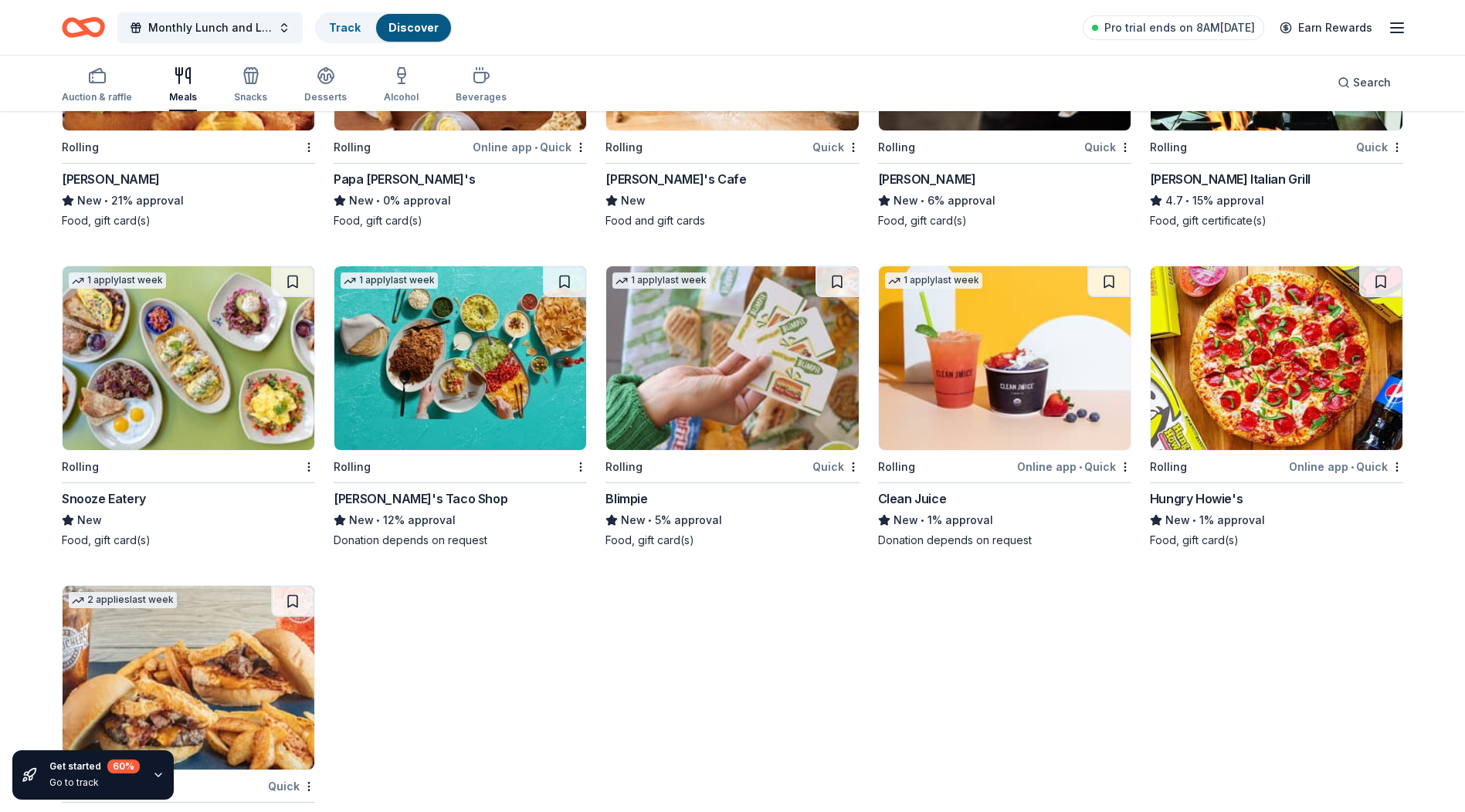
scroll to position [3013, 0]
